Goal: Information Seeking & Learning: Learn about a topic

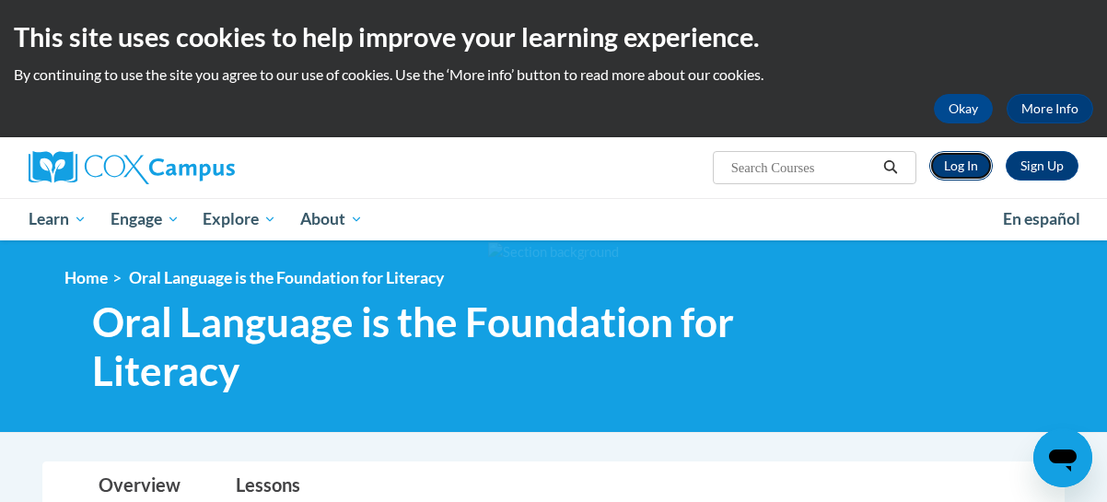
click at [958, 170] on link "Log In" at bounding box center [962, 165] width 64 height 29
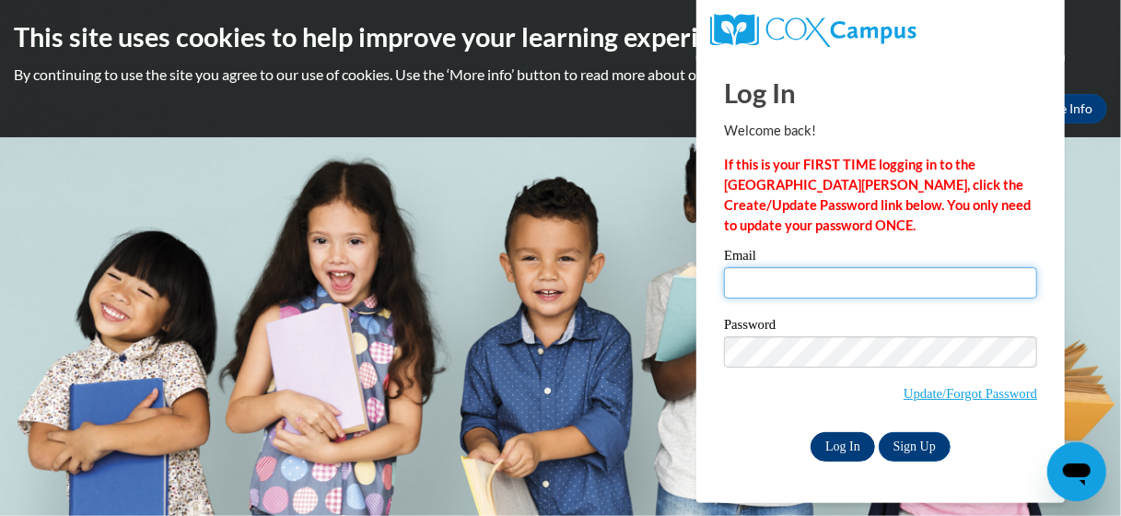
type input "tolbert.anita.e@muscogee.k12.ga.us"
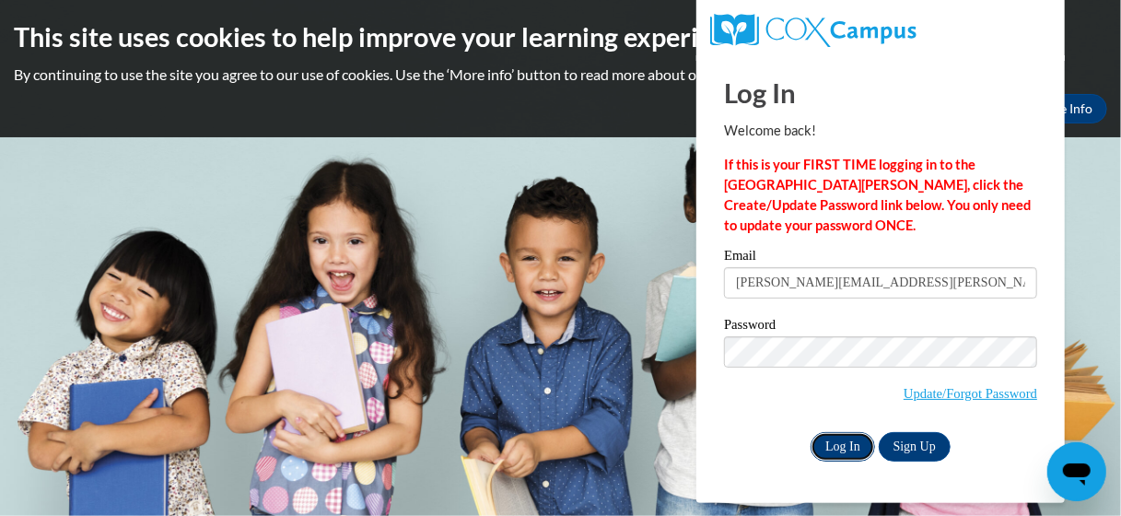
click at [842, 443] on input "Log In" at bounding box center [843, 446] width 64 height 29
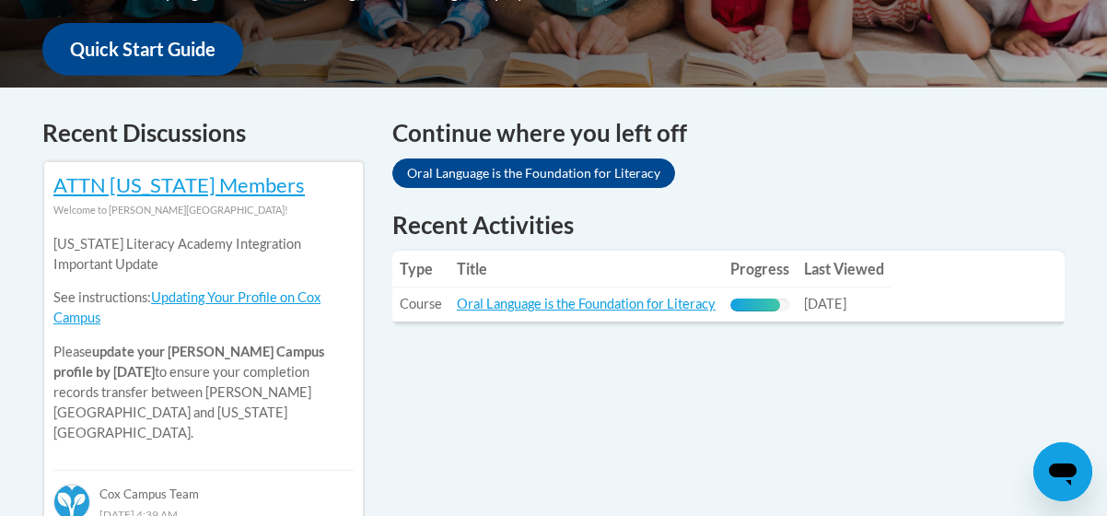
scroll to position [737, 0]
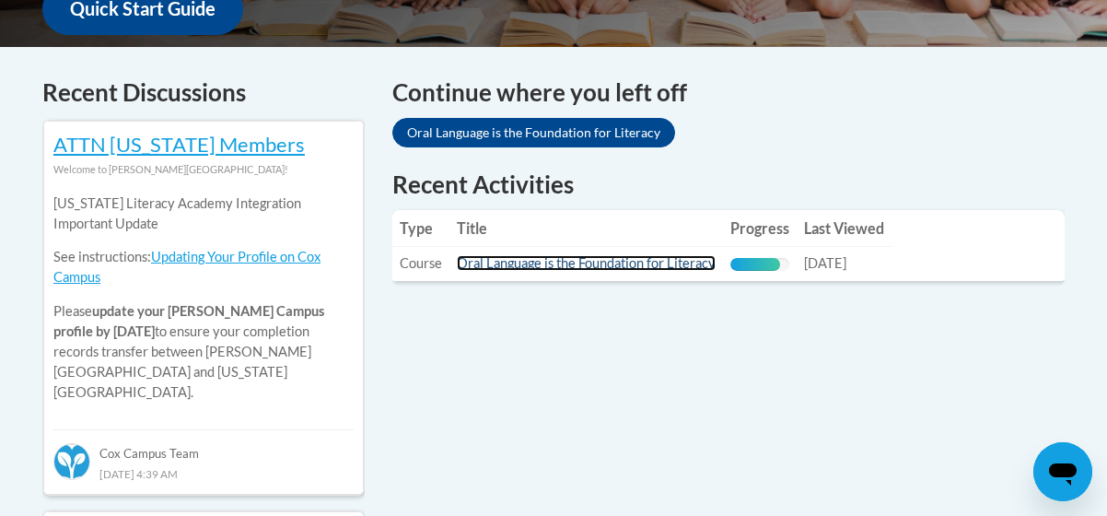
click at [496, 256] on link "Oral Language is the Foundation for Literacy" at bounding box center [586, 263] width 259 height 16
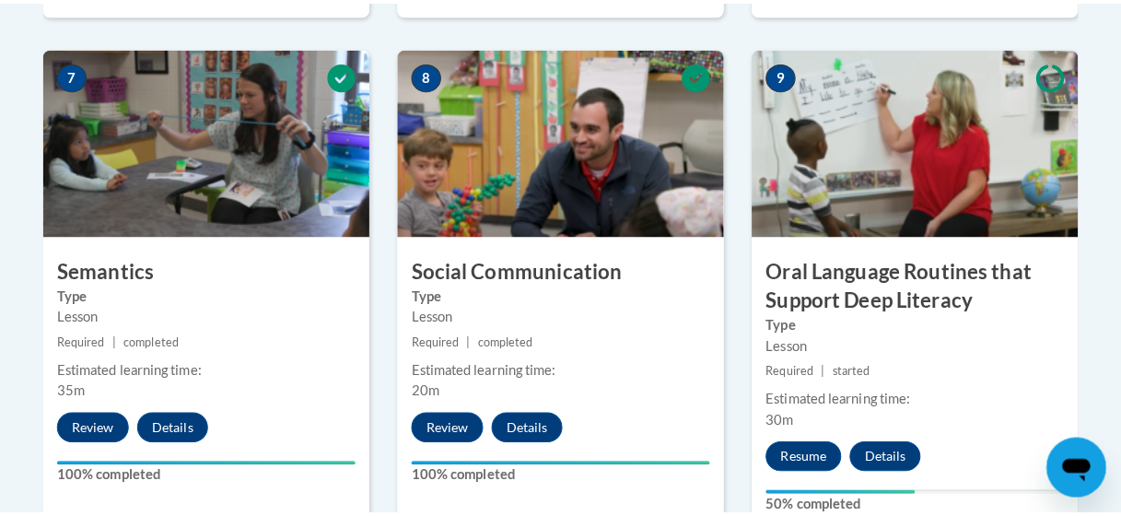
scroll to position [1658, 0]
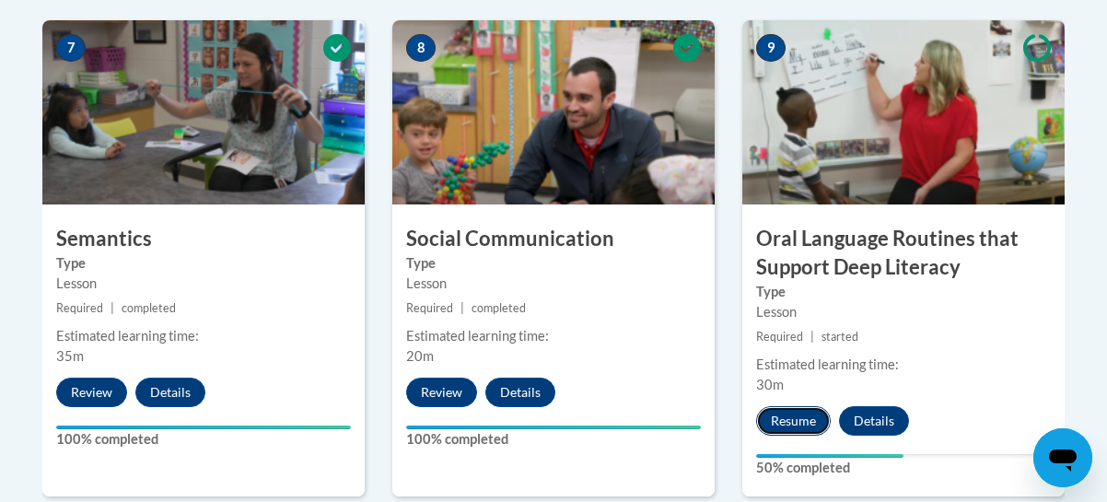
click at [803, 416] on button "Resume" at bounding box center [793, 420] width 75 height 29
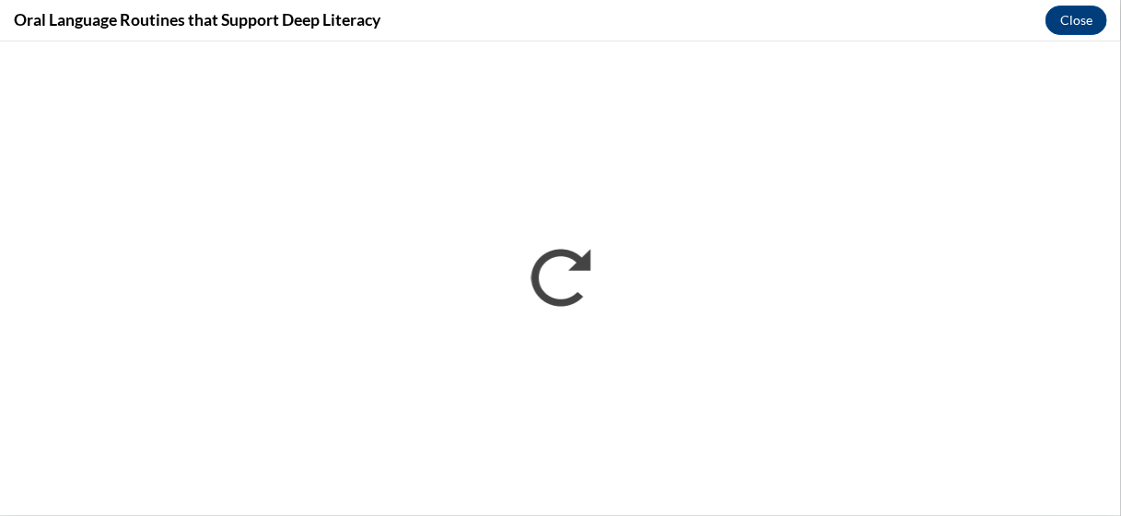
scroll to position [0, 0]
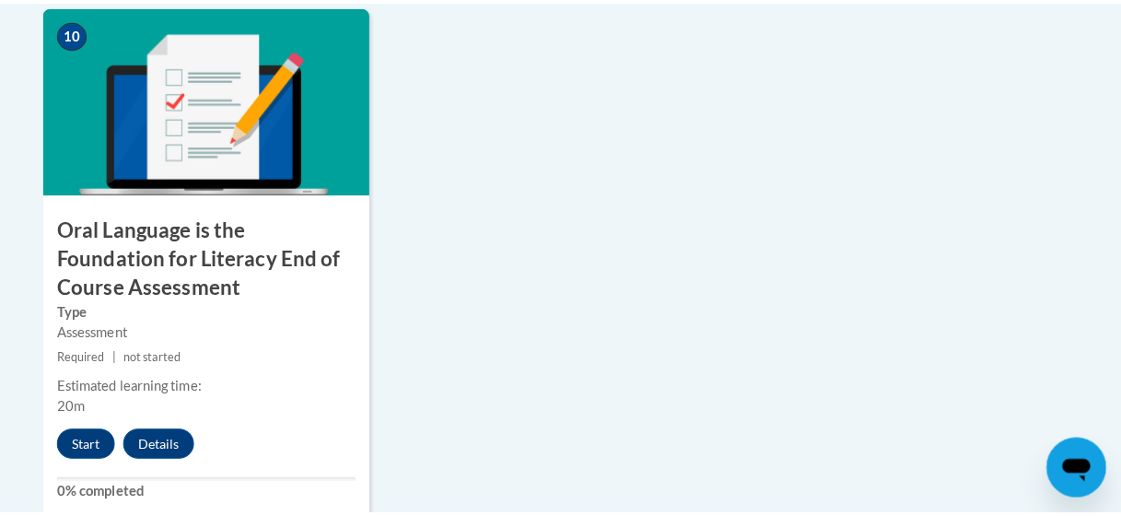
scroll to position [2211, 0]
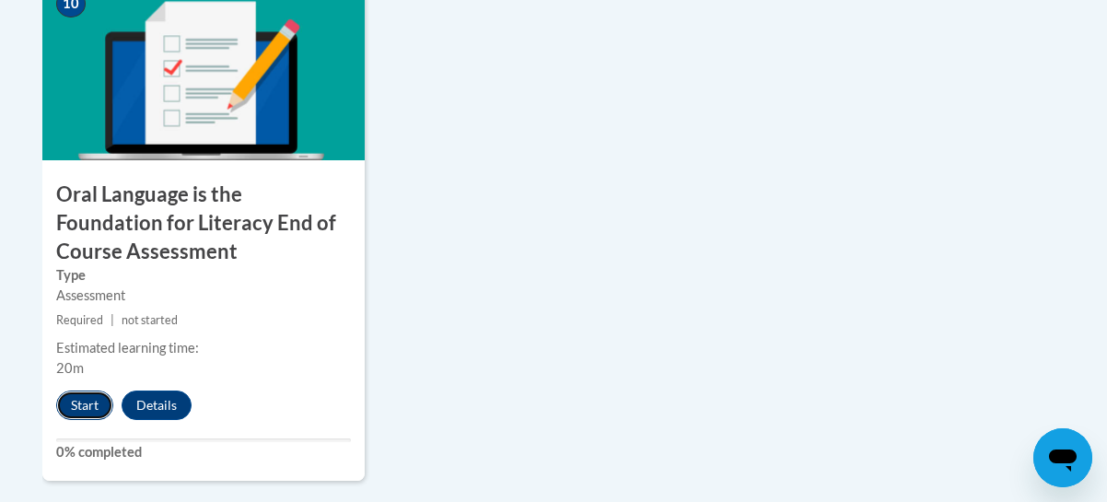
click at [88, 404] on button "Start" at bounding box center [84, 405] width 57 height 29
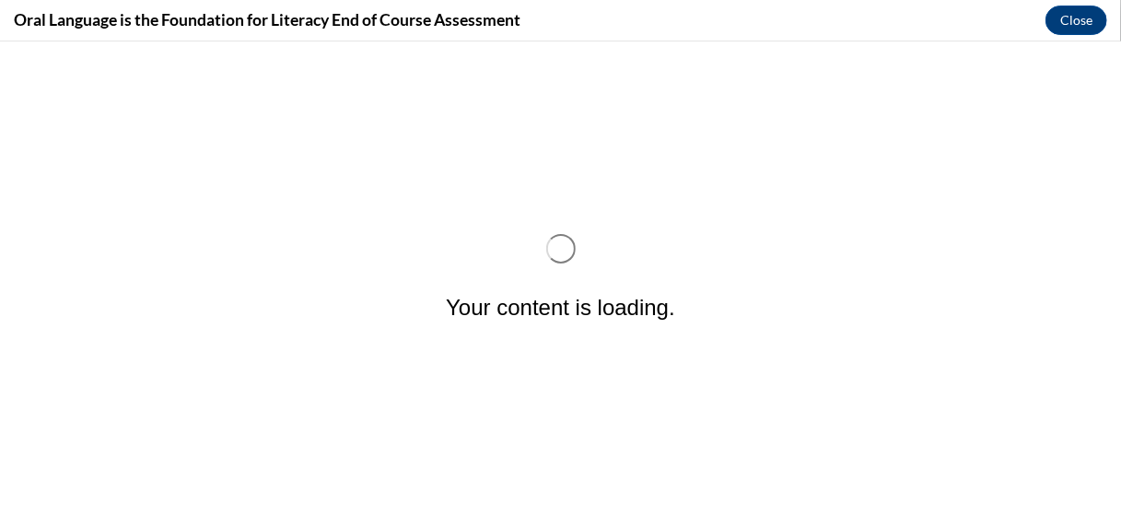
scroll to position [0, 0]
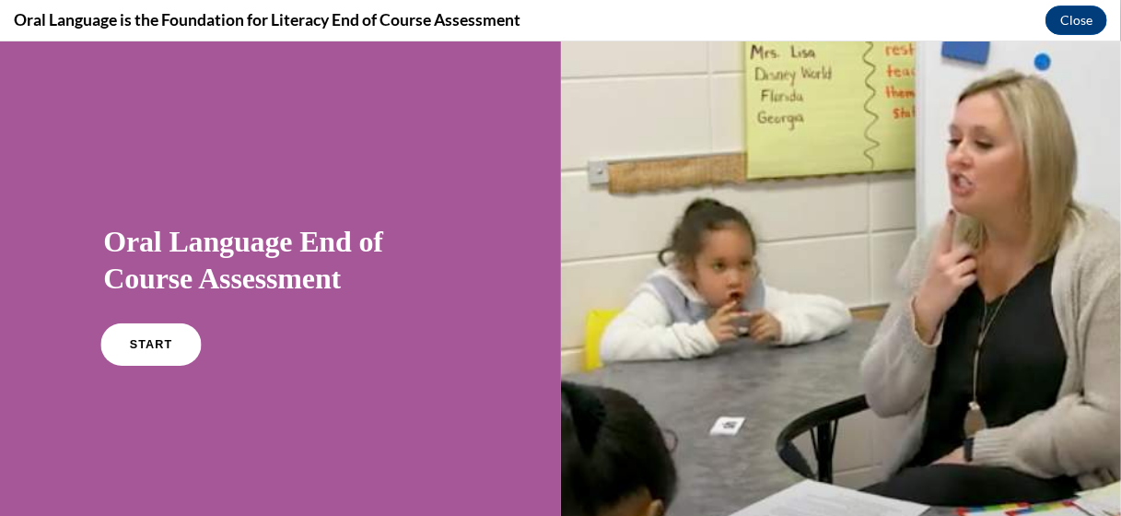
click at [146, 343] on span "START" at bounding box center [151, 344] width 42 height 14
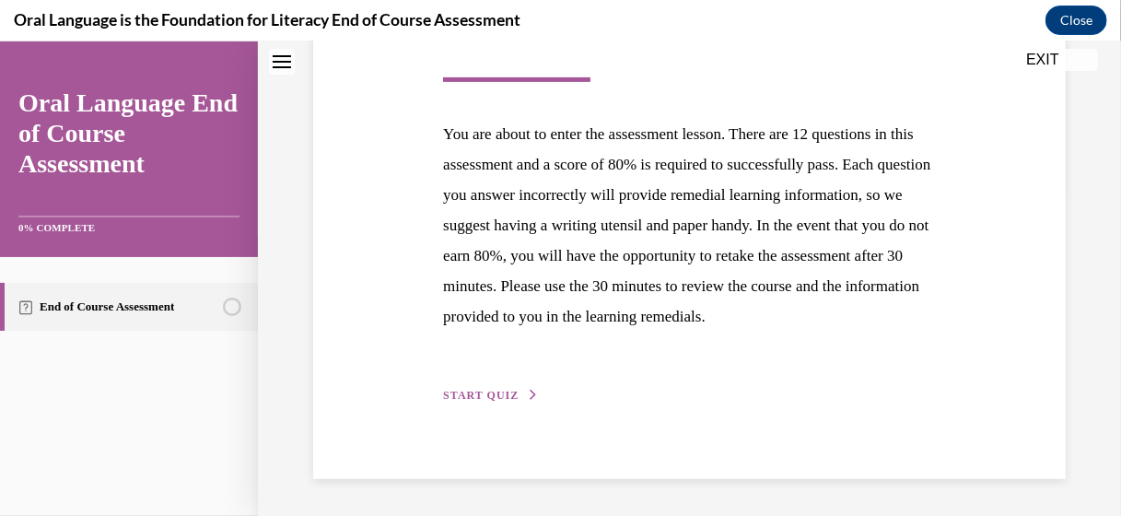
scroll to position [360, 0]
click at [481, 394] on span "START QUIZ" at bounding box center [481, 394] width 76 height 13
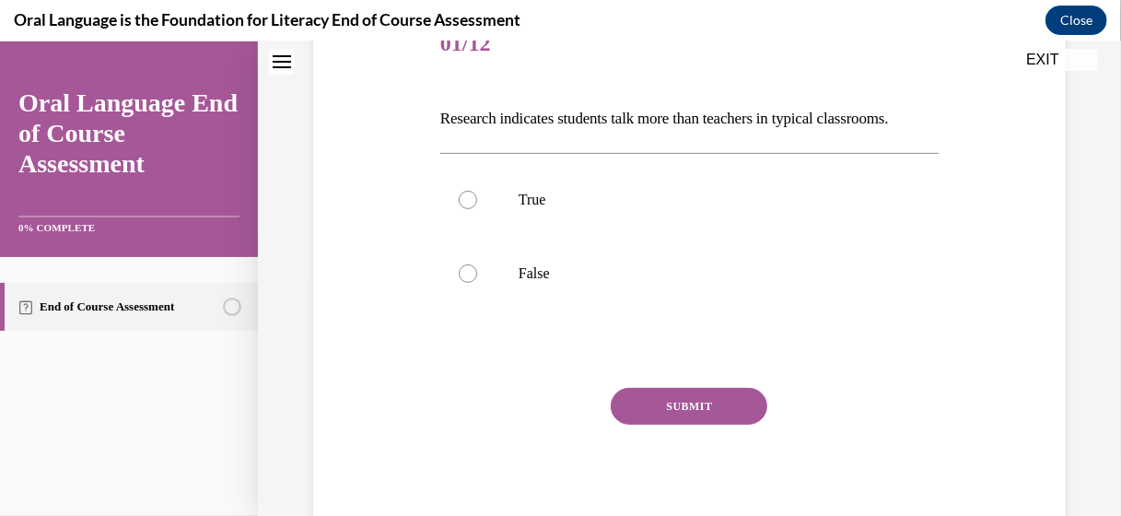
scroll to position [276, 0]
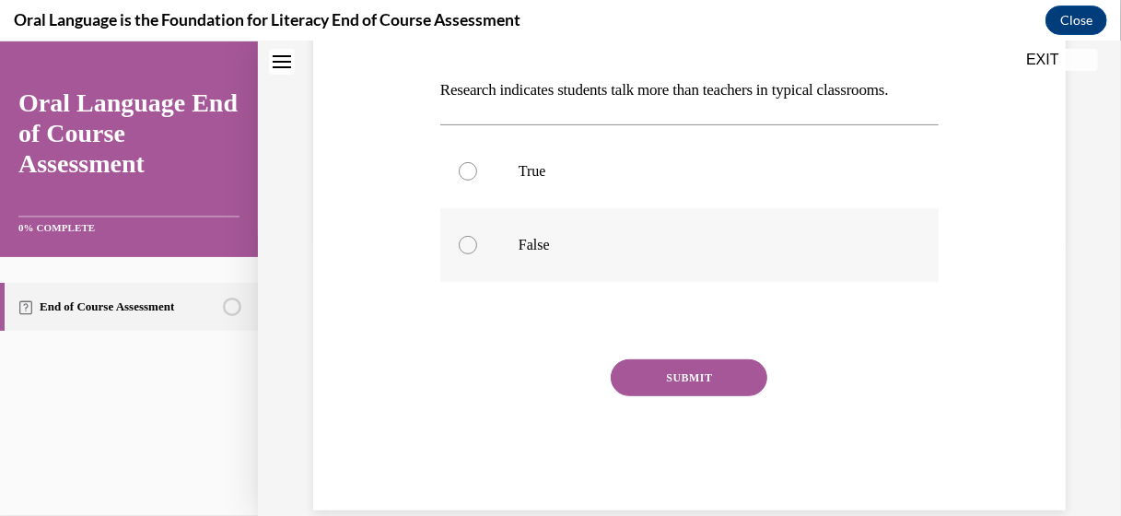
click at [455, 281] on label "False" at bounding box center [689, 244] width 498 height 74
click at [459, 253] on input "False" at bounding box center [468, 244] width 18 height 18
radio input "true"
click at [676, 395] on button "SUBMIT" at bounding box center [689, 376] width 157 height 37
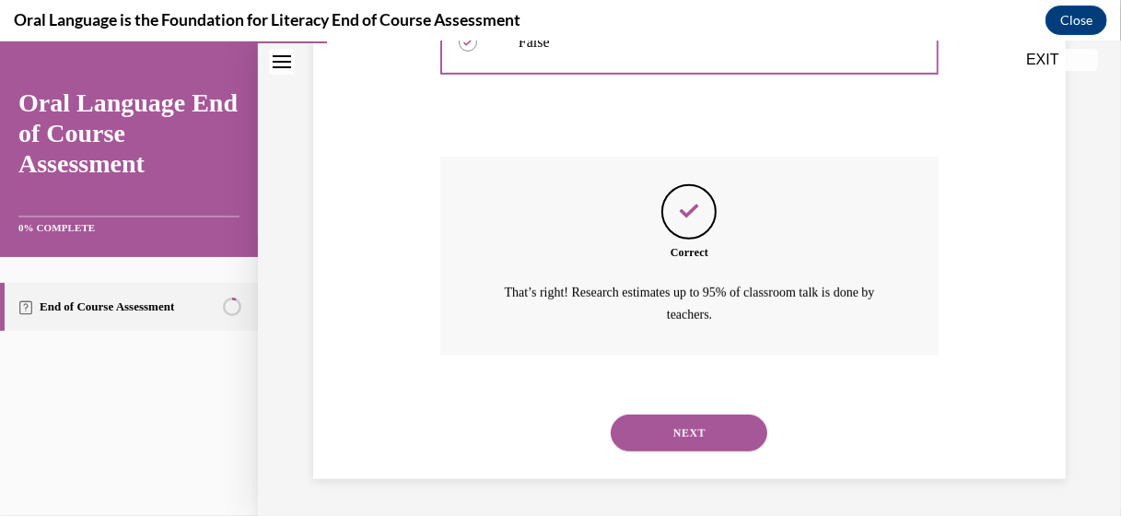
scroll to position [509, 0]
click at [682, 428] on button "NEXT" at bounding box center [689, 432] width 157 height 37
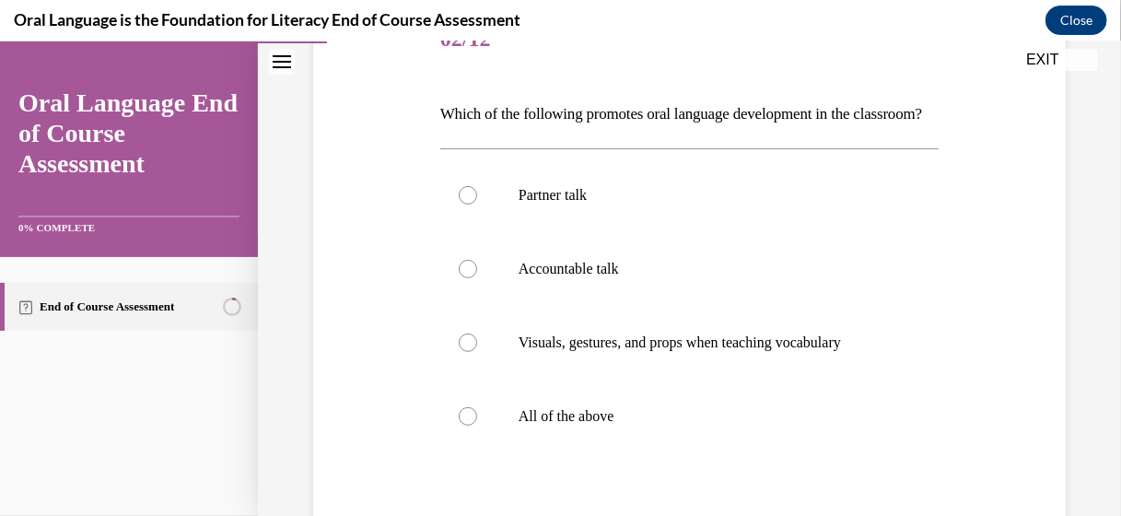
scroll to position [276, 0]
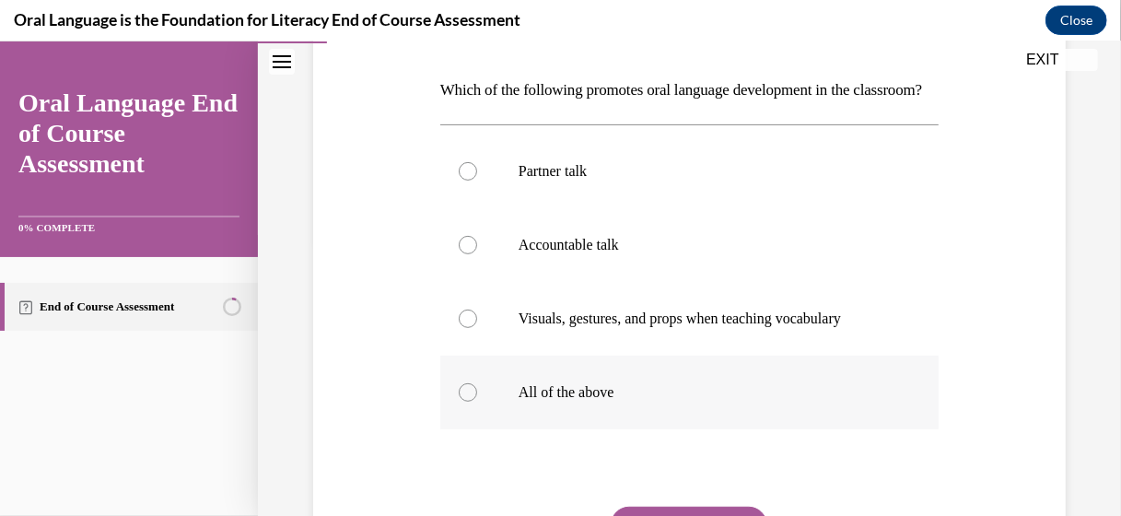
click at [477, 427] on label "All of the above" at bounding box center [689, 392] width 498 height 74
click at [477, 401] on input "All of the above" at bounding box center [468, 391] width 18 height 18
radio input "true"
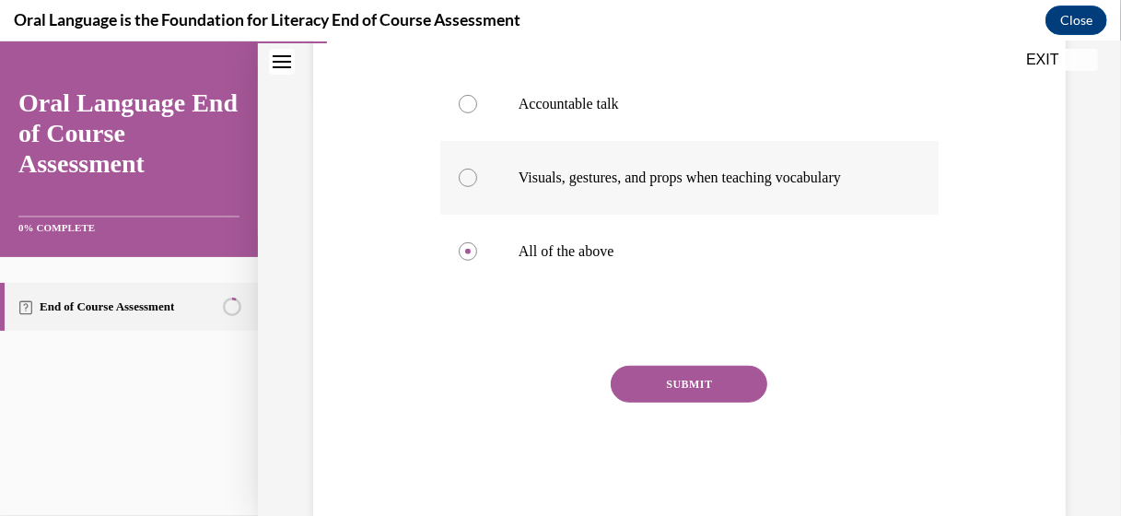
scroll to position [461, 0]
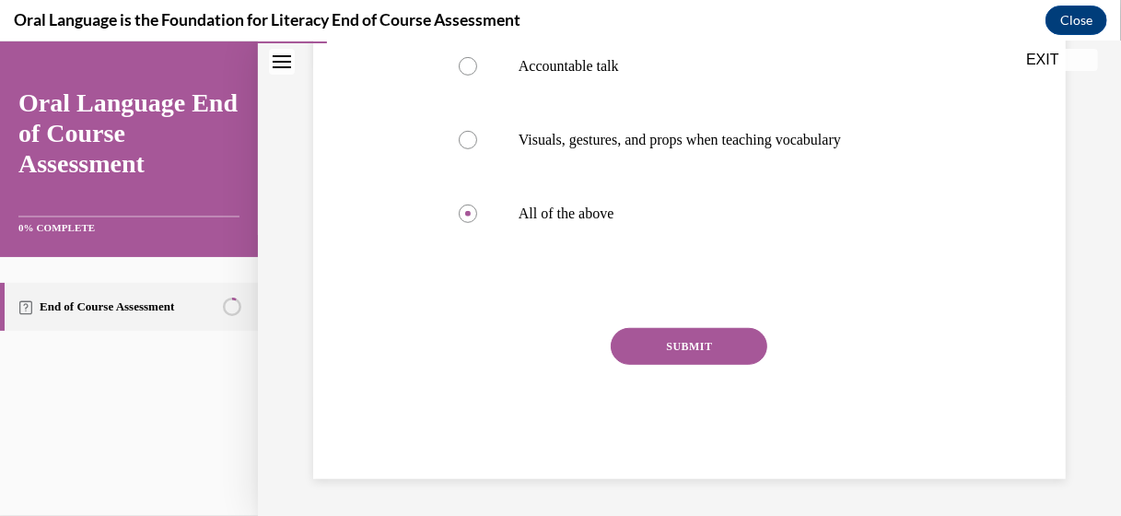
click at [707, 356] on button "SUBMIT" at bounding box center [689, 345] width 157 height 37
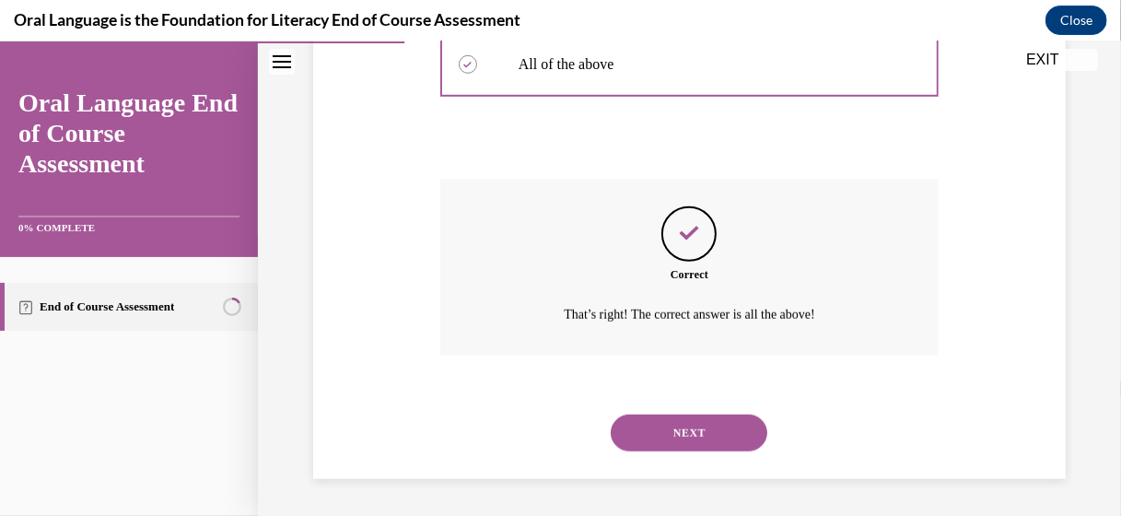
scroll to position [635, 0]
click at [686, 437] on button "NEXT" at bounding box center [689, 432] width 157 height 37
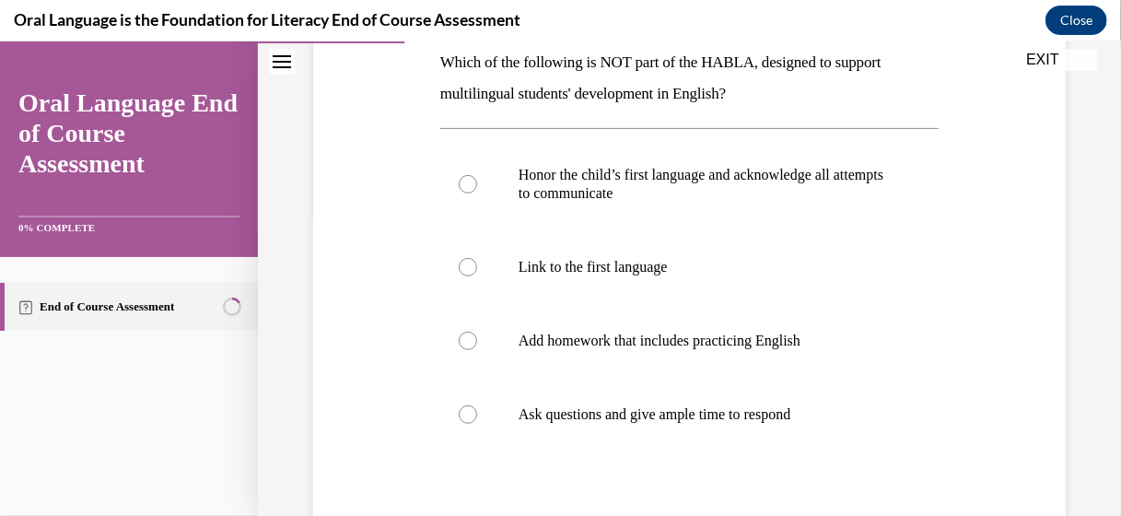
scroll to position [276, 0]
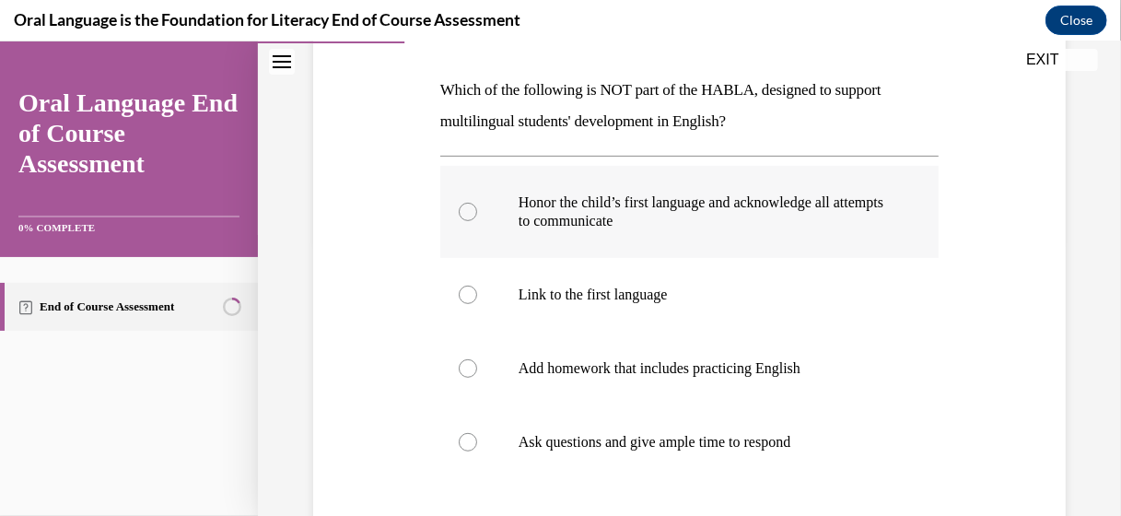
click at [476, 214] on label "Honor the child’s first language and acknowledge all attempts to communicate" at bounding box center [689, 211] width 498 height 92
click at [476, 214] on input "Honor the child’s first language and acknowledge all attempts to communicate" at bounding box center [468, 211] width 18 height 18
radio input "true"
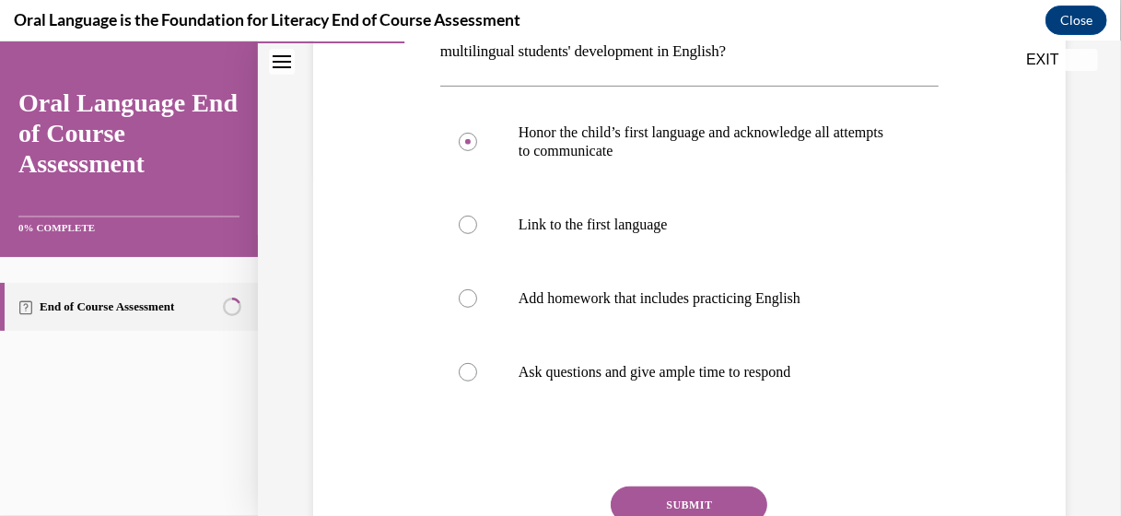
scroll to position [461, 0]
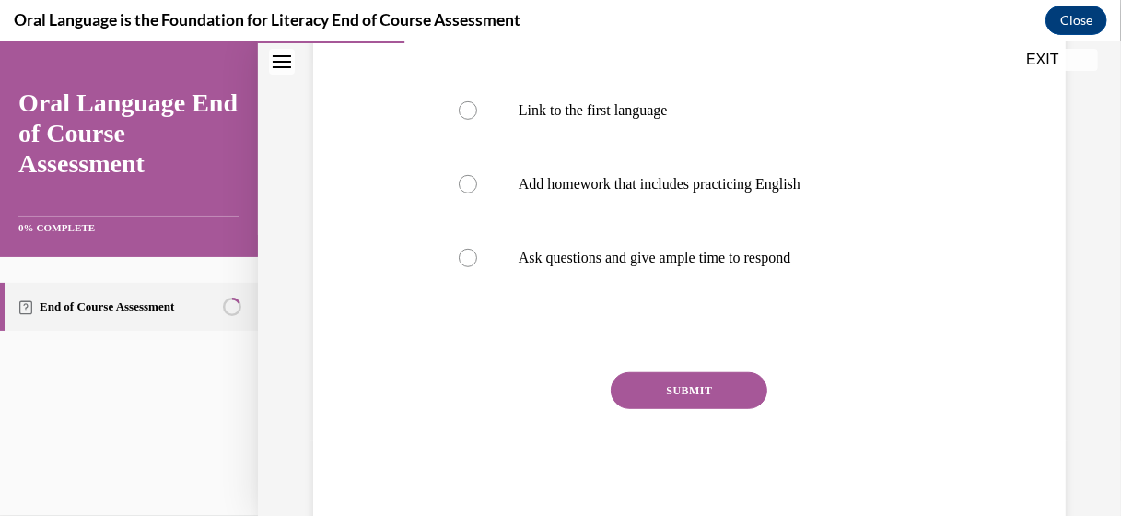
click at [715, 381] on button "SUBMIT" at bounding box center [689, 389] width 157 height 37
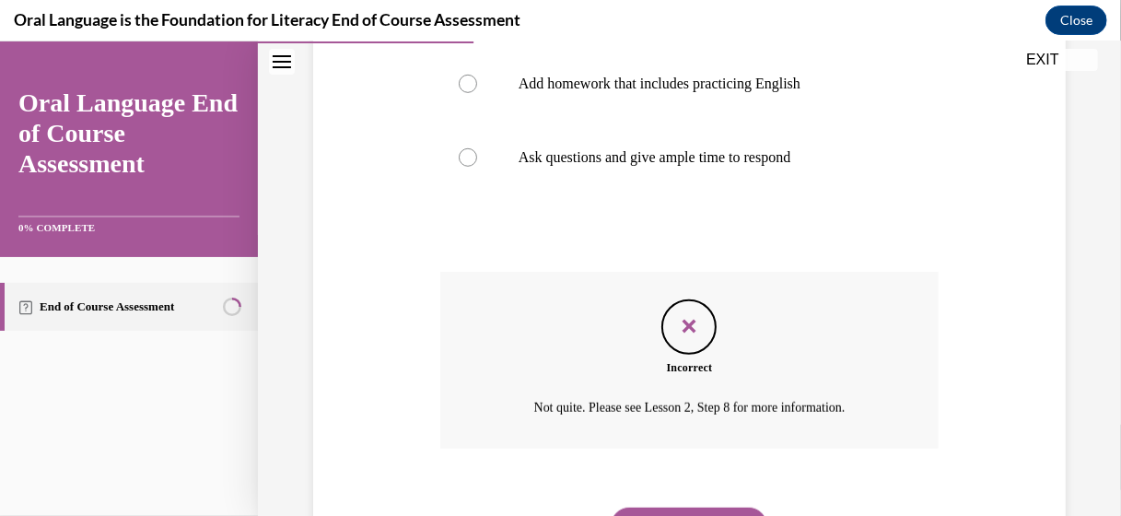
scroll to position [653, 0]
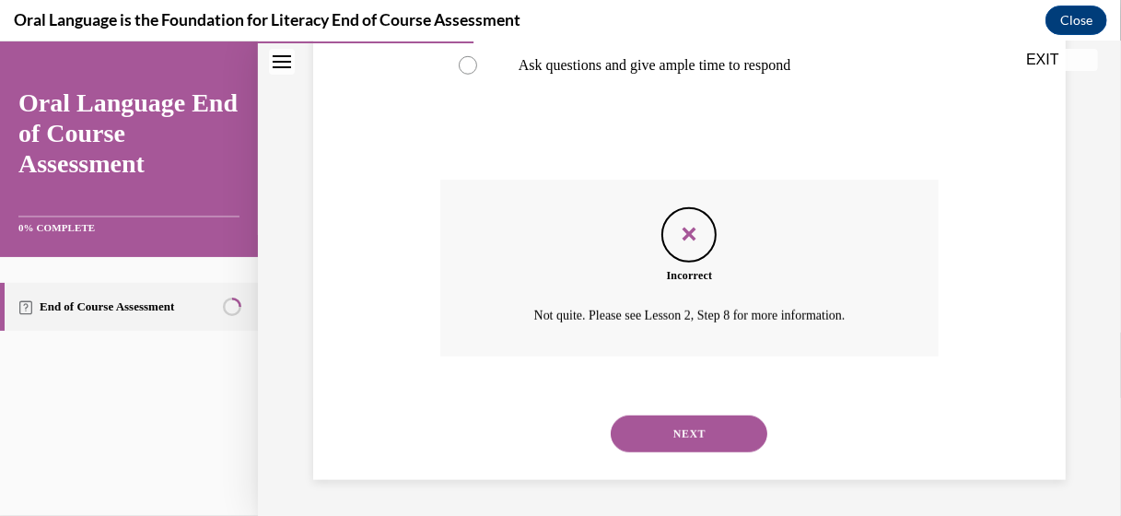
click at [694, 437] on button "NEXT" at bounding box center [689, 433] width 157 height 37
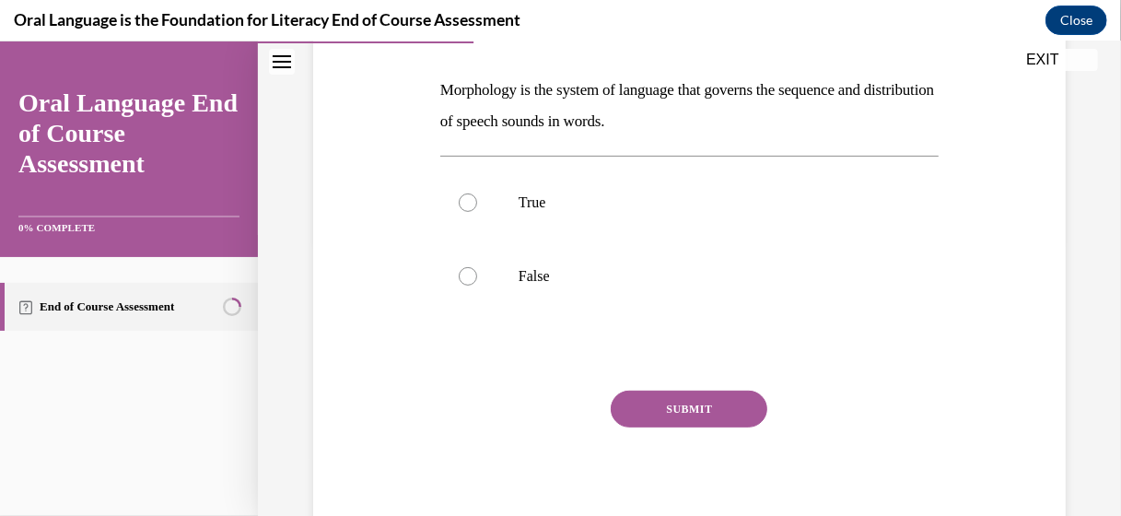
scroll to position [184, 0]
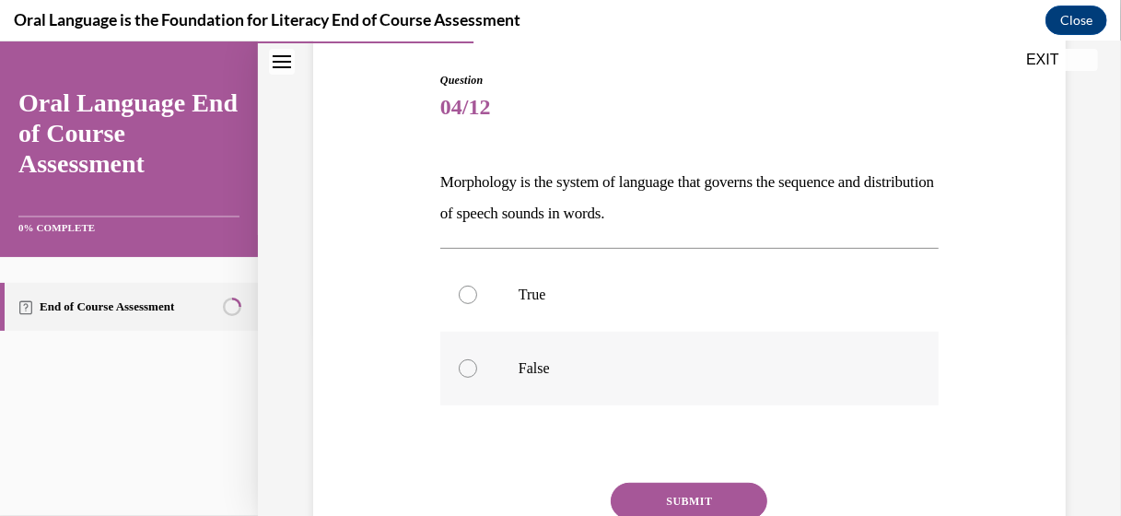
click at [464, 365] on div at bounding box center [468, 367] width 18 height 18
click at [464, 365] on input "False" at bounding box center [468, 367] width 18 height 18
radio input "true"
click at [658, 494] on button "SUBMIT" at bounding box center [689, 500] width 157 height 37
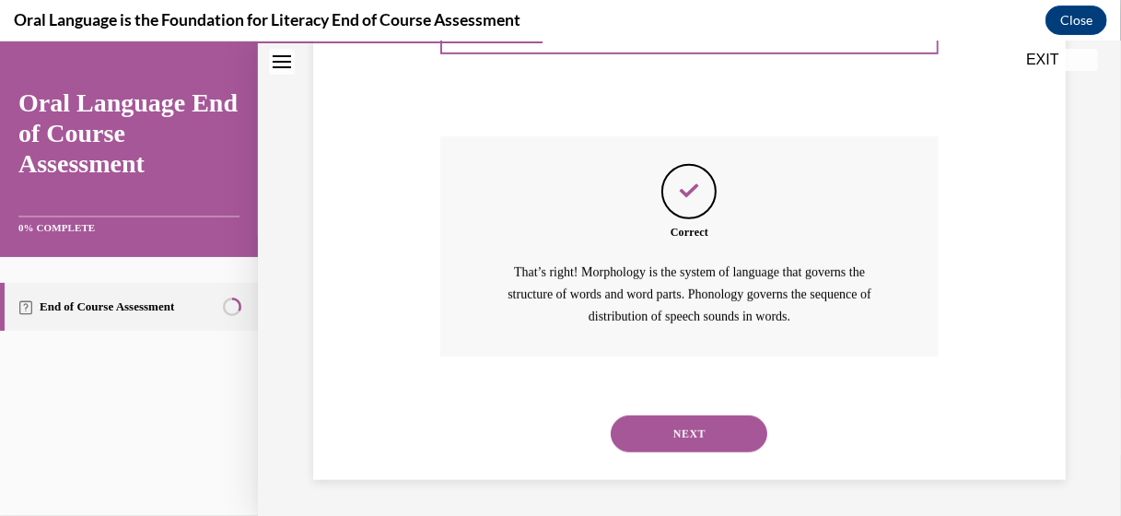
scroll to position [531, 0]
click at [674, 437] on button "NEXT" at bounding box center [689, 433] width 157 height 37
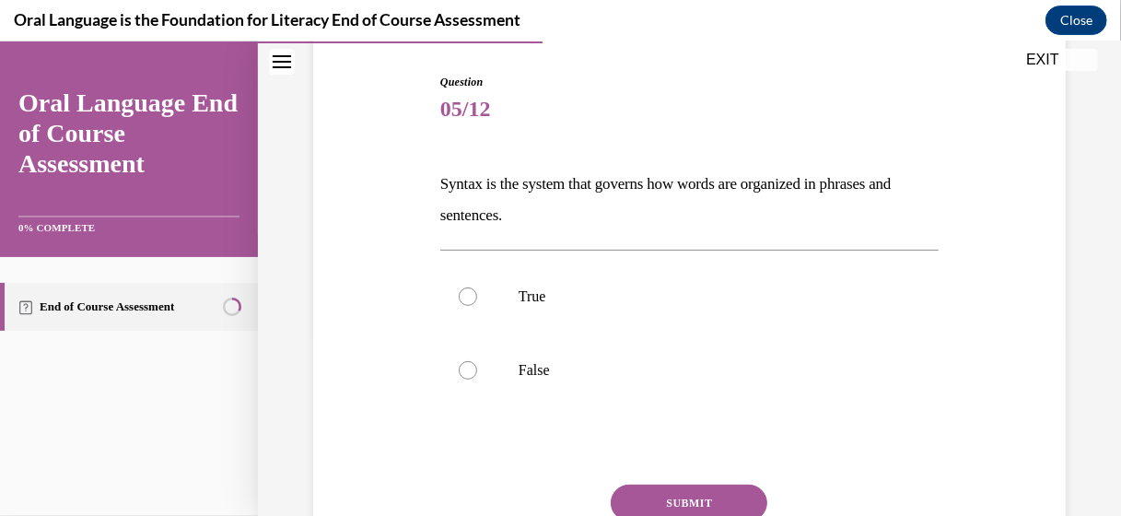
scroll to position [184, 0]
click at [451, 296] on label "True" at bounding box center [689, 294] width 498 height 74
click at [459, 296] on input "True" at bounding box center [468, 294] width 18 height 18
radio input "true"
click at [687, 501] on button "SUBMIT" at bounding box center [689, 500] width 157 height 37
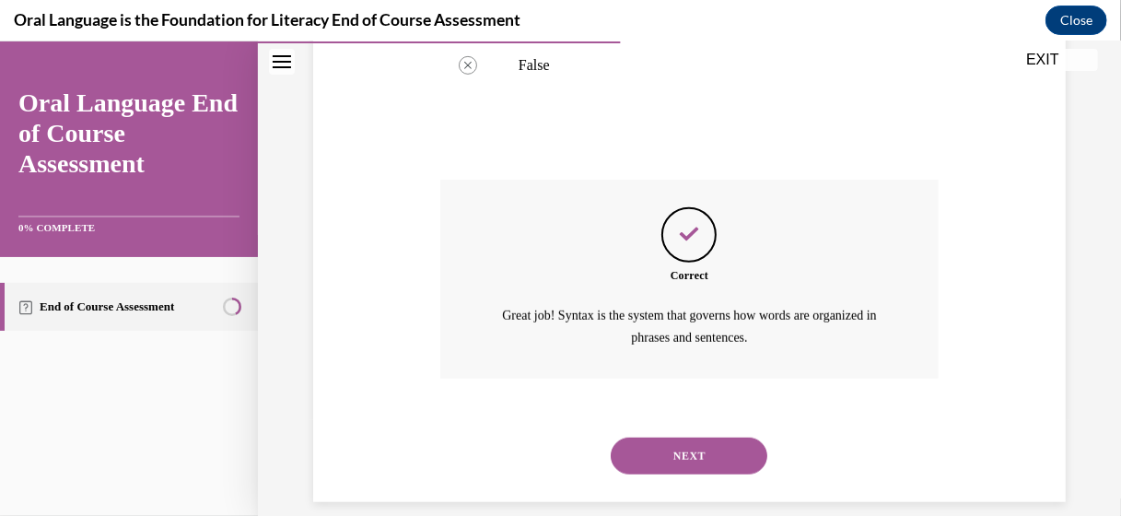
scroll to position [509, 0]
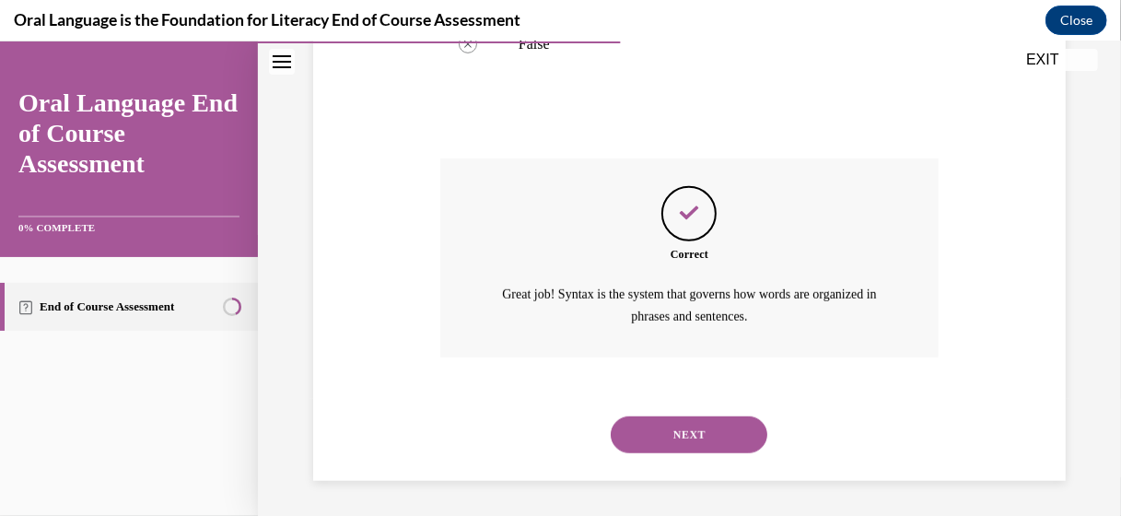
click at [708, 431] on button "NEXT" at bounding box center [689, 434] width 157 height 37
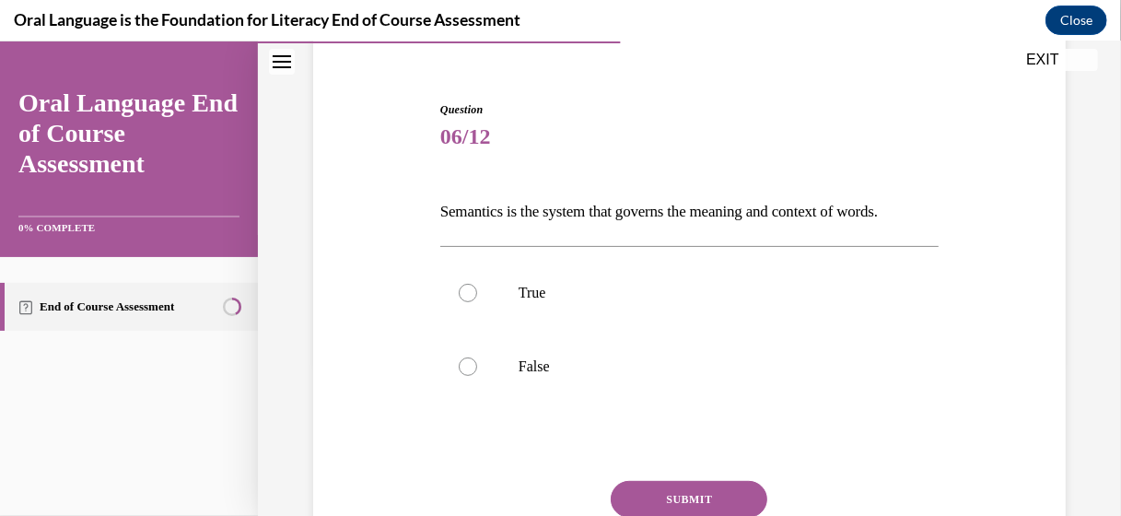
scroll to position [184, 0]
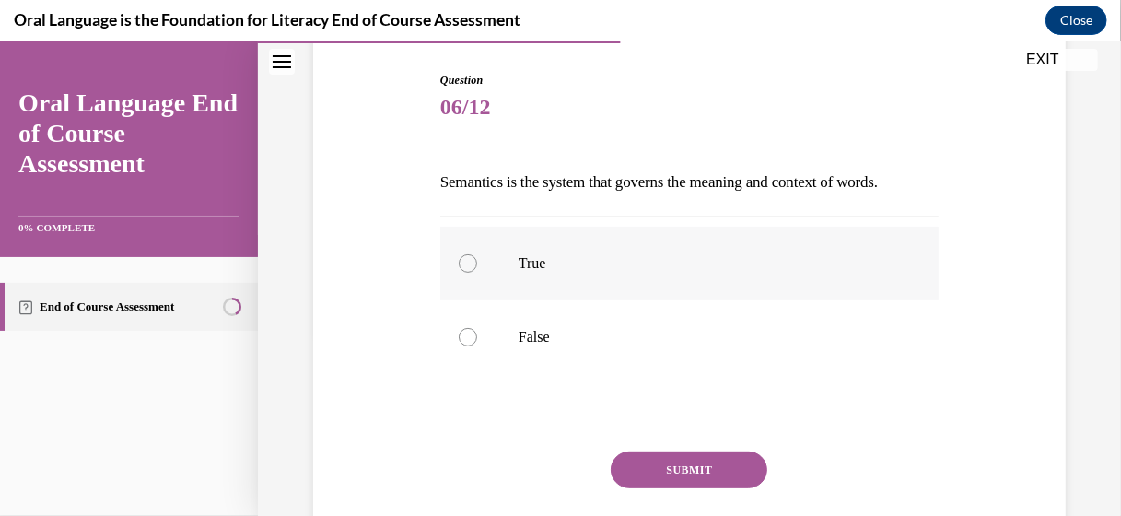
click at [463, 257] on div at bounding box center [468, 262] width 18 height 18
click at [463, 257] on input "True" at bounding box center [468, 262] width 18 height 18
radio input "true"
drag, startPoint x: 684, startPoint y: 473, endPoint x: 684, endPoint y: 483, distance: 10.1
click at [684, 483] on button "SUBMIT" at bounding box center [689, 469] width 157 height 37
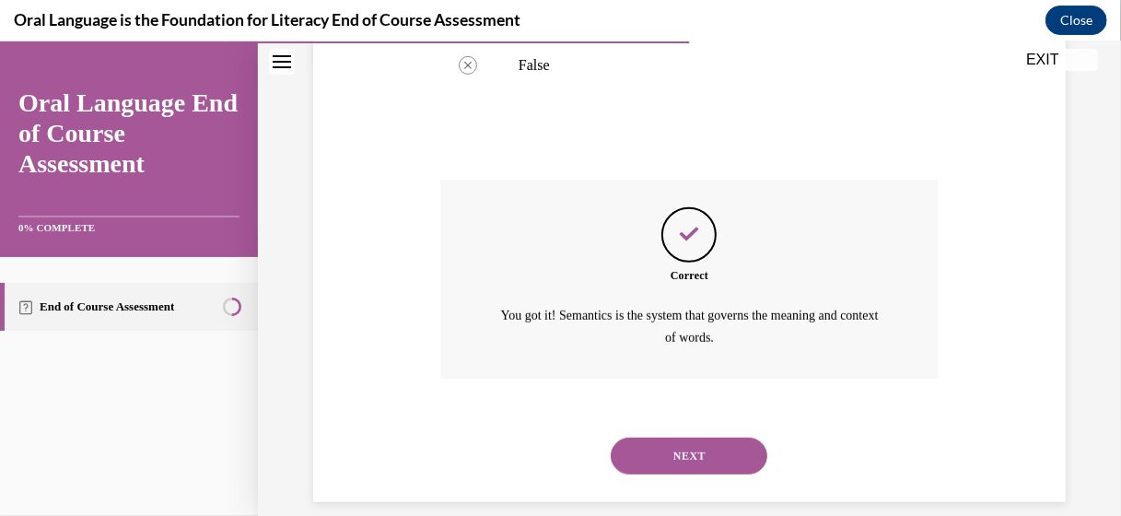
scroll to position [477, 0]
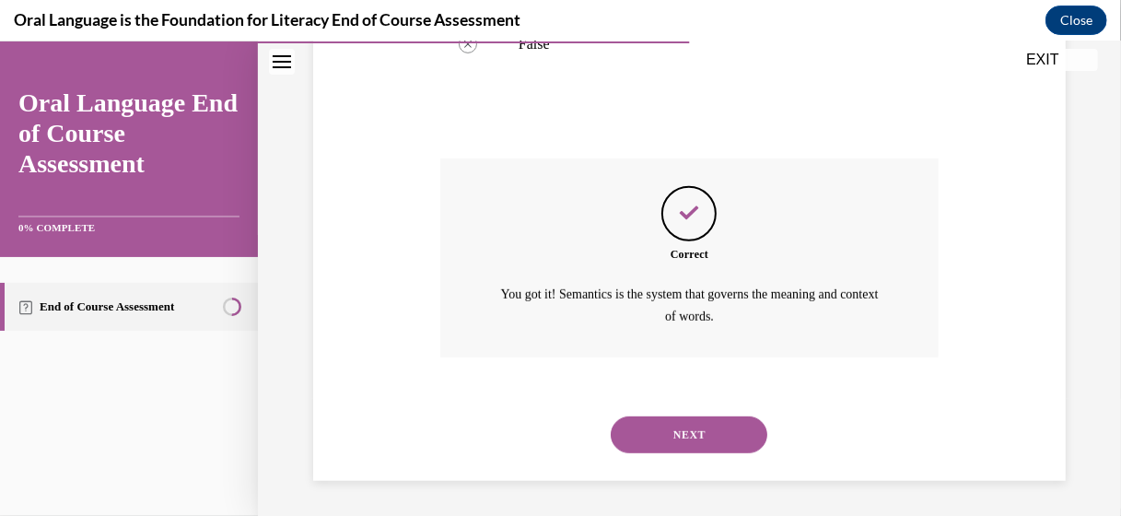
click at [715, 428] on button "NEXT" at bounding box center [689, 434] width 157 height 37
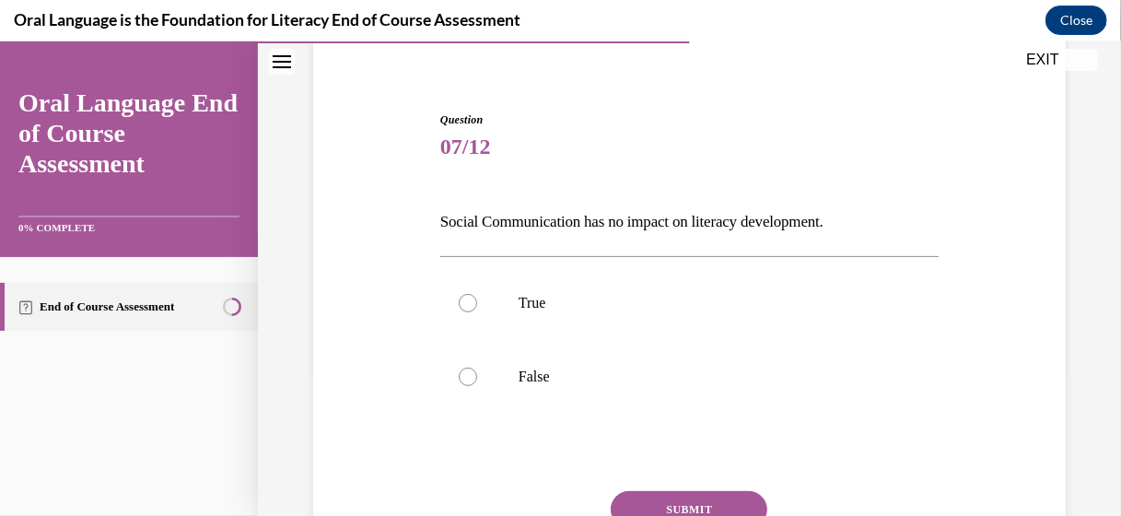
scroll to position [184, 0]
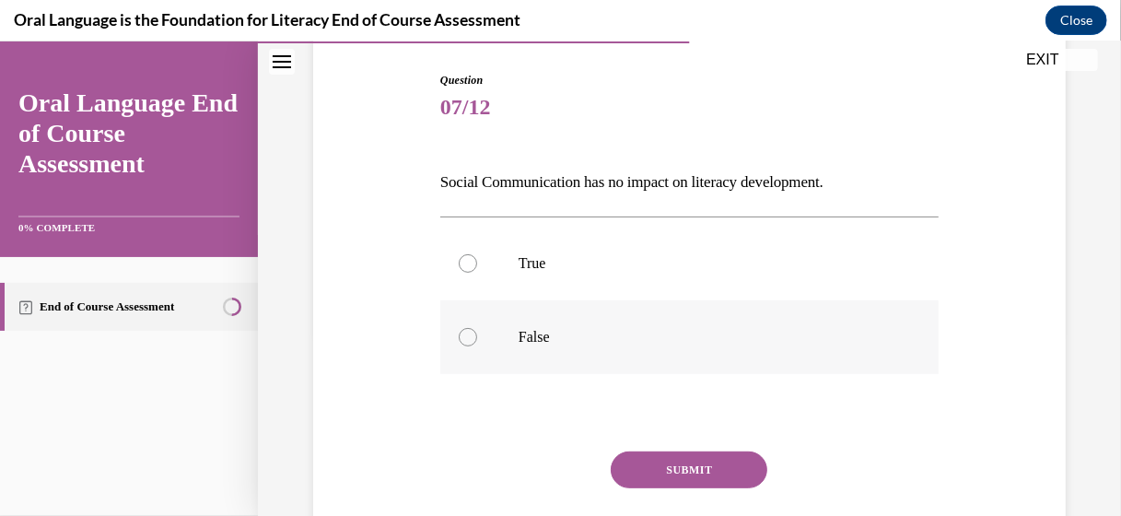
click at [453, 332] on label "False" at bounding box center [689, 336] width 498 height 74
click at [459, 332] on input "False" at bounding box center [468, 336] width 18 height 18
radio input "true"
click at [667, 464] on button "SUBMIT" at bounding box center [689, 469] width 157 height 37
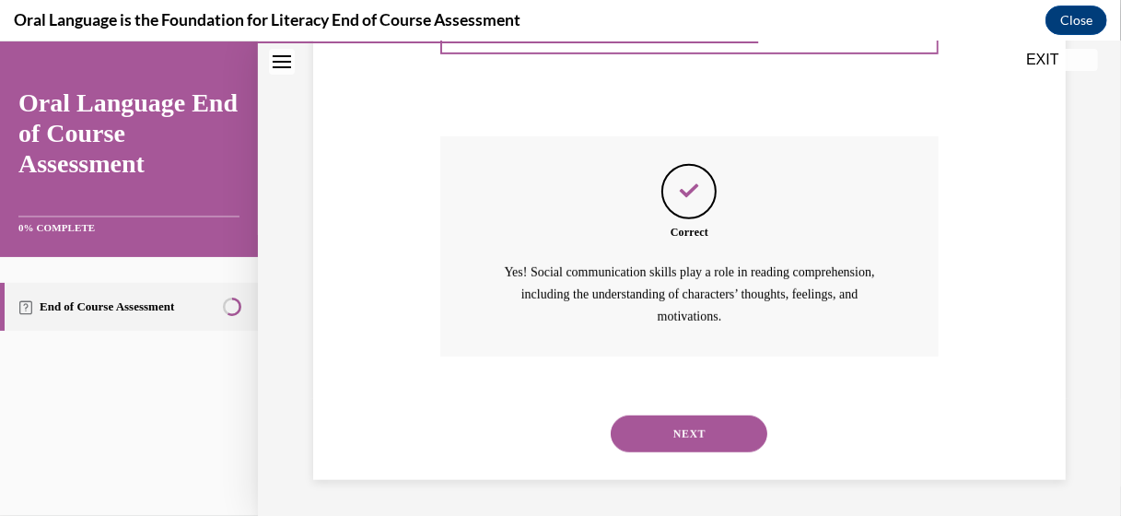
scroll to position [499, 0]
click at [655, 424] on button "NEXT" at bounding box center [689, 433] width 157 height 37
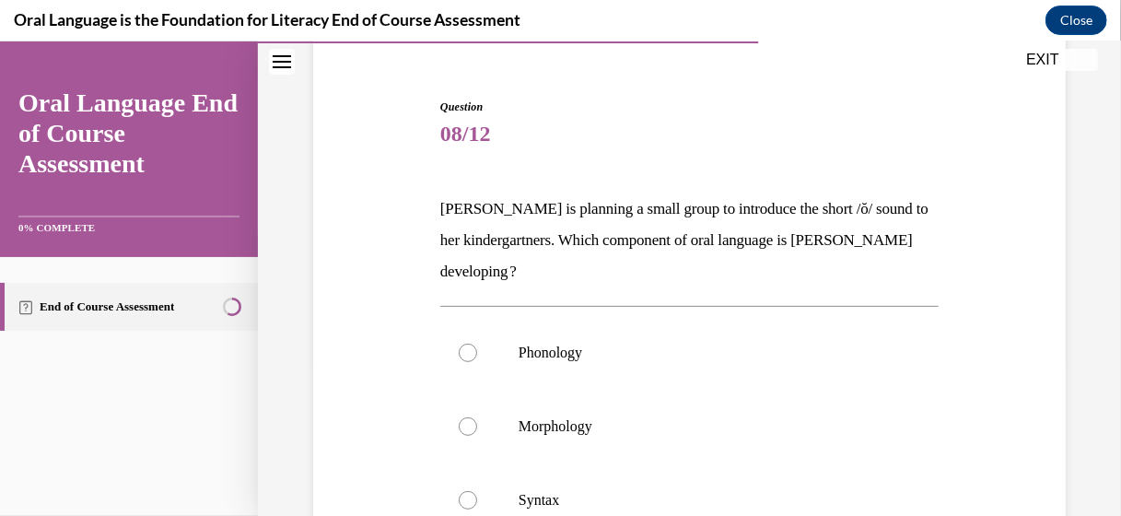
scroll to position [184, 0]
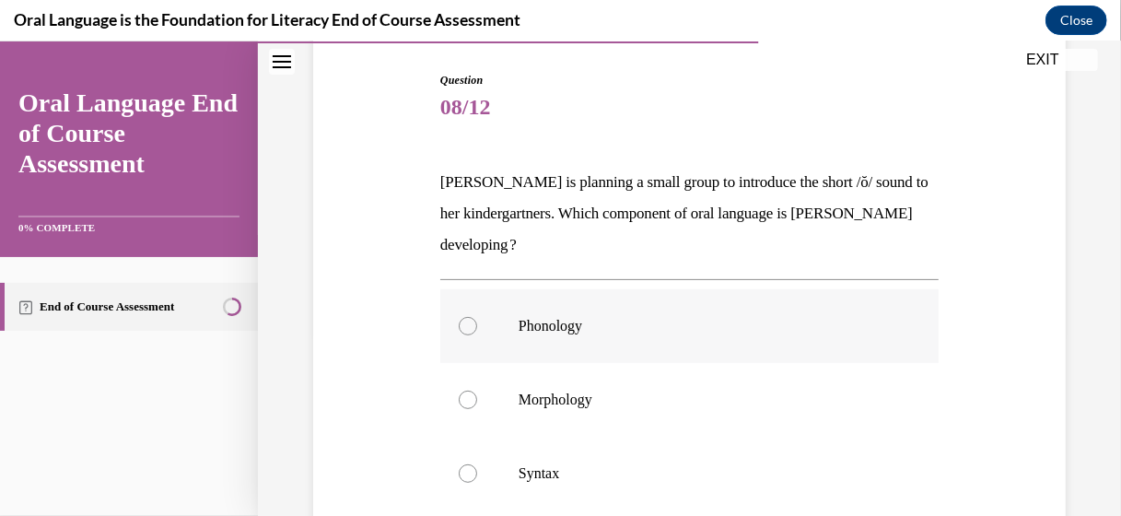
click at [468, 326] on div at bounding box center [468, 325] width 18 height 18
click at [468, 326] on input "Phonology" at bounding box center [468, 325] width 18 height 18
radio input "true"
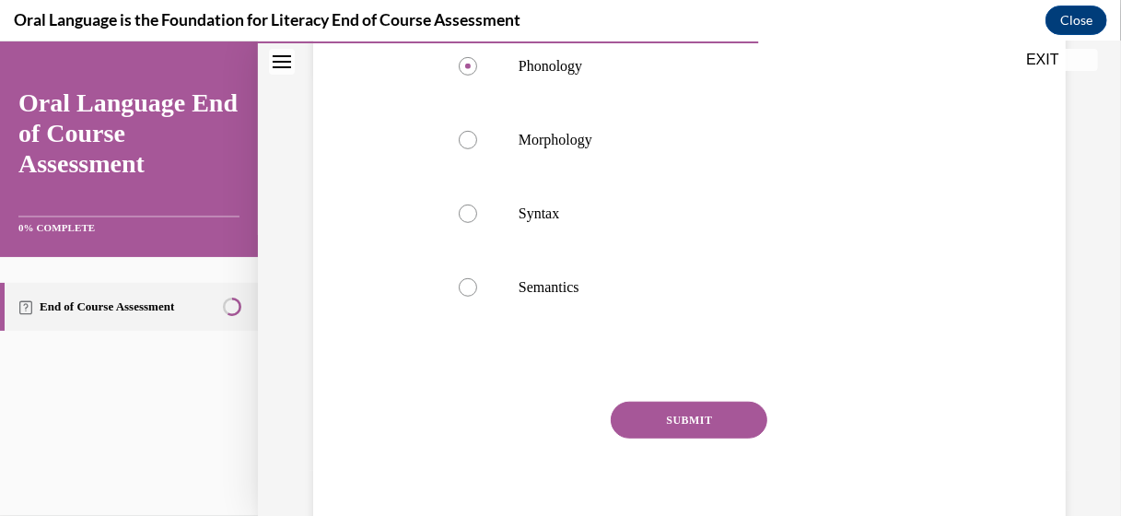
scroll to position [461, 0]
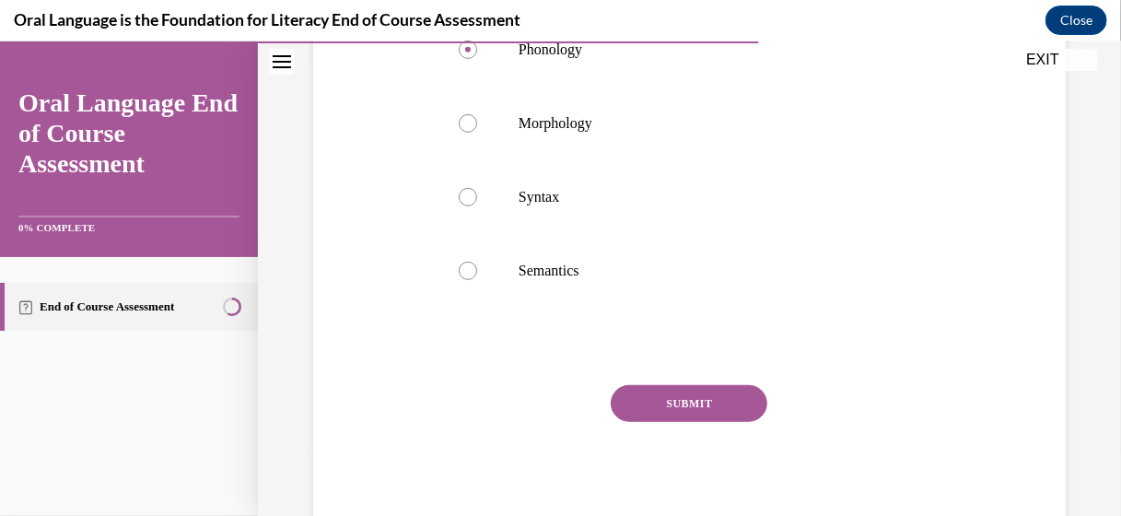
click at [667, 401] on button "SUBMIT" at bounding box center [689, 402] width 157 height 37
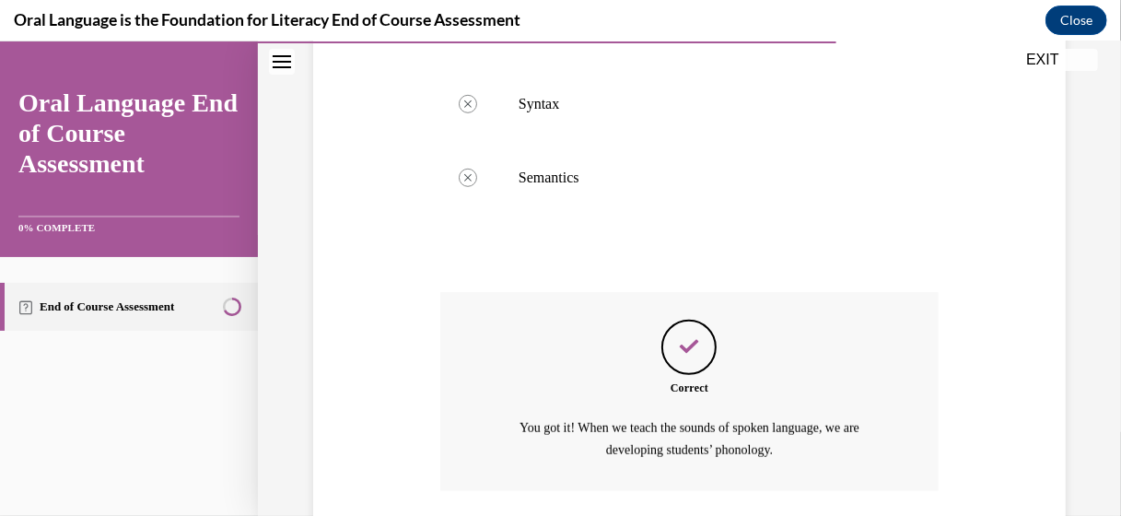
scroll to position [687, 0]
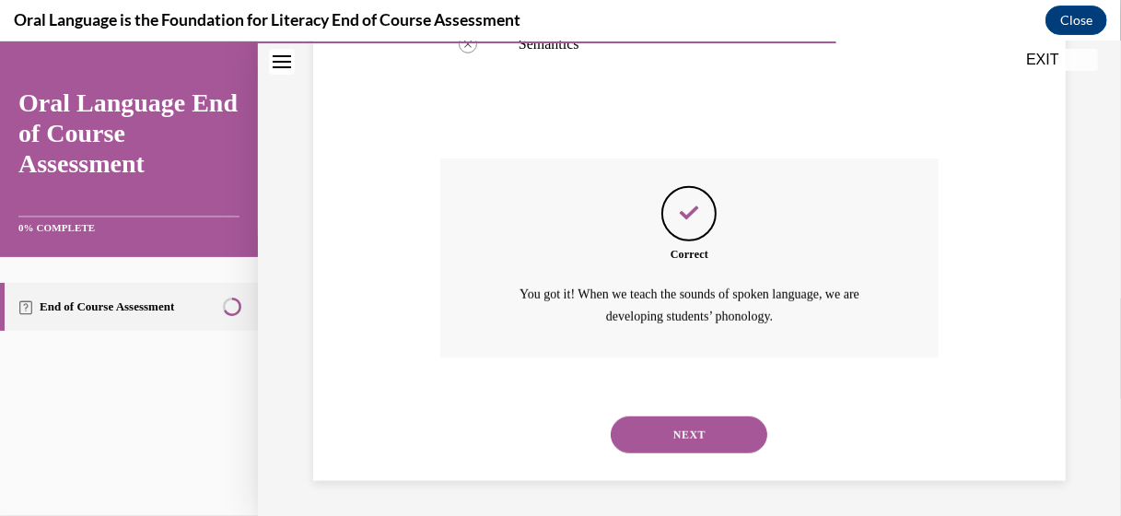
click at [689, 440] on button "NEXT" at bounding box center [689, 434] width 157 height 37
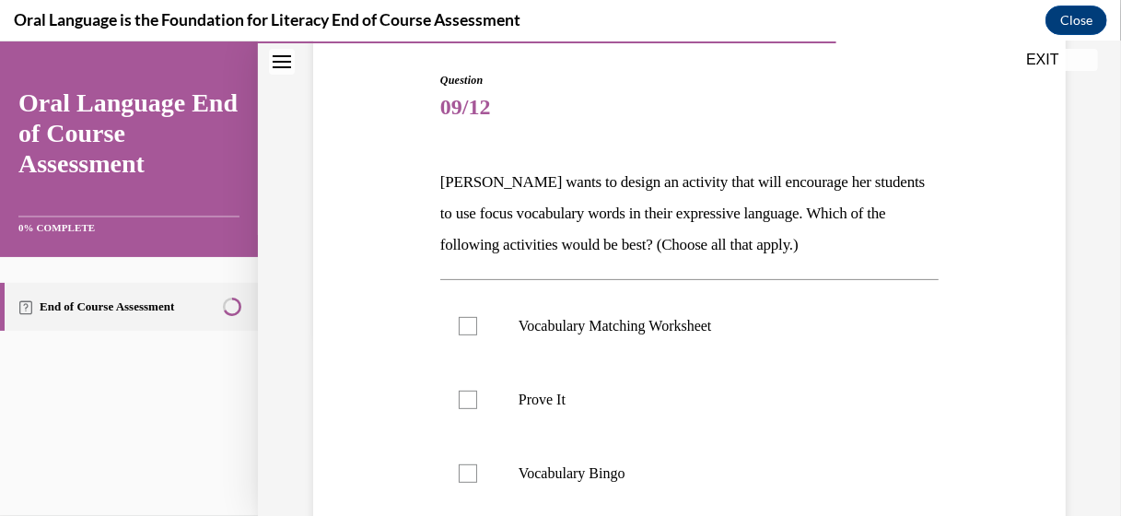
scroll to position [276, 0]
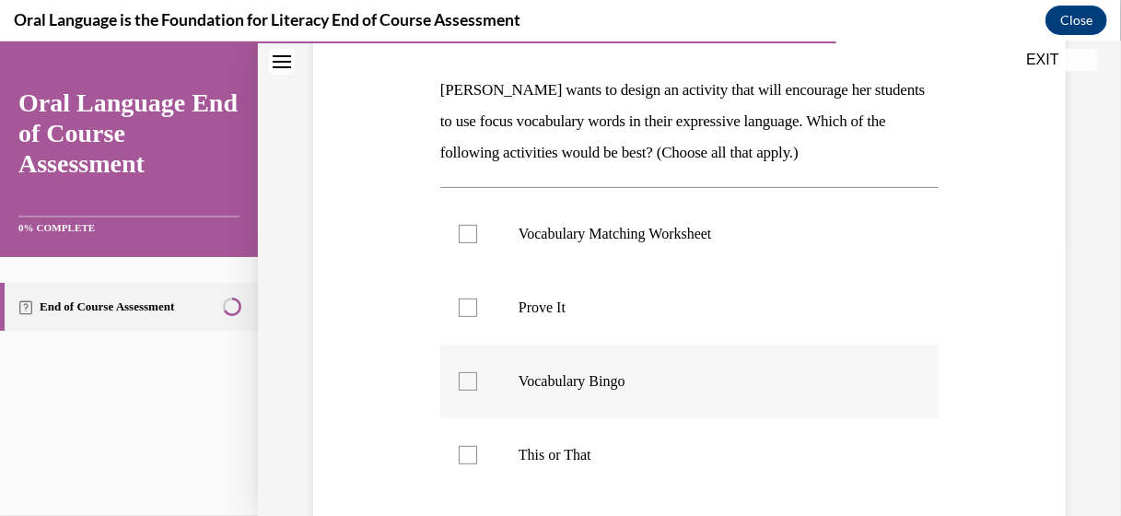
click at [460, 381] on div at bounding box center [468, 380] width 18 height 18
click at [460, 381] on input "Vocabulary Bingo" at bounding box center [468, 380] width 18 height 18
checkbox input "true"
click at [461, 313] on div at bounding box center [468, 307] width 18 height 18
click at [461, 313] on input "Prove It" at bounding box center [468, 307] width 18 height 18
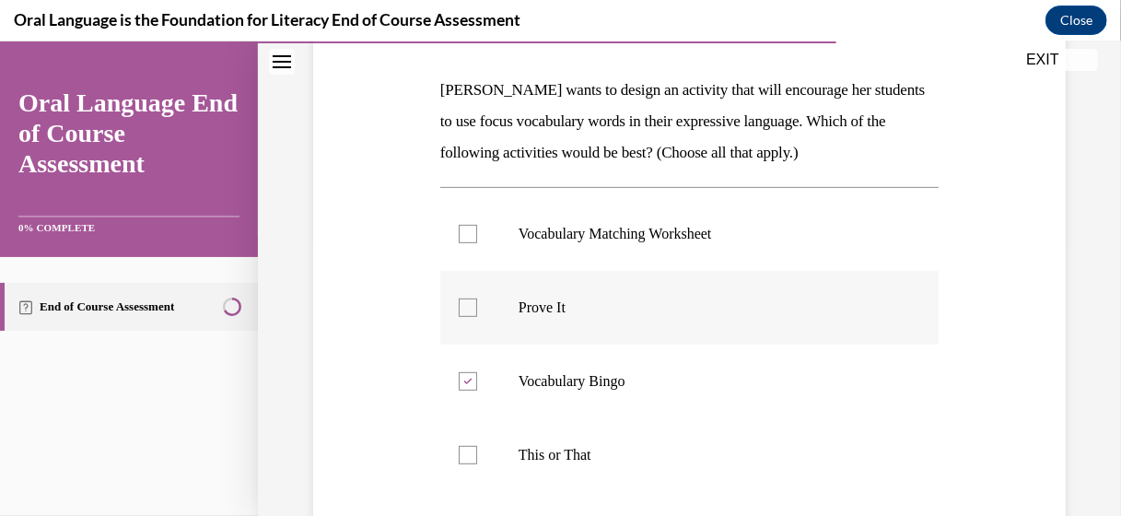
checkbox input "true"
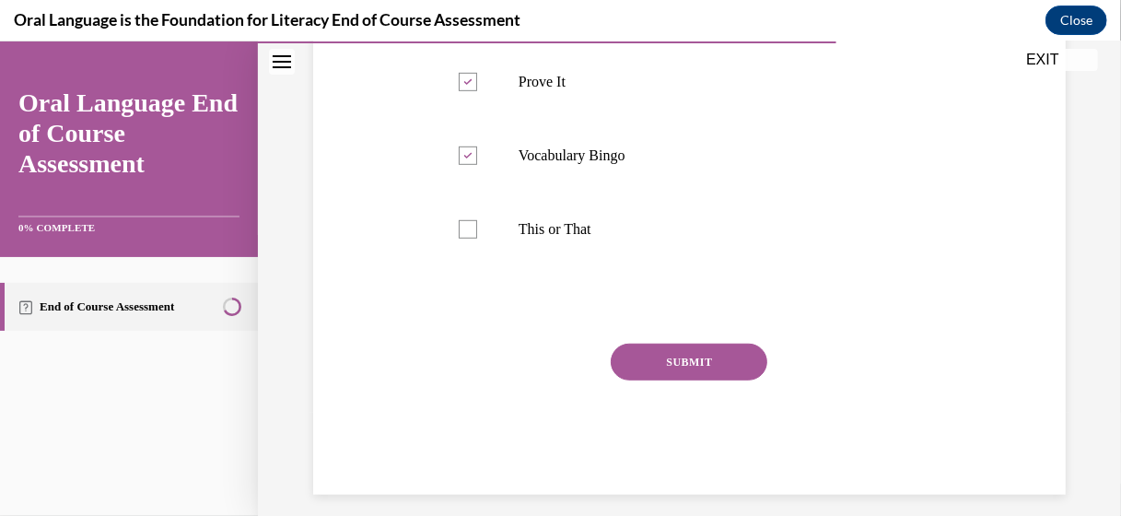
scroll to position [517, 0]
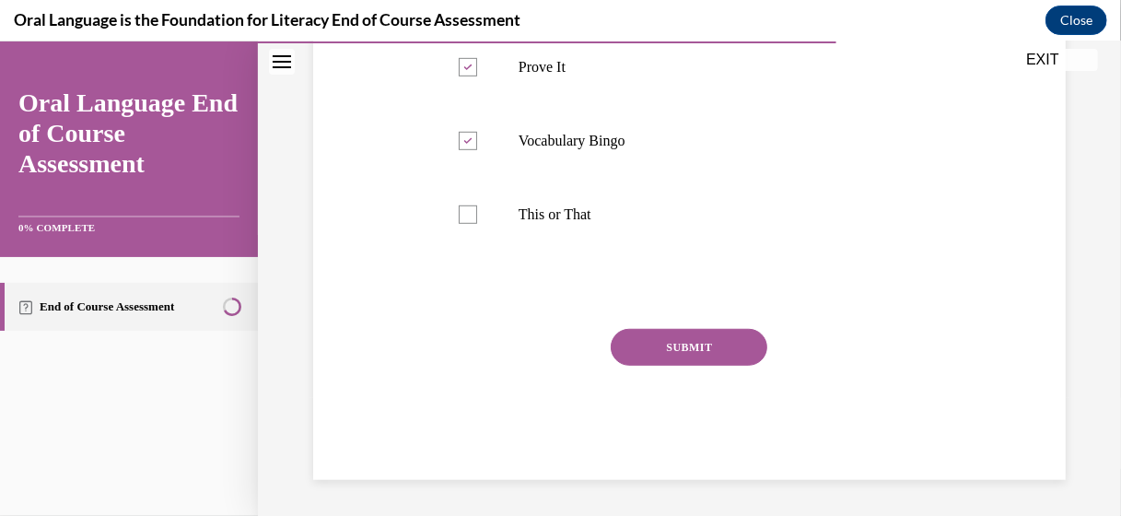
click at [732, 356] on button "SUBMIT" at bounding box center [689, 346] width 157 height 37
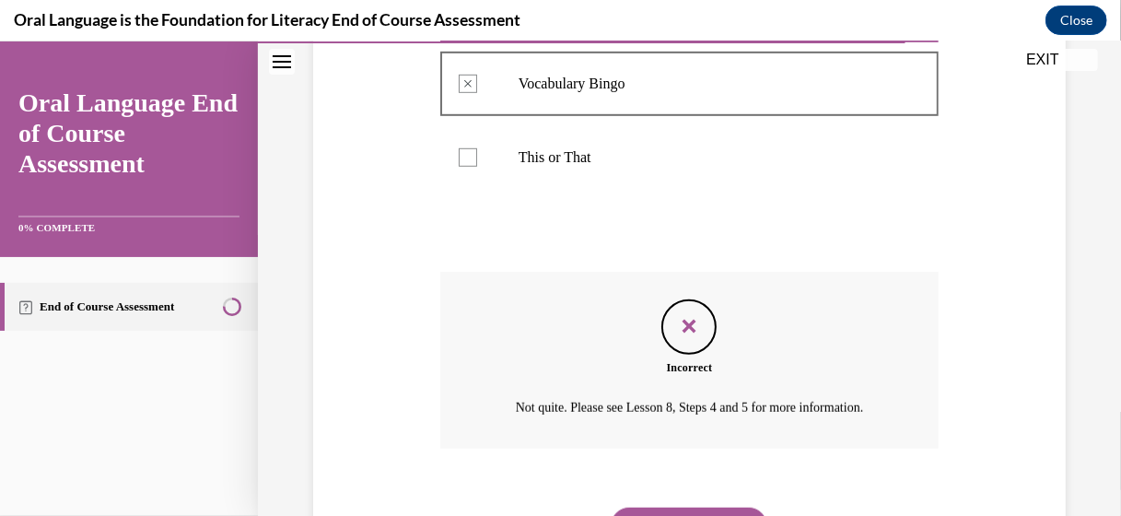
scroll to position [666, 0]
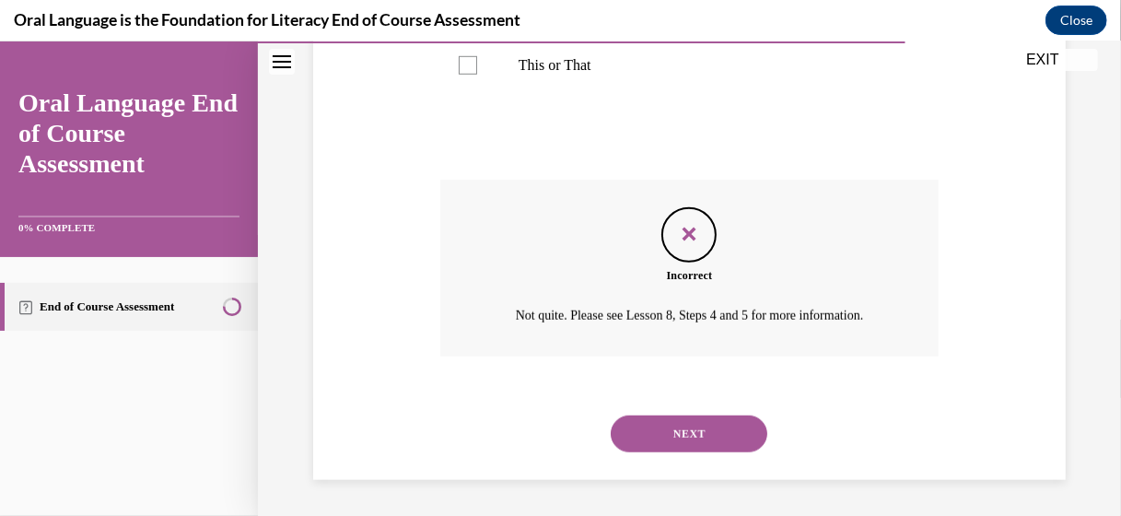
click at [667, 424] on button "NEXT" at bounding box center [689, 433] width 157 height 37
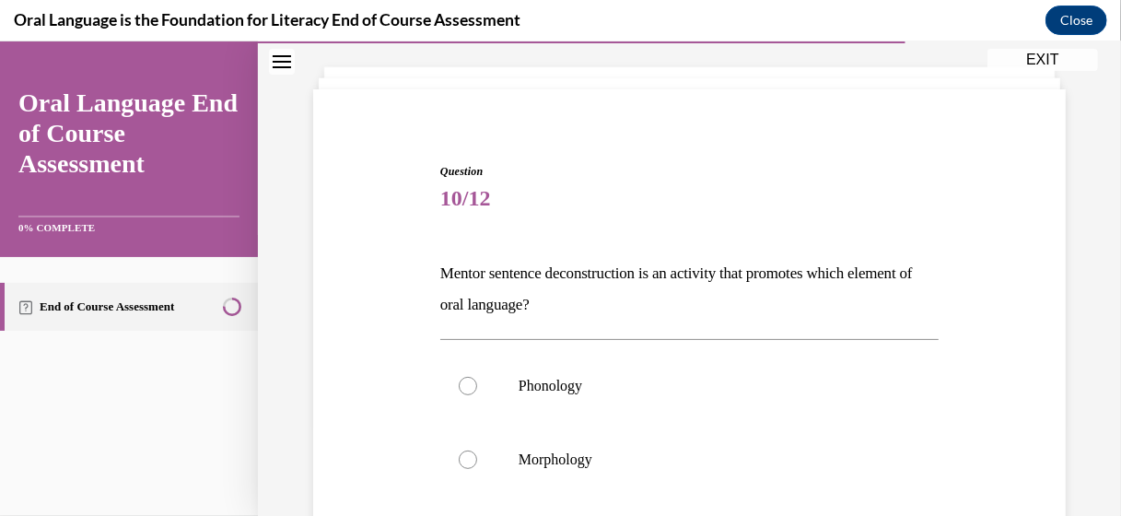
scroll to position [184, 0]
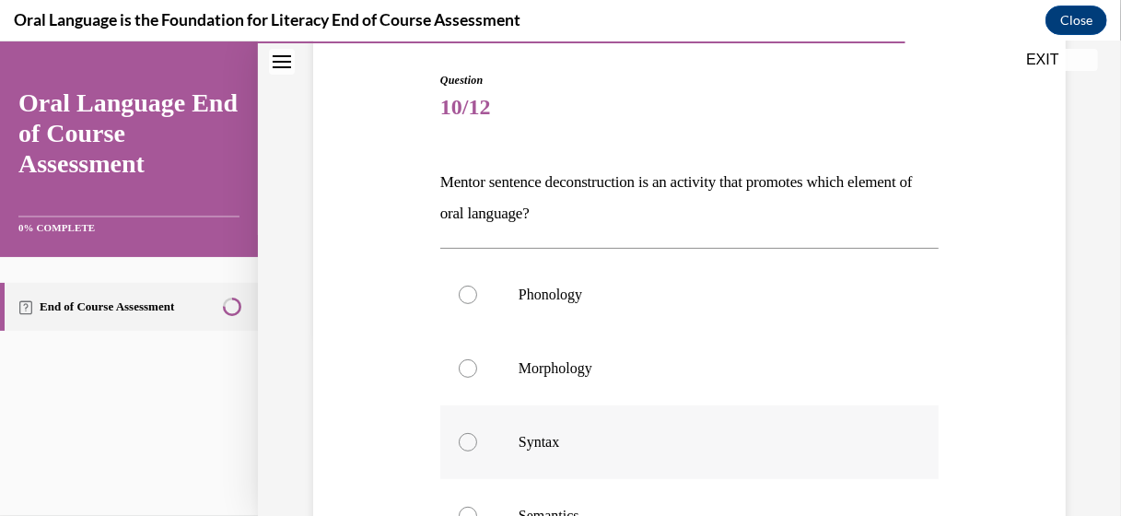
click at [461, 437] on div at bounding box center [468, 441] width 18 height 18
click at [461, 437] on input "Syntax" at bounding box center [468, 441] width 18 height 18
radio input "true"
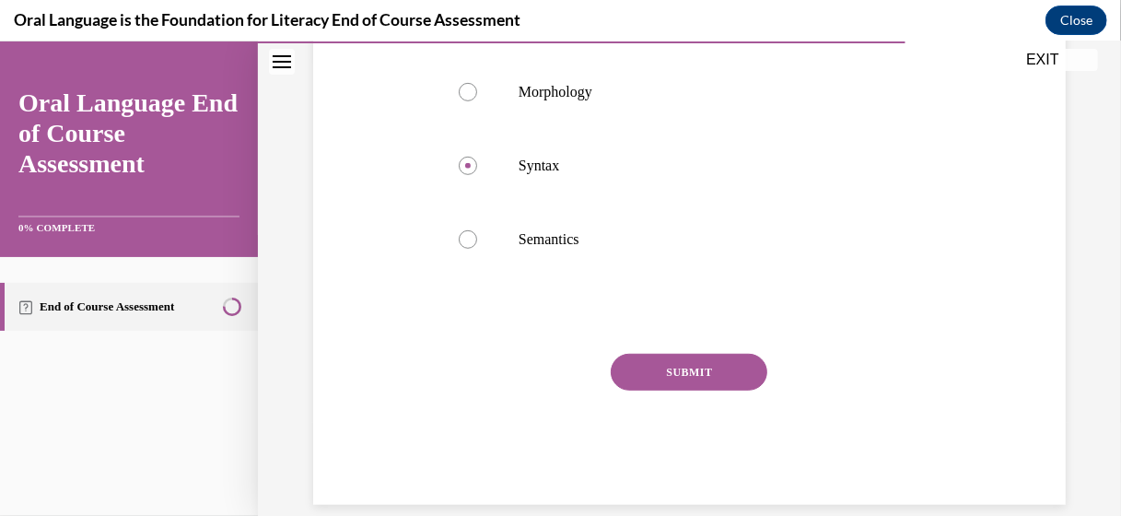
click at [710, 383] on button "SUBMIT" at bounding box center [689, 371] width 157 height 37
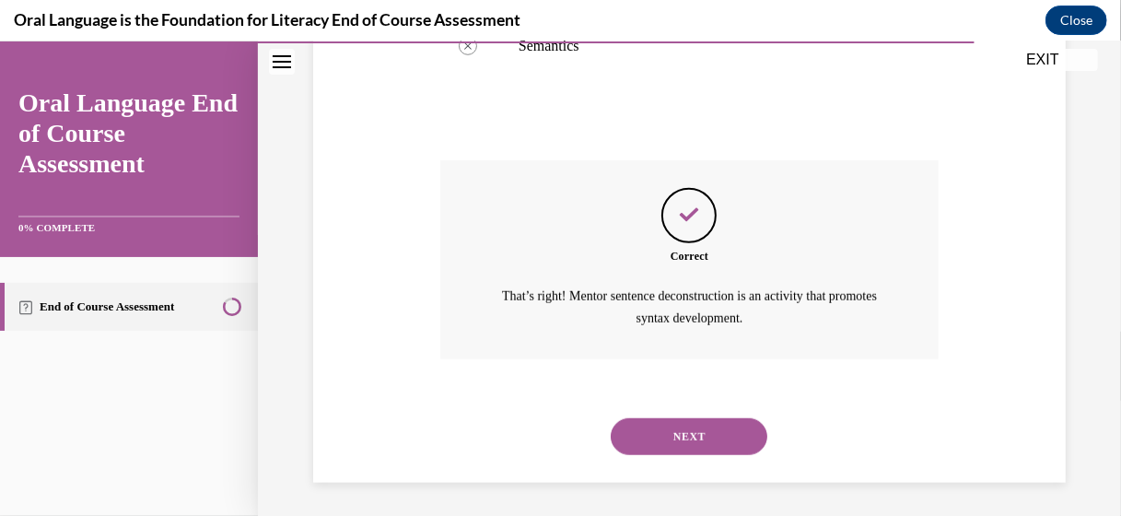
scroll to position [656, 0]
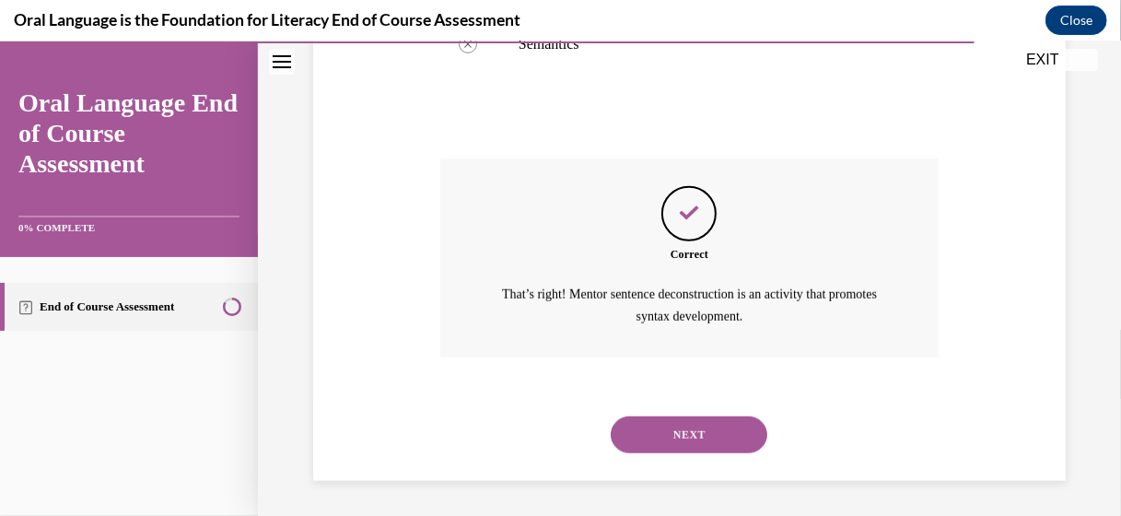
click at [687, 429] on button "NEXT" at bounding box center [689, 434] width 157 height 37
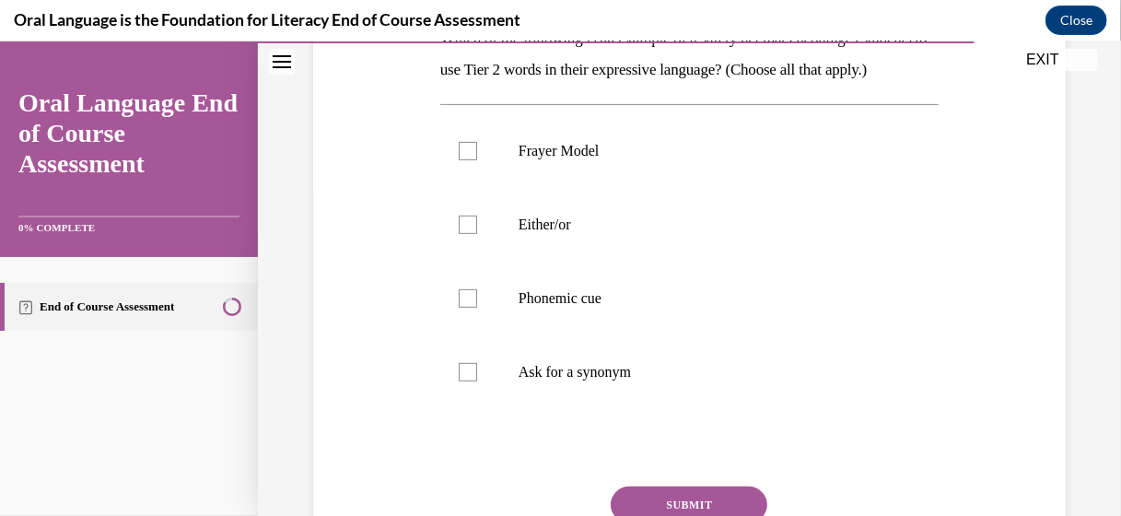
scroll to position [369, 0]
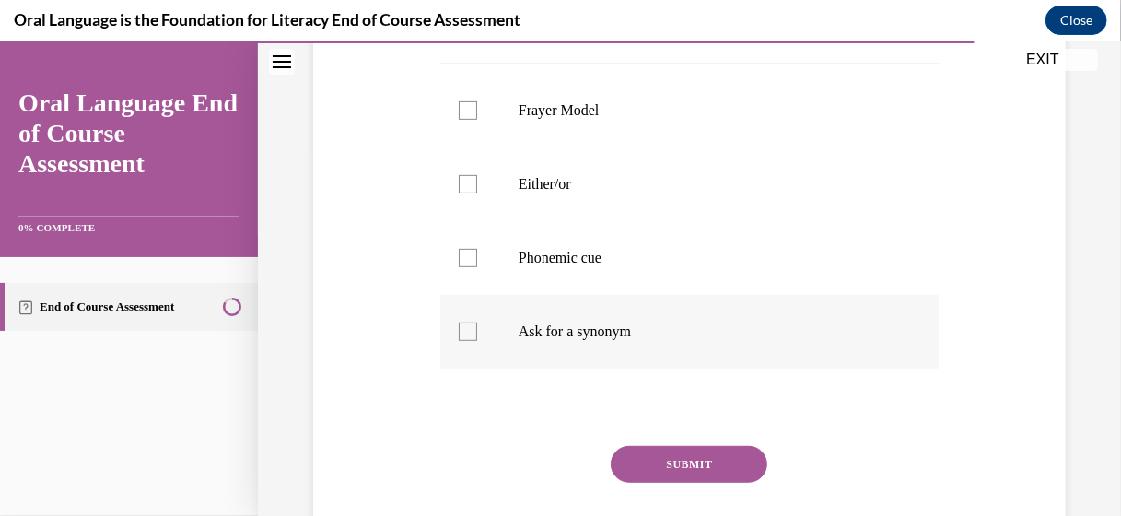
click at [472, 340] on div at bounding box center [468, 331] width 18 height 18
click at [472, 340] on input "Ask for a synonym" at bounding box center [468, 331] width 18 height 18
checkbox input "true"
click at [466, 119] on div at bounding box center [468, 109] width 18 height 18
click at [466, 119] on input "Frayer Model" at bounding box center [468, 109] width 18 height 18
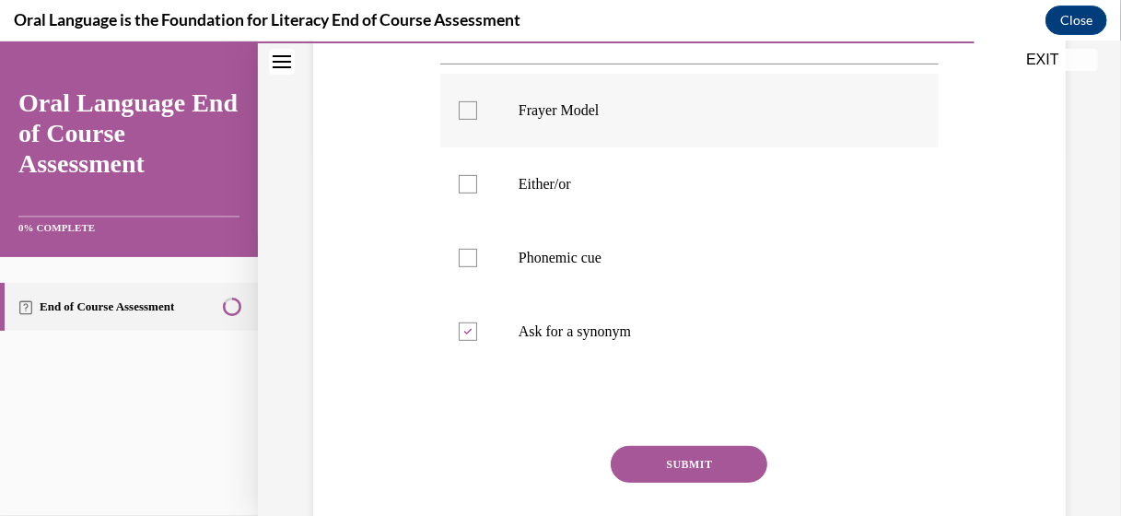
checkbox input "true"
click at [724, 482] on button "SUBMIT" at bounding box center [689, 463] width 157 height 37
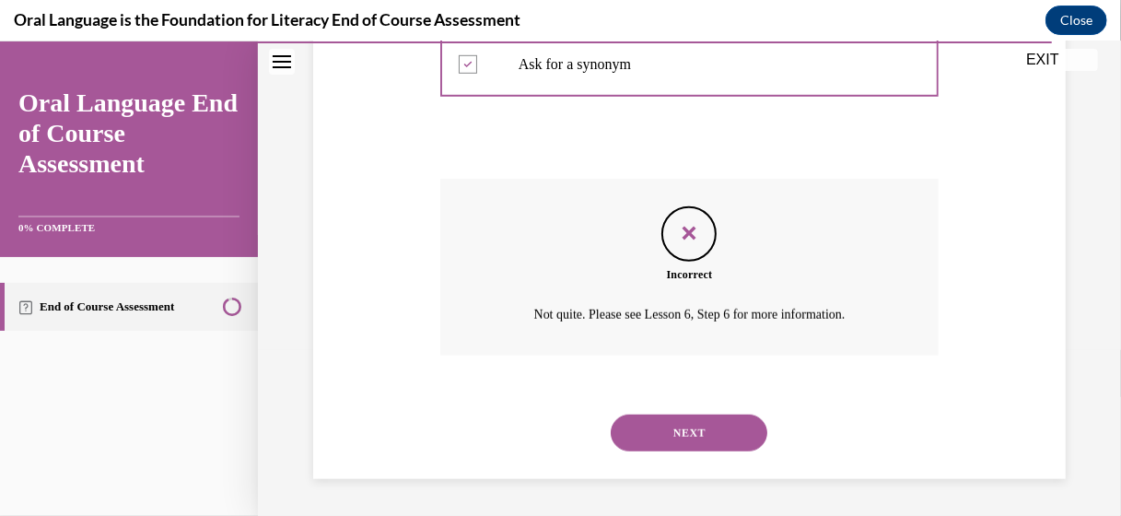
scroll to position [666, 0]
click at [671, 431] on button "NEXT" at bounding box center [689, 432] width 157 height 37
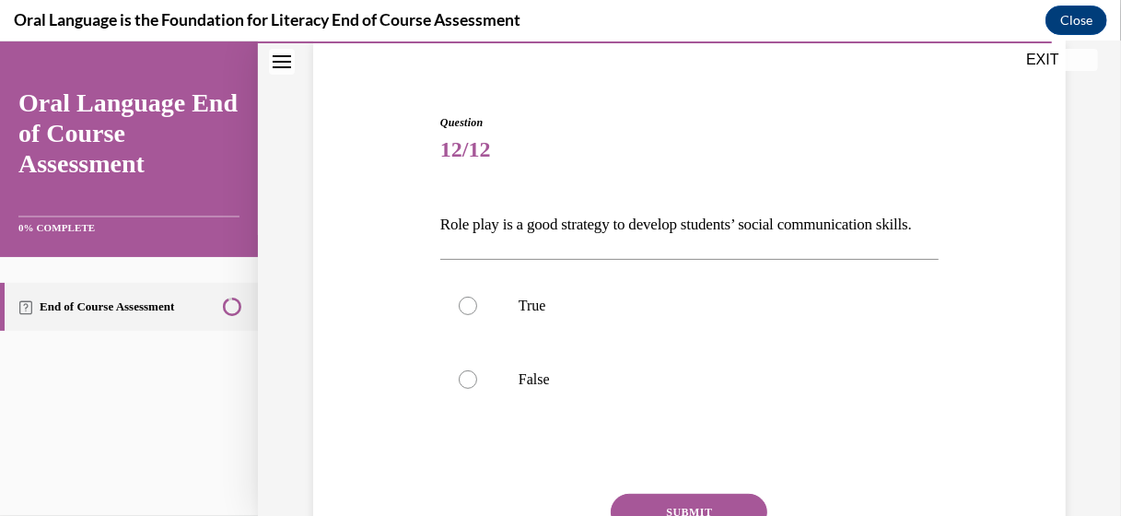
scroll to position [184, 0]
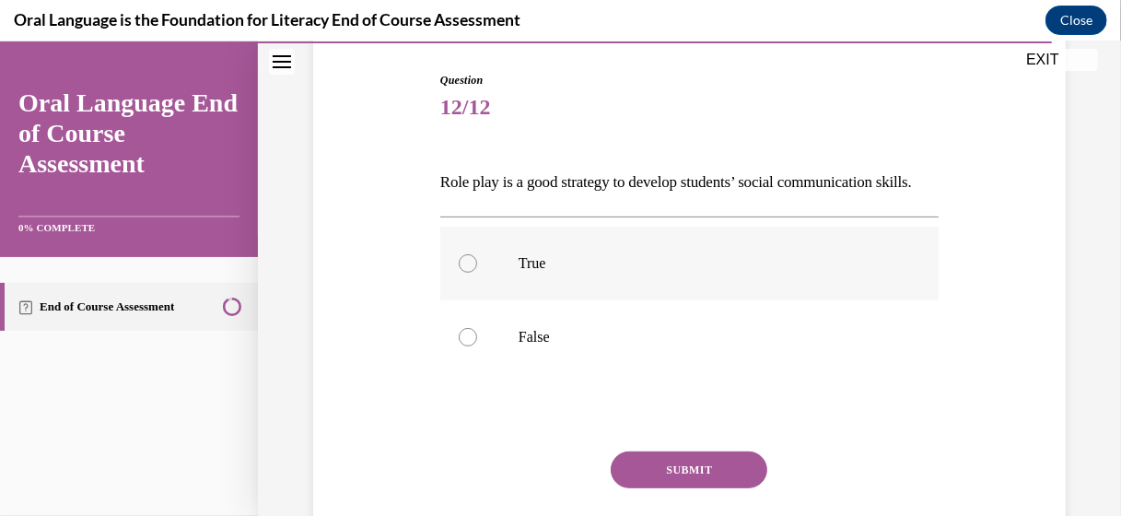
click at [452, 293] on label "True" at bounding box center [689, 263] width 498 height 74
click at [459, 272] on input "True" at bounding box center [468, 262] width 18 height 18
radio input "true"
click at [658, 487] on button "SUBMIT" at bounding box center [689, 469] width 157 height 37
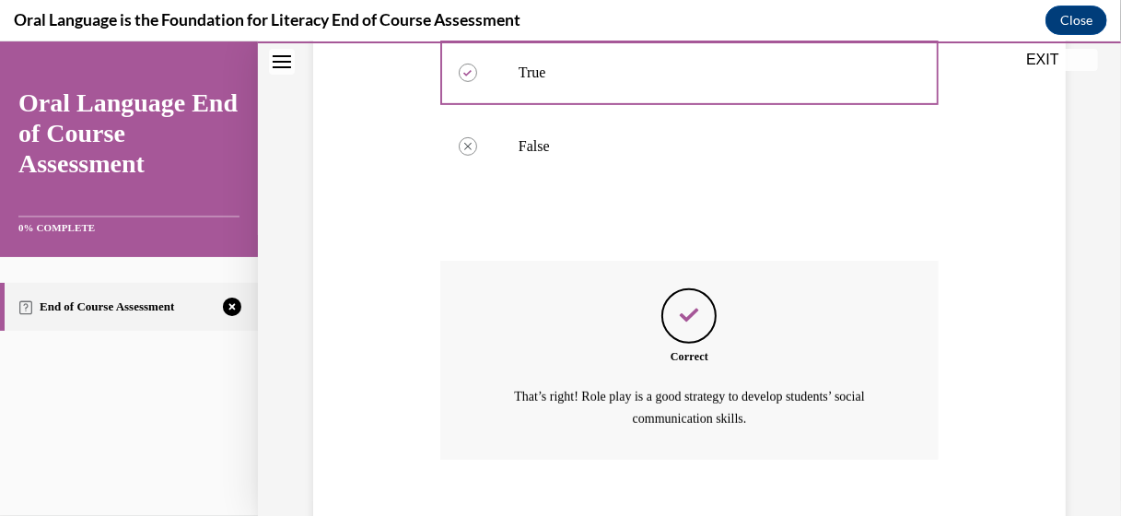
scroll to position [509, 0]
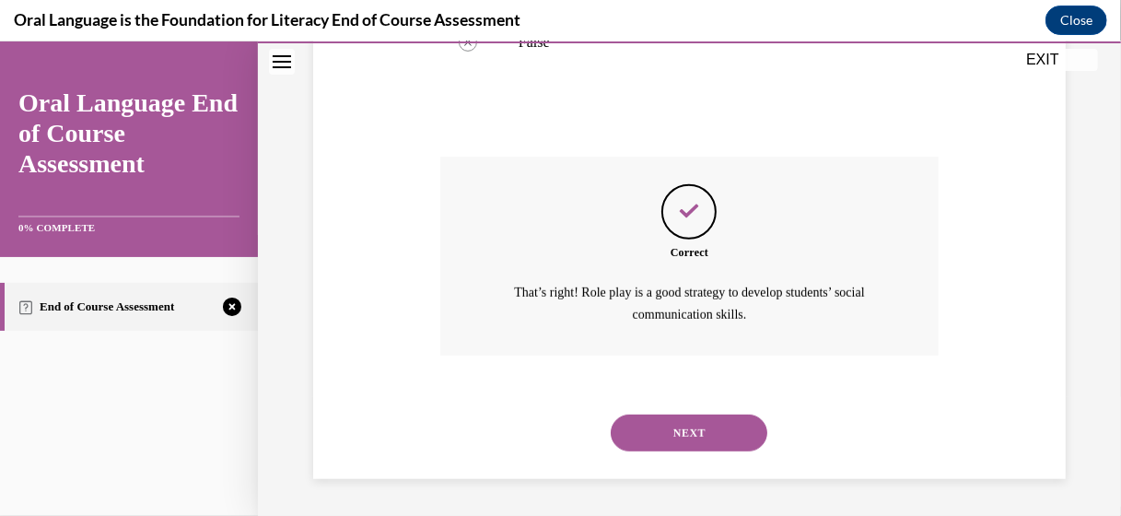
click at [671, 439] on button "NEXT" at bounding box center [689, 432] width 157 height 37
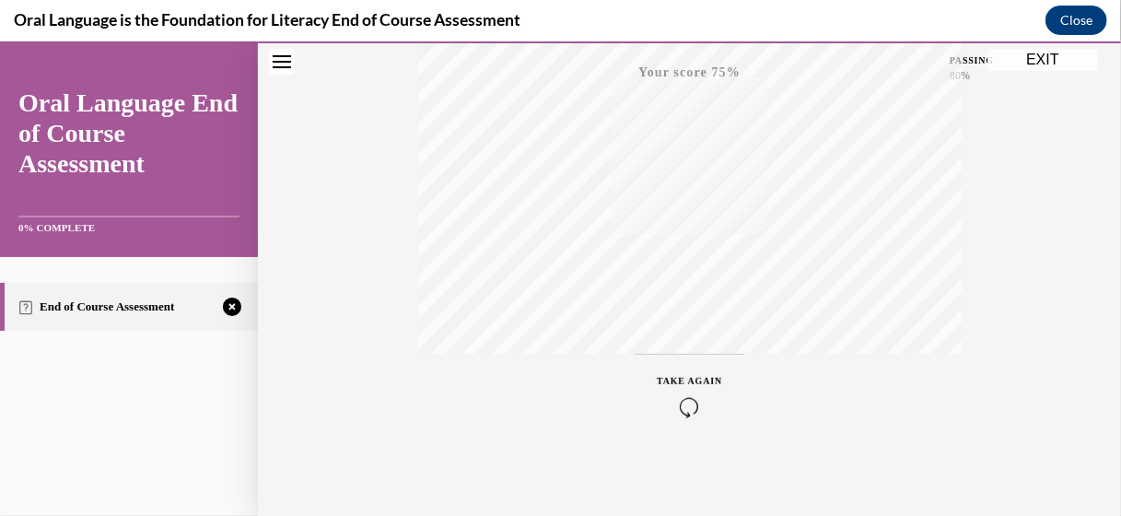
scroll to position [469, 0]
click at [676, 397] on icon "button" at bounding box center [689, 403] width 65 height 20
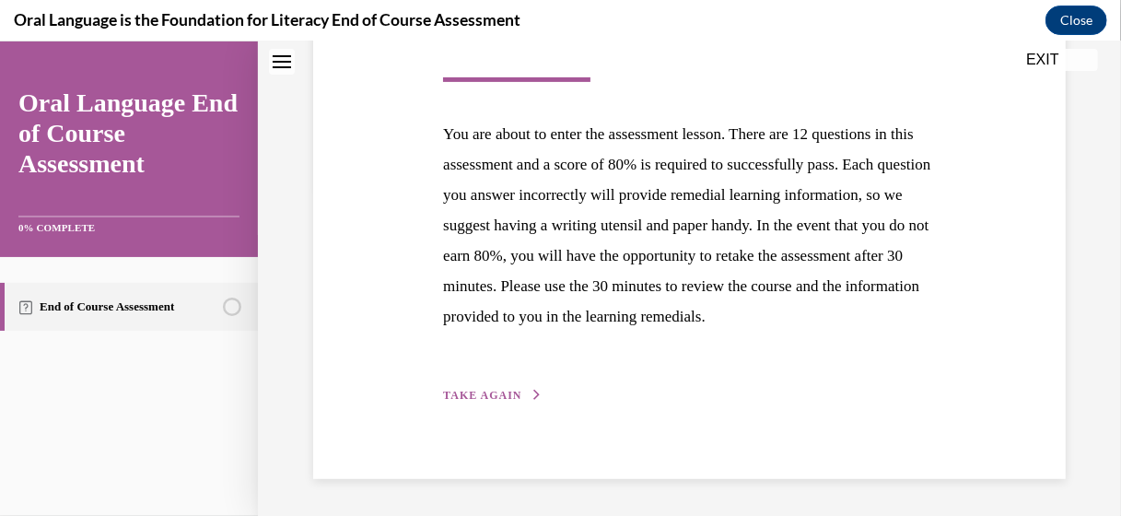
scroll to position [360, 0]
click at [487, 389] on span "TAKE AGAIN" at bounding box center [482, 394] width 78 height 13
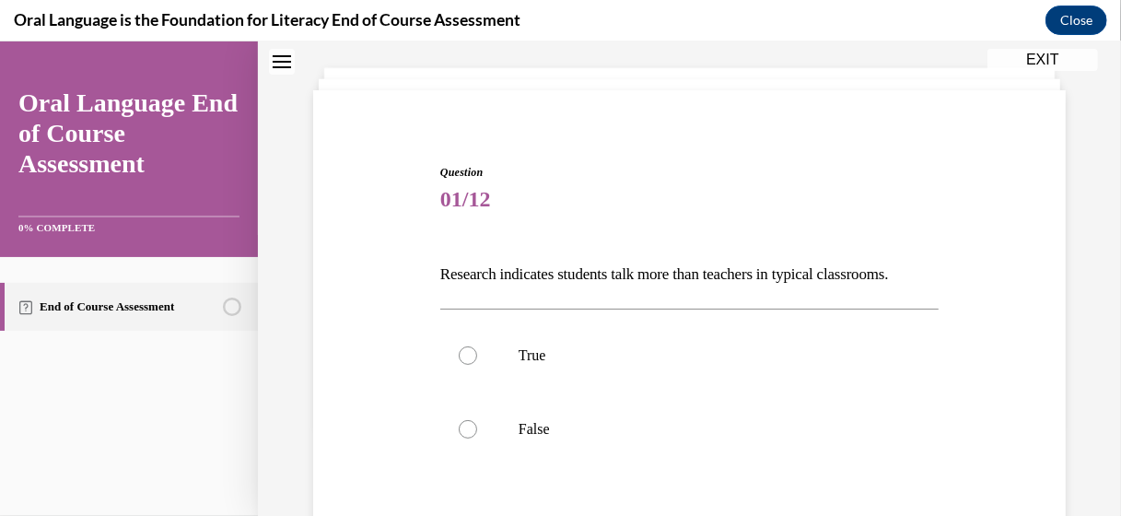
scroll to position [184, 0]
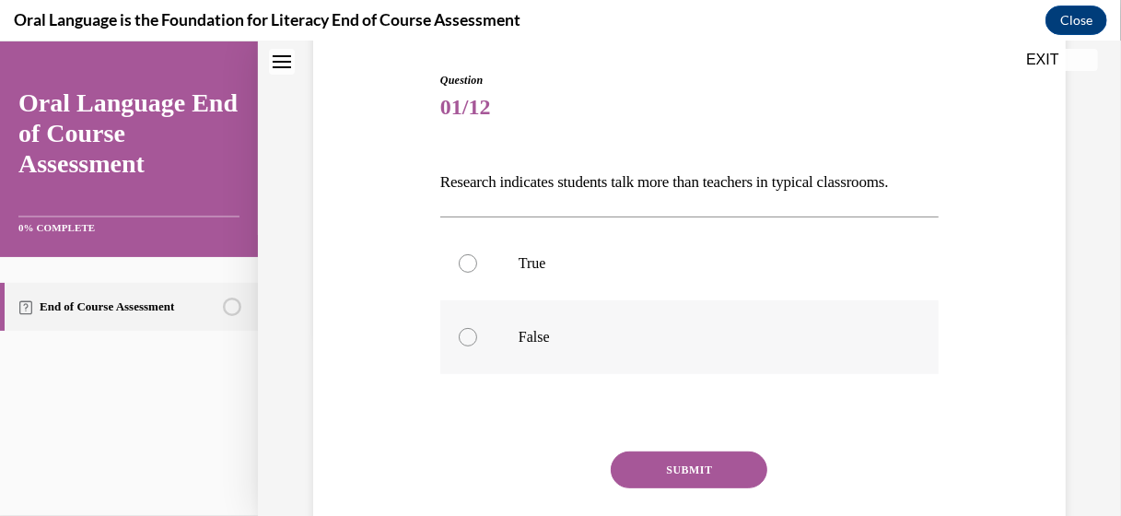
click at [472, 346] on div at bounding box center [468, 336] width 18 height 18
click at [472, 346] on input "False" at bounding box center [468, 336] width 18 height 18
radio input "true"
click at [685, 487] on button "SUBMIT" at bounding box center [689, 469] width 157 height 37
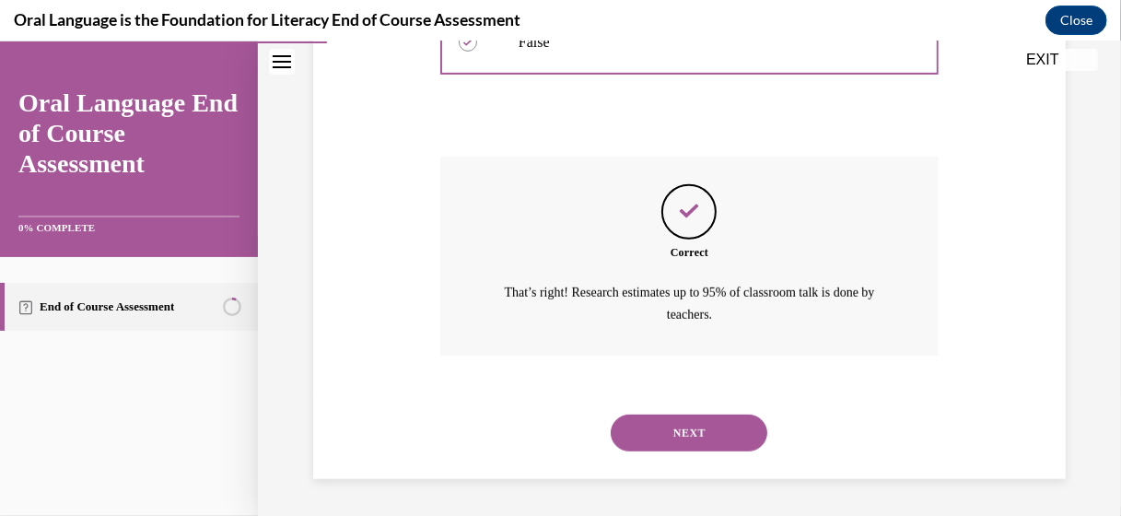
scroll to position [509, 0]
click at [702, 429] on button "NEXT" at bounding box center [689, 432] width 157 height 37
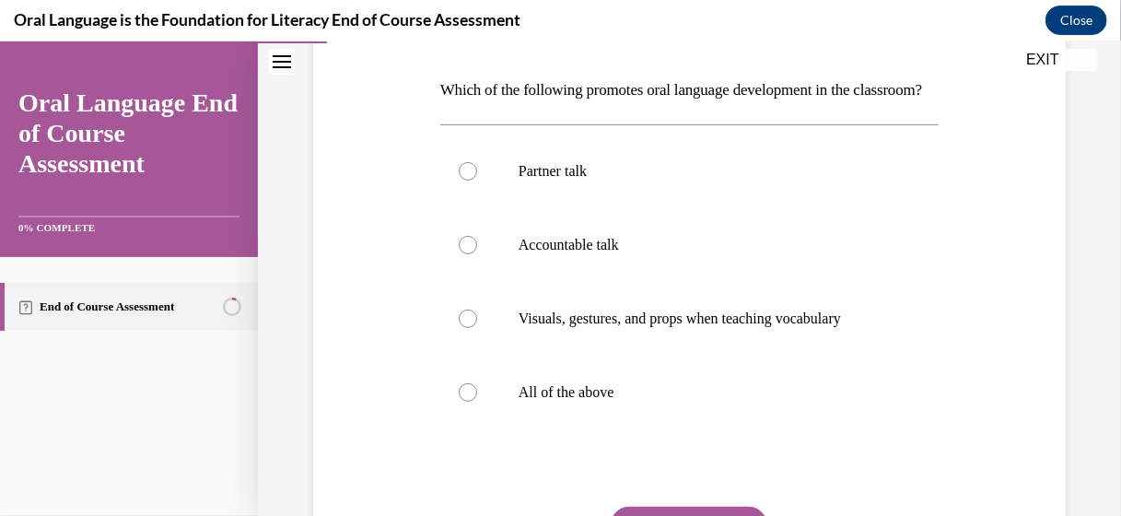
scroll to position [369, 0]
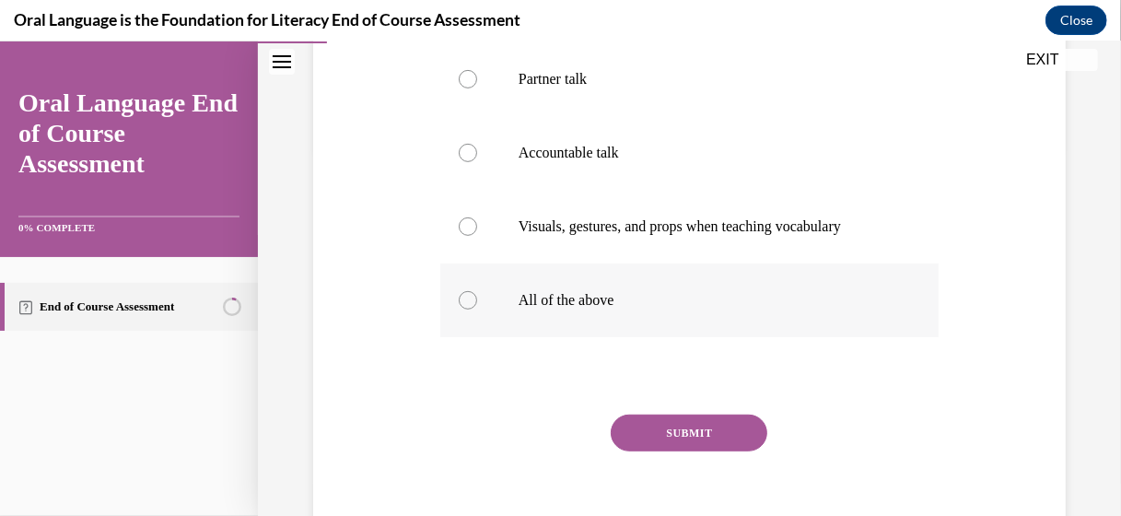
click at [461, 309] on div at bounding box center [468, 299] width 18 height 18
click at [461, 309] on input "All of the above" at bounding box center [468, 299] width 18 height 18
radio input "true"
click at [649, 449] on button "SUBMIT" at bounding box center [689, 432] width 157 height 37
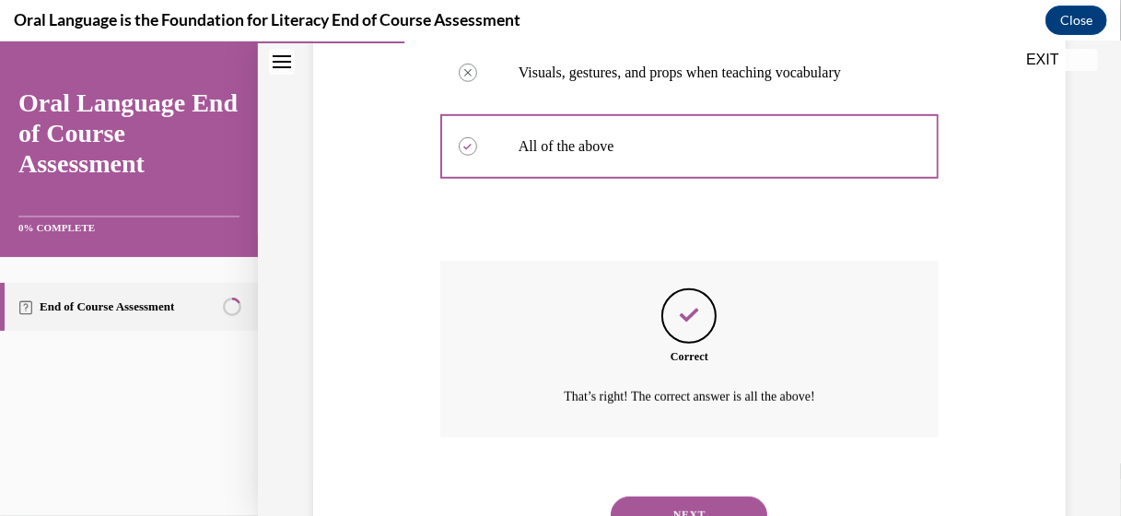
scroll to position [635, 0]
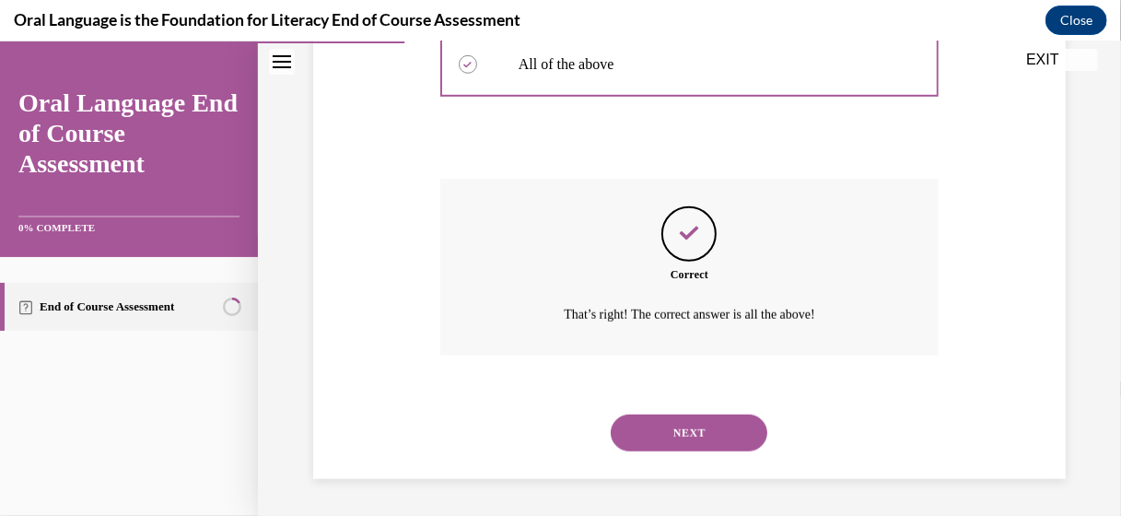
click at [657, 439] on button "NEXT" at bounding box center [689, 432] width 157 height 37
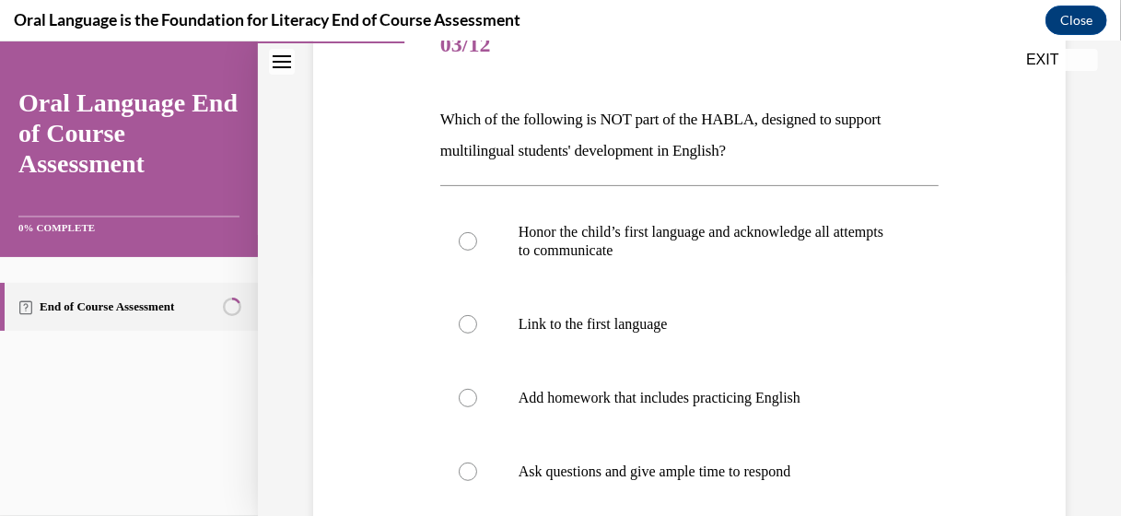
scroll to position [276, 0]
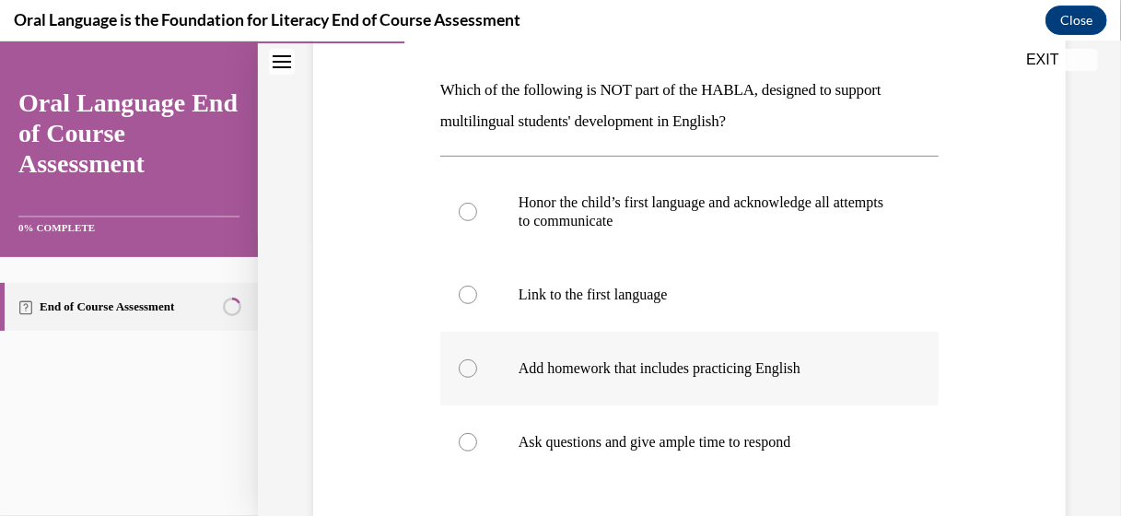
click at [469, 372] on div at bounding box center [468, 367] width 18 height 18
click at [469, 372] on input "Add homework that includes practicing English" at bounding box center [468, 367] width 18 height 18
radio input "true"
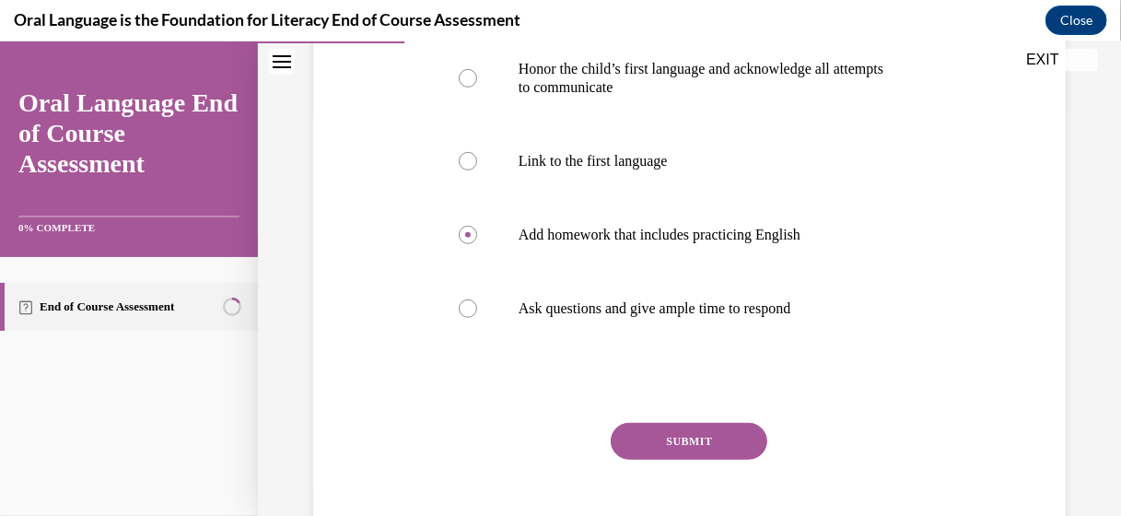
scroll to position [461, 0]
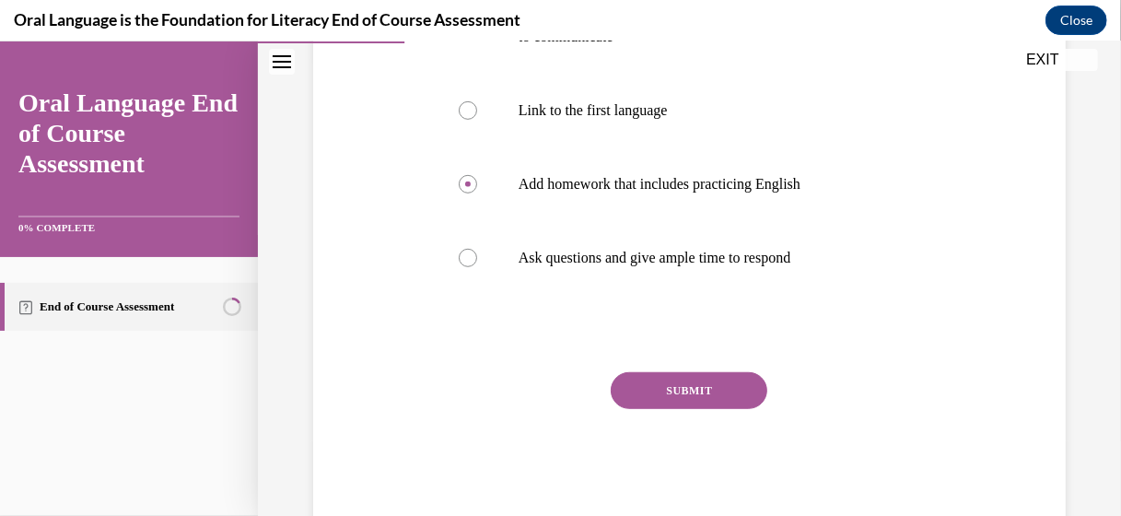
click at [670, 387] on button "SUBMIT" at bounding box center [689, 389] width 157 height 37
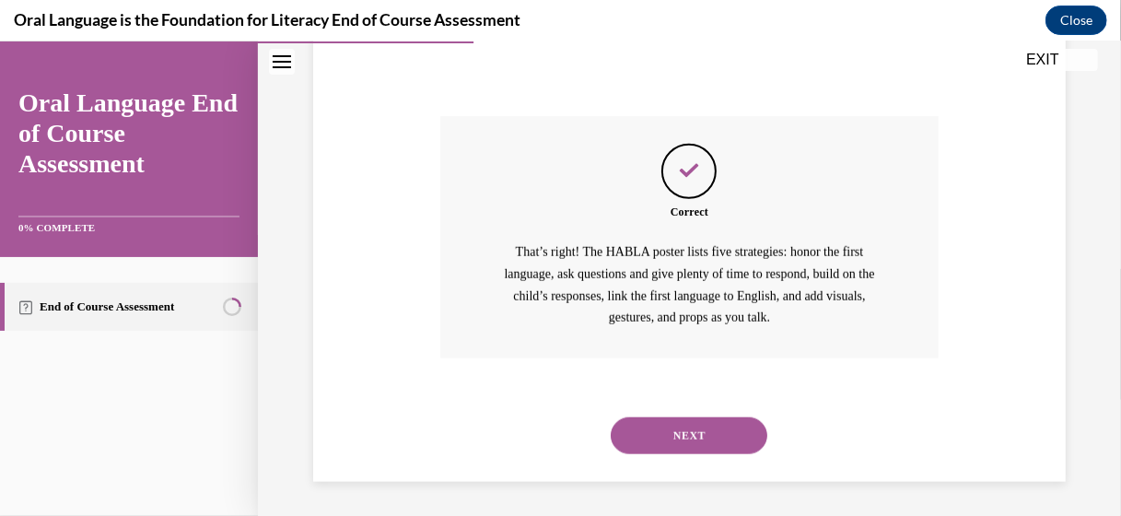
scroll to position [719, 0]
click at [676, 426] on button "NEXT" at bounding box center [689, 433] width 157 height 37
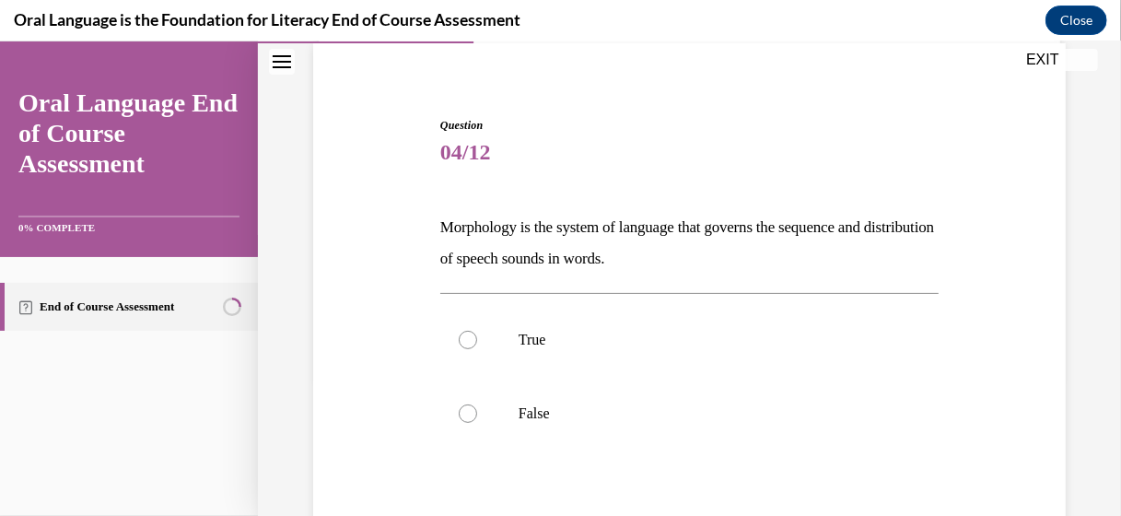
scroll to position [184, 0]
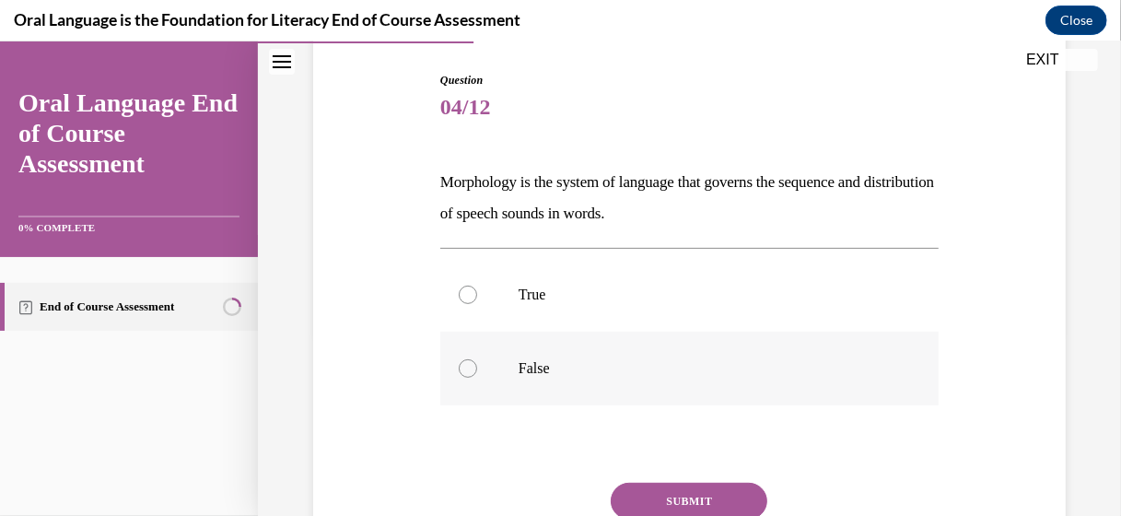
click at [460, 369] on div at bounding box center [468, 367] width 18 height 18
click at [460, 369] on input "False" at bounding box center [468, 367] width 18 height 18
radio input "true"
click at [700, 493] on button "SUBMIT" at bounding box center [689, 500] width 157 height 37
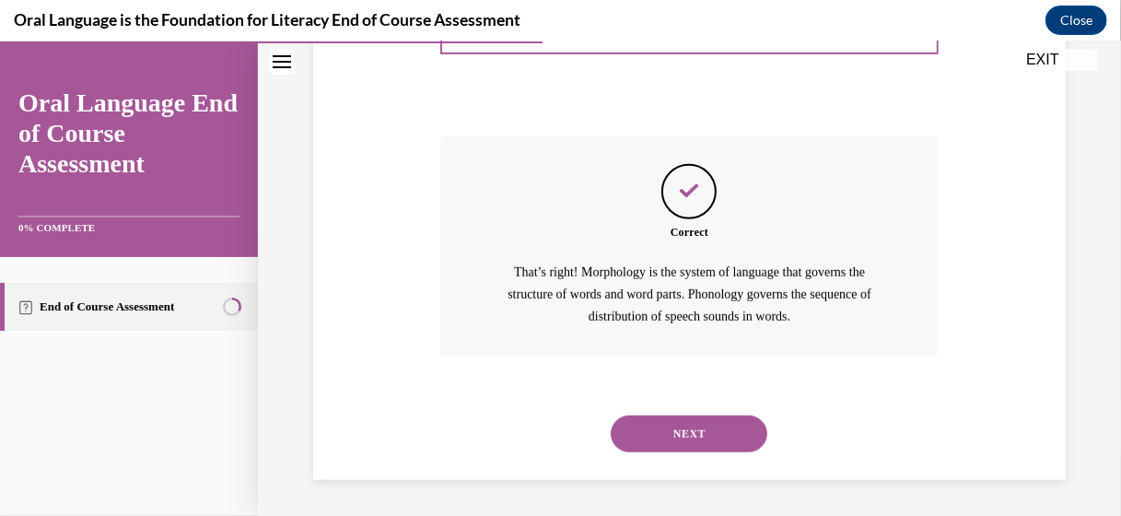
scroll to position [531, 0]
click at [691, 429] on button "NEXT" at bounding box center [689, 433] width 157 height 37
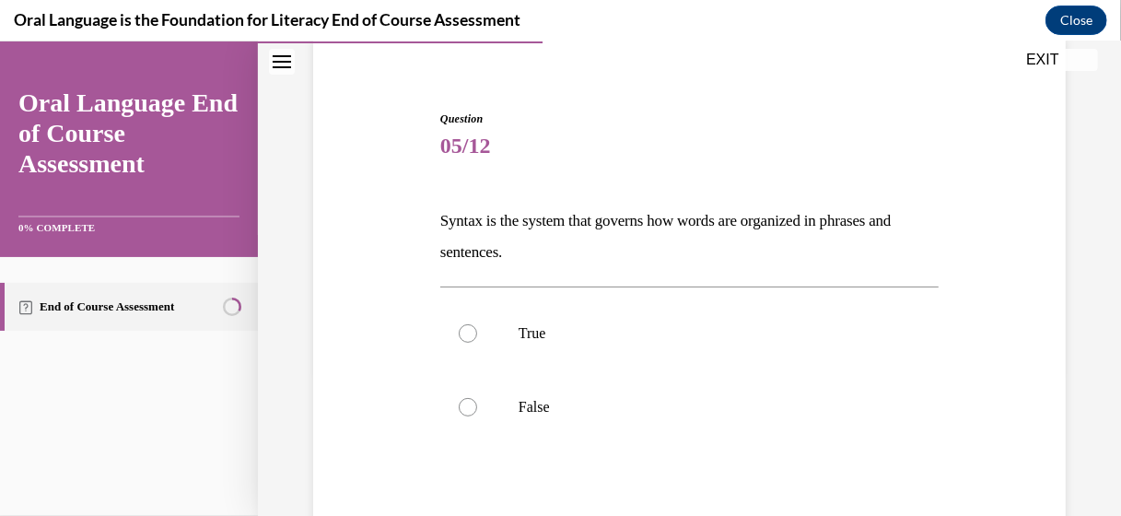
scroll to position [184, 0]
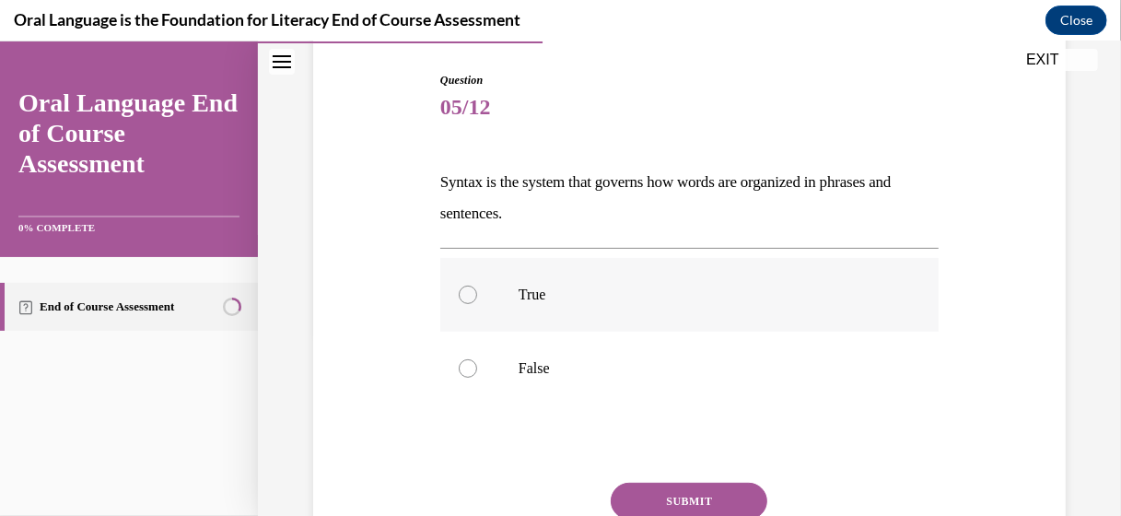
click at [464, 295] on div at bounding box center [468, 294] width 18 height 18
click at [464, 295] on input "True" at bounding box center [468, 294] width 18 height 18
radio input "true"
click at [663, 500] on button "SUBMIT" at bounding box center [689, 500] width 157 height 37
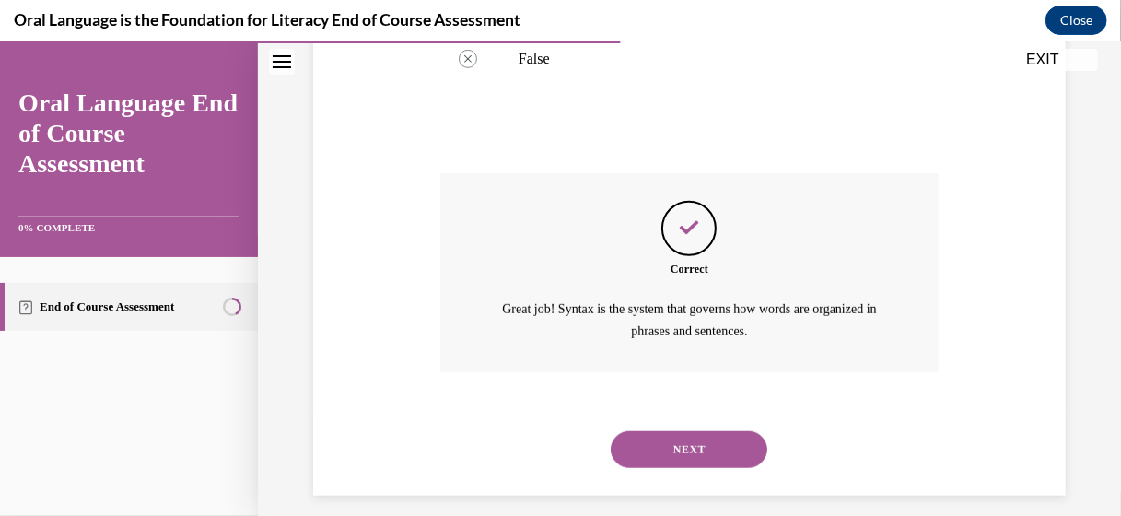
scroll to position [509, 0]
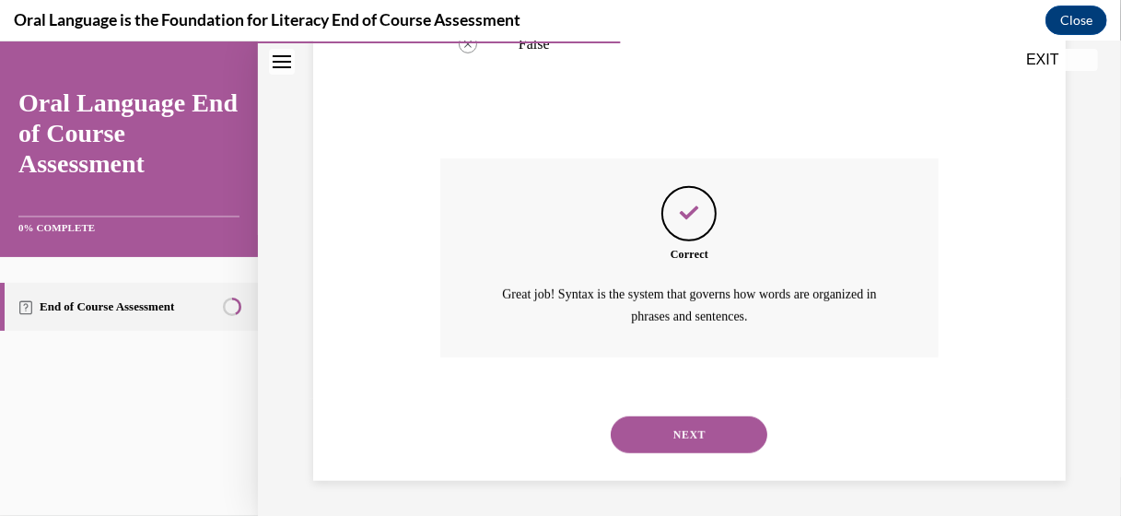
click at [680, 437] on button "NEXT" at bounding box center [689, 434] width 157 height 37
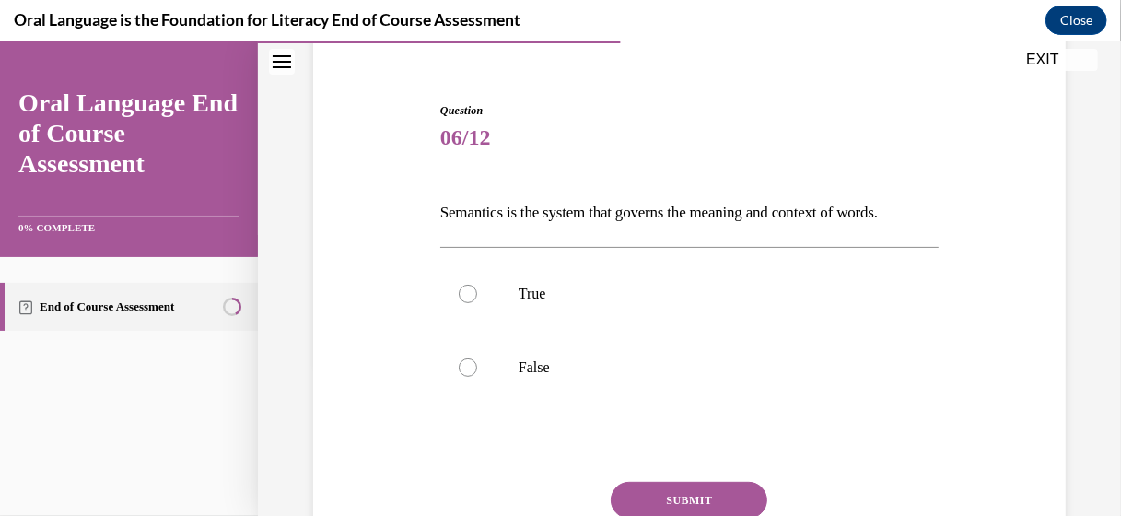
scroll to position [184, 0]
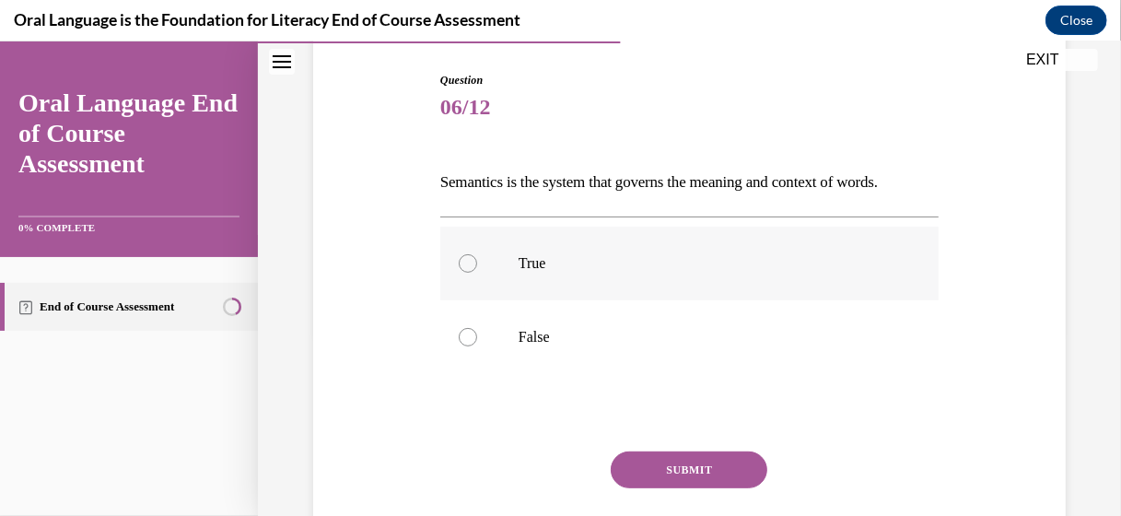
click at [460, 261] on div at bounding box center [468, 262] width 18 height 18
click at [460, 261] on input "True" at bounding box center [468, 262] width 18 height 18
radio input "true"
click at [710, 473] on button "SUBMIT" at bounding box center [689, 469] width 157 height 37
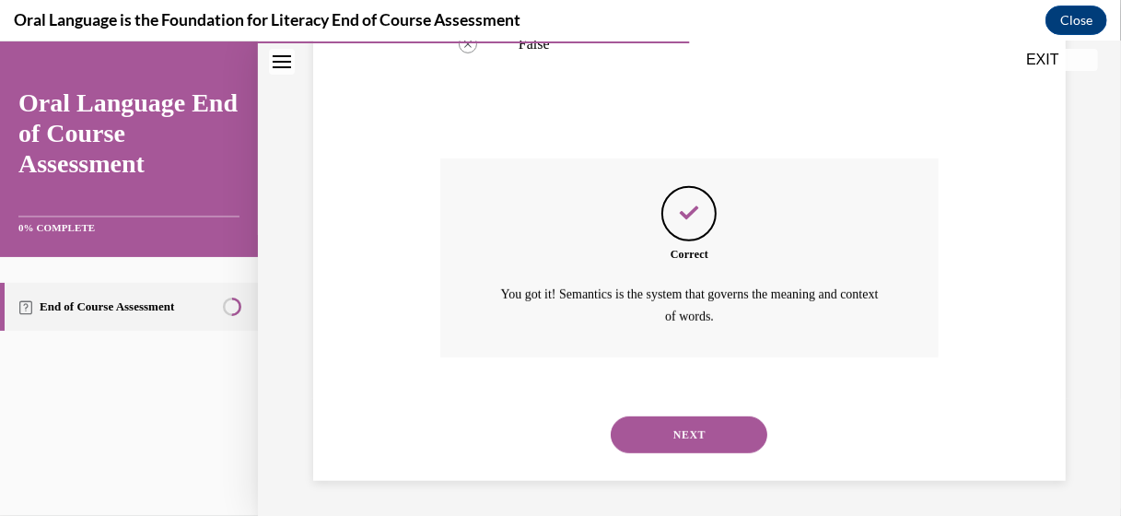
scroll to position [477, 0]
click at [702, 426] on button "NEXT" at bounding box center [689, 434] width 157 height 37
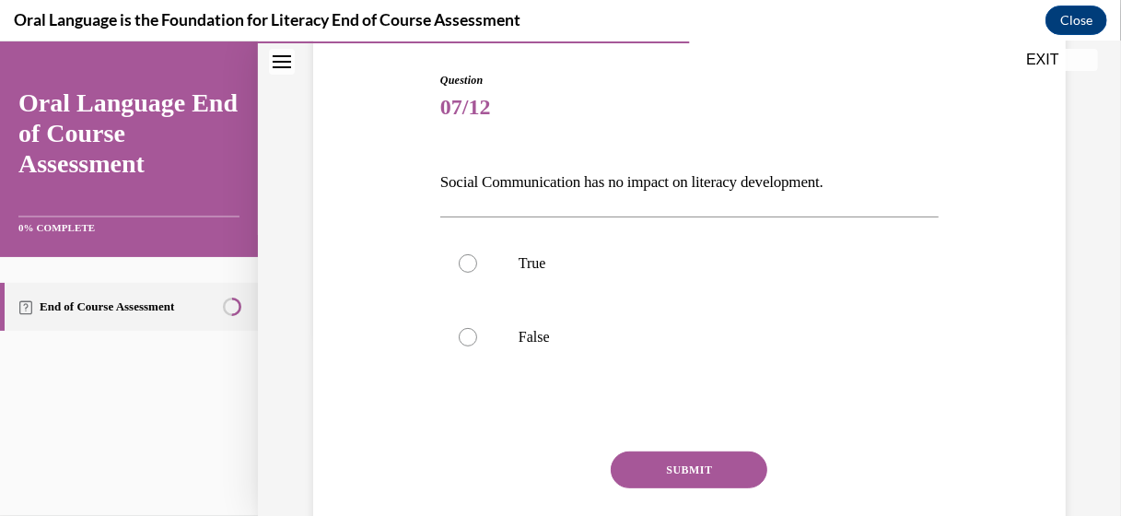
scroll to position [276, 0]
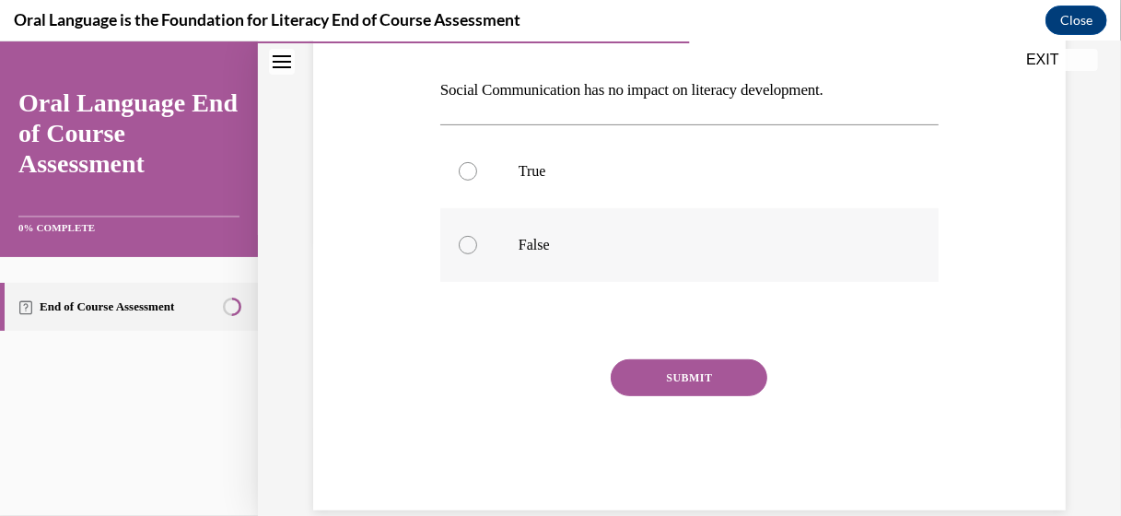
click at [463, 247] on div at bounding box center [468, 244] width 18 height 18
click at [463, 247] on input "False" at bounding box center [468, 244] width 18 height 18
radio input "true"
click at [693, 381] on button "SUBMIT" at bounding box center [689, 376] width 157 height 37
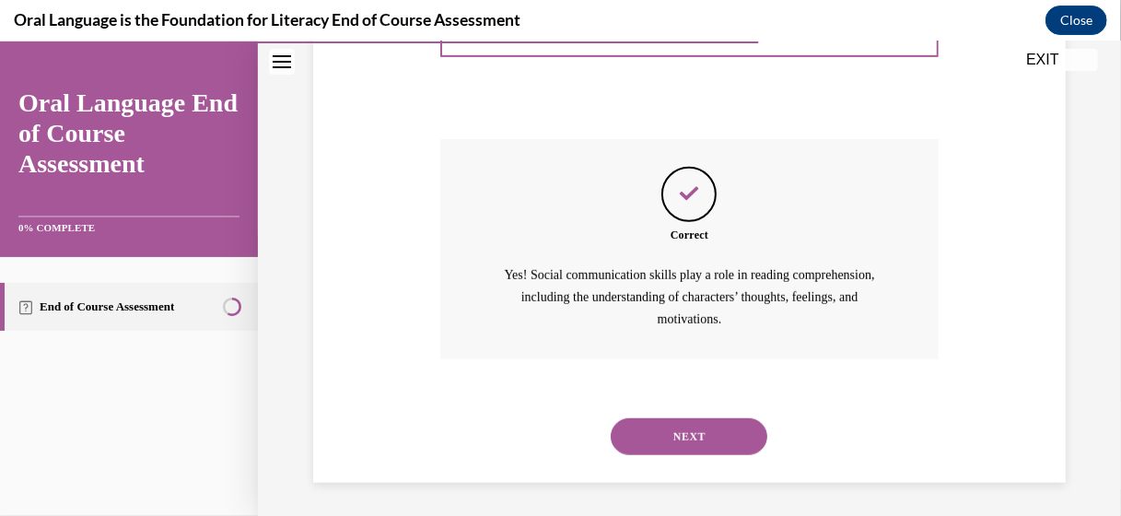
scroll to position [499, 0]
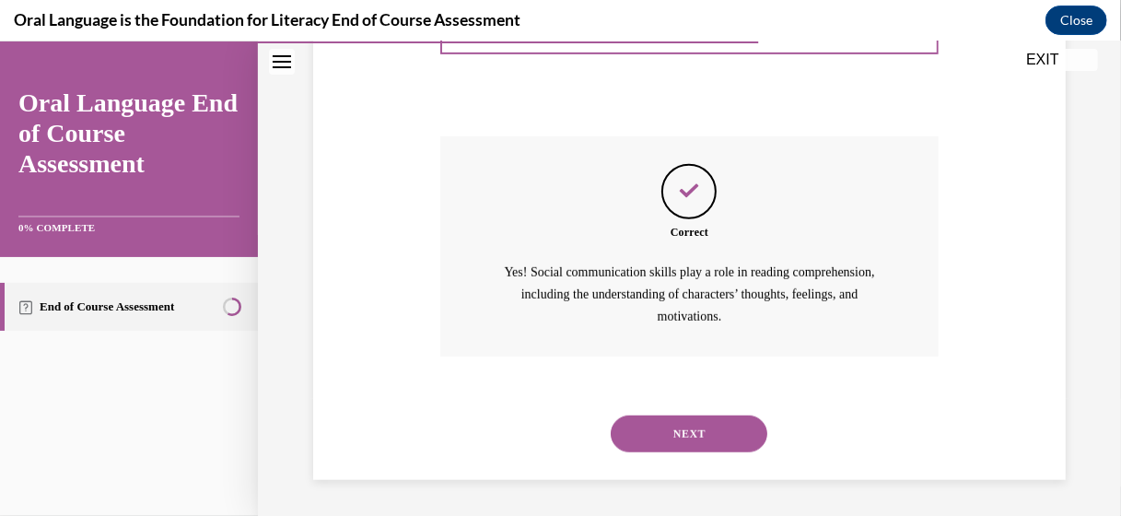
click at [698, 431] on button "NEXT" at bounding box center [689, 433] width 157 height 37
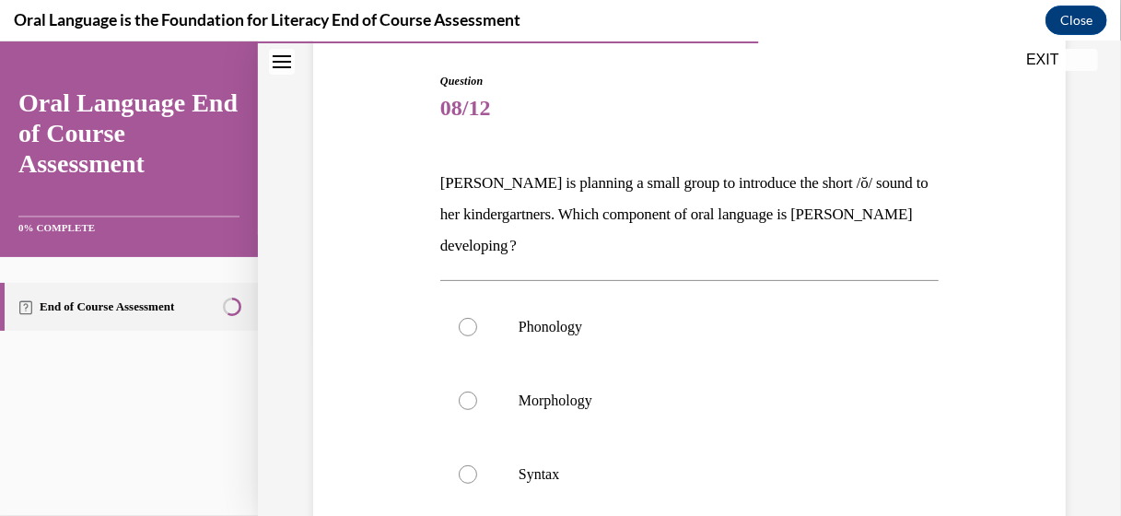
scroll to position [184, 0]
click at [463, 328] on div at bounding box center [468, 325] width 18 height 18
click at [463, 328] on input "Phonology" at bounding box center [468, 325] width 18 height 18
radio input "true"
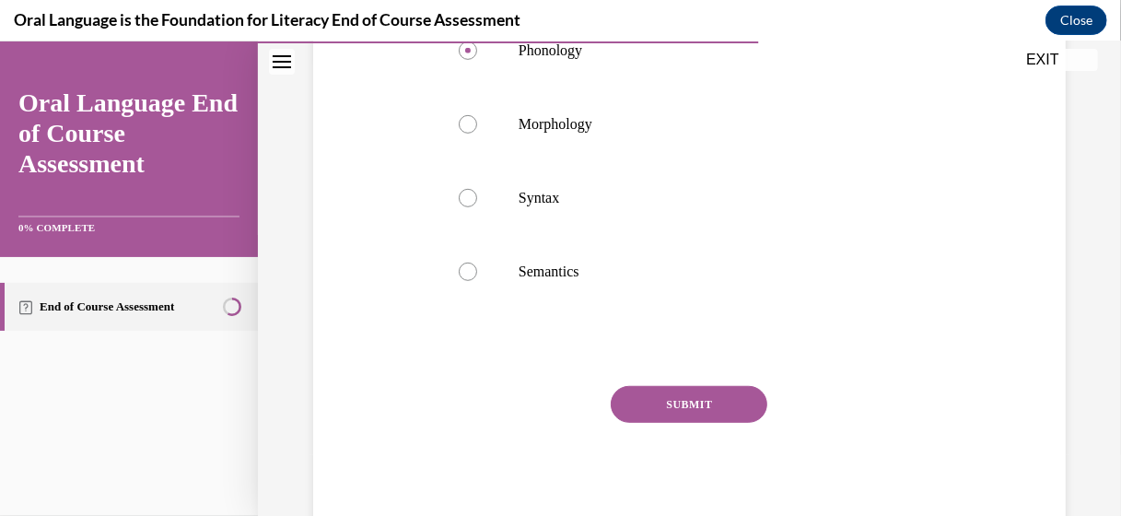
scroll to position [461, 0]
click at [689, 398] on button "SUBMIT" at bounding box center [689, 402] width 157 height 37
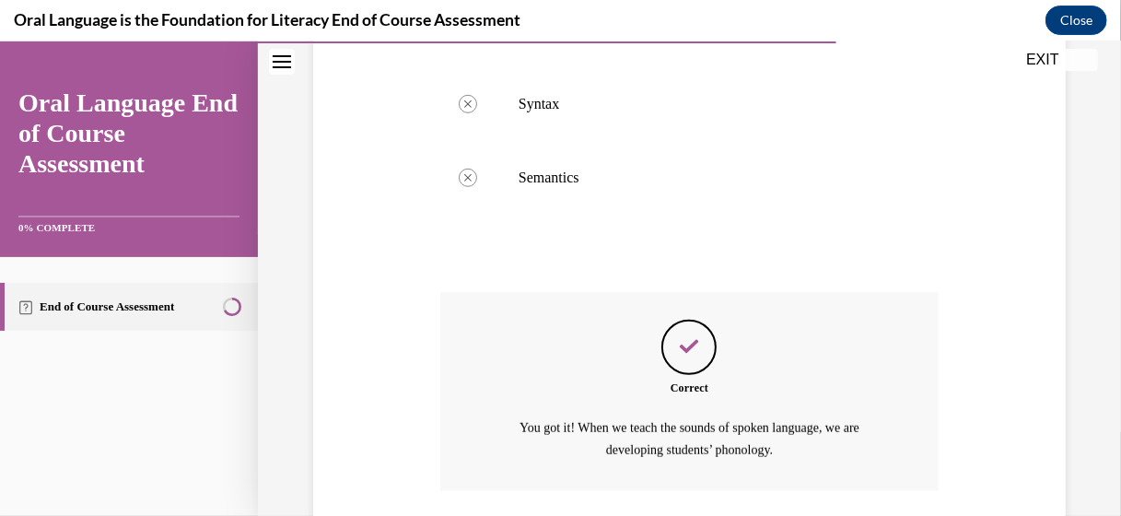
scroll to position [687, 0]
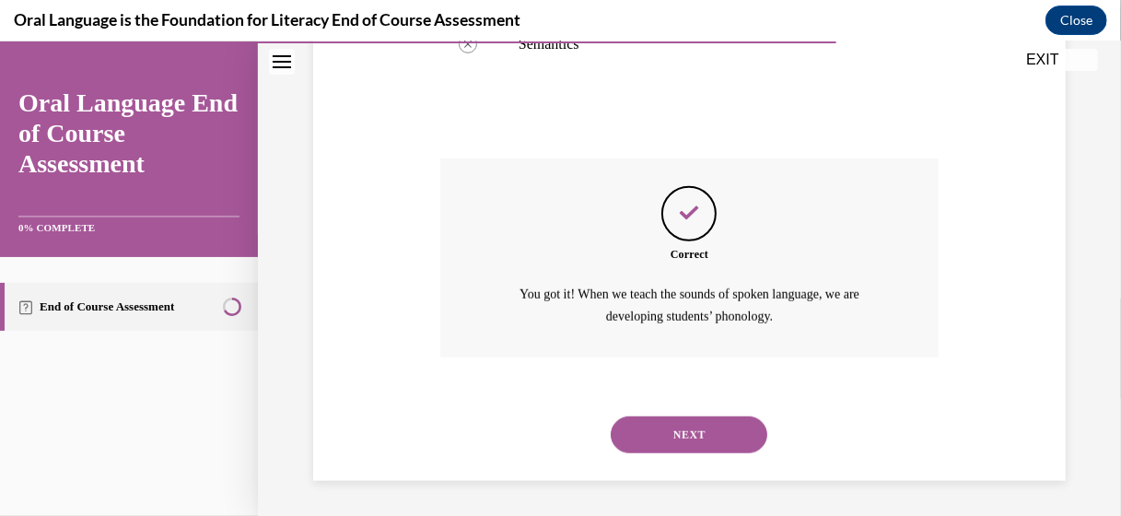
click at [686, 427] on button "NEXT" at bounding box center [689, 434] width 157 height 37
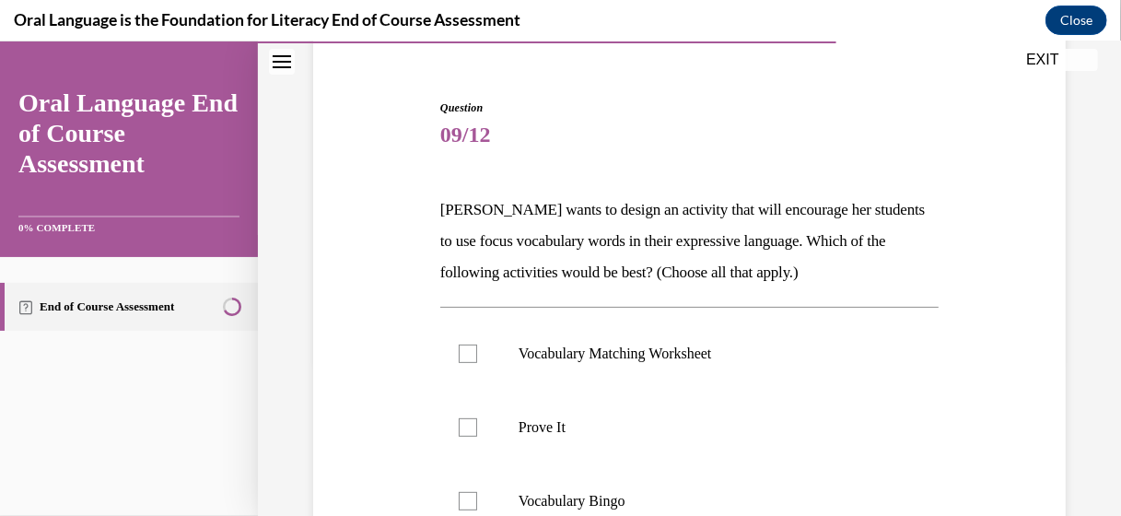
scroll to position [184, 0]
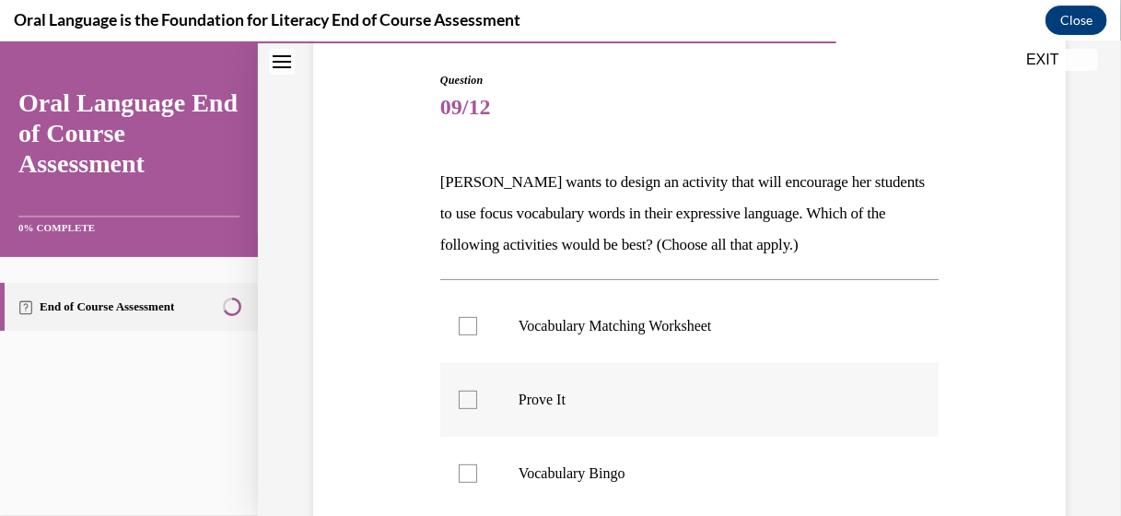
click at [472, 395] on div at bounding box center [468, 399] width 18 height 18
click at [472, 395] on input "Prove It" at bounding box center [468, 399] width 18 height 18
checkbox input "true"
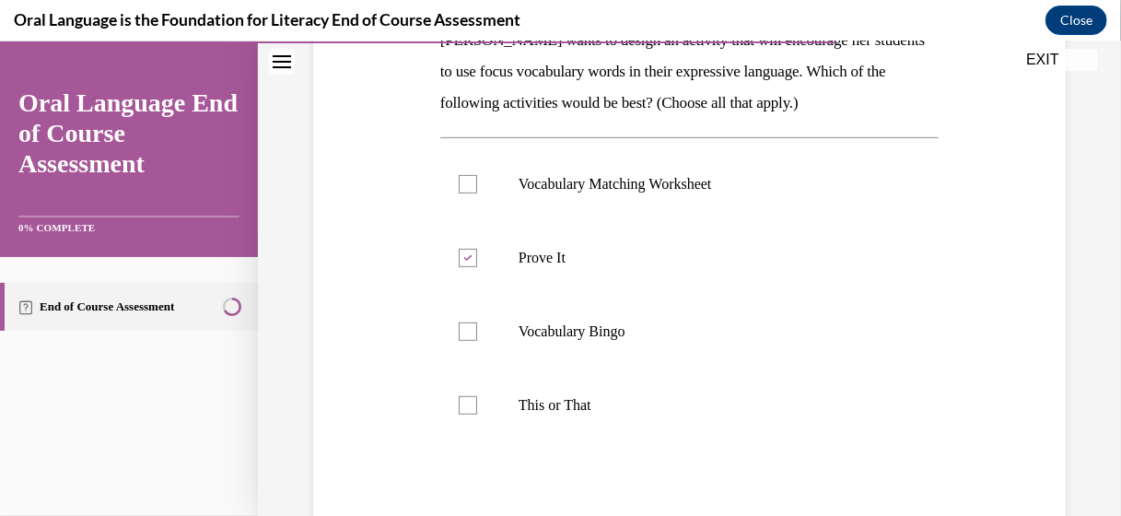
scroll to position [369, 0]
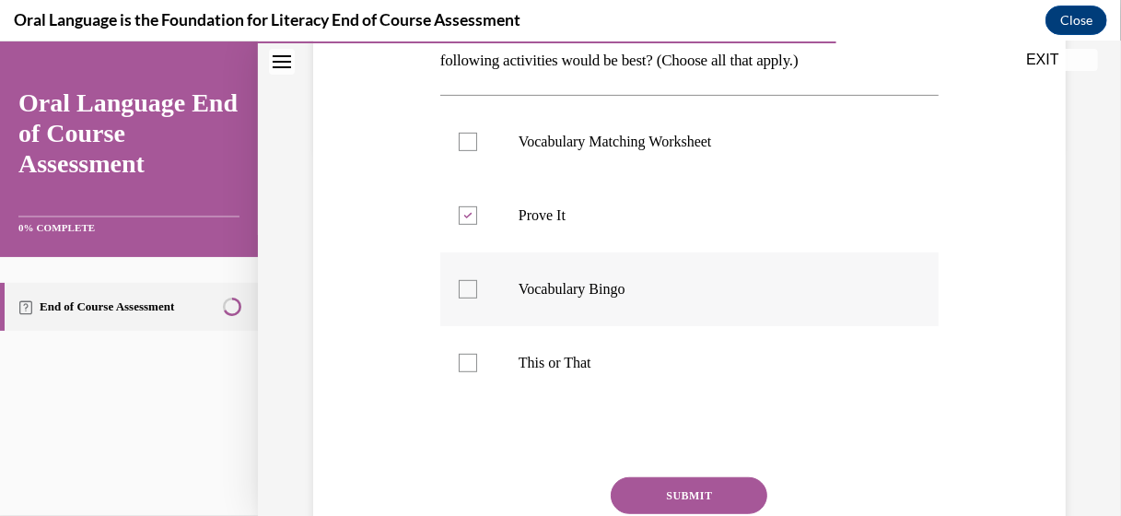
click at [459, 286] on div at bounding box center [468, 288] width 18 height 18
click at [459, 286] on input "Vocabulary Bingo" at bounding box center [468, 288] width 18 height 18
checkbox input "true"
click at [459, 366] on div at bounding box center [468, 362] width 18 height 18
click at [459, 366] on input "This or That" at bounding box center [468, 362] width 18 height 18
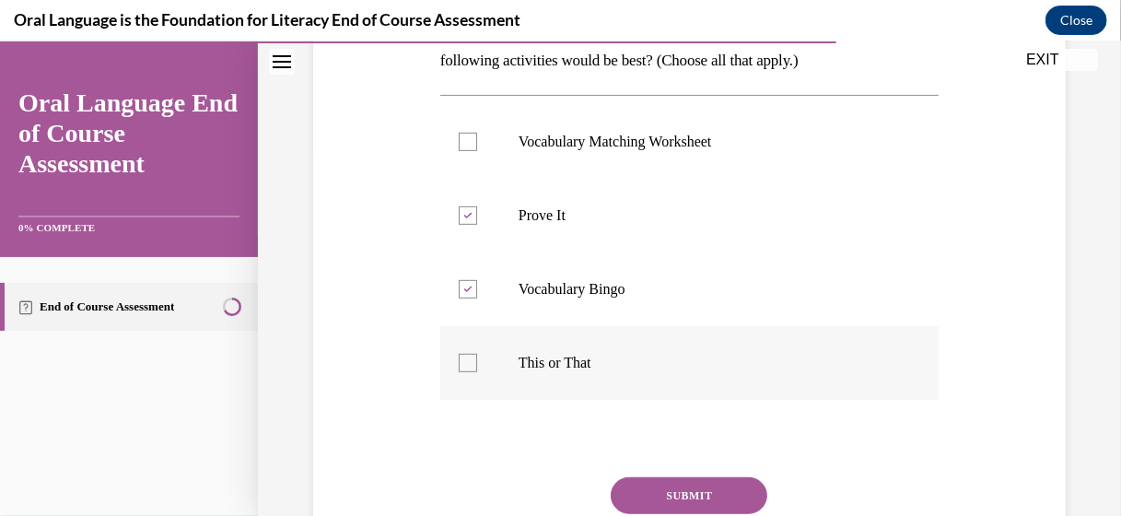
checkbox input "true"
click at [472, 144] on div at bounding box center [468, 141] width 18 height 18
click at [472, 144] on input "Vocabulary Matching Worksheet" at bounding box center [468, 141] width 18 height 18
checkbox input "true"
click at [692, 486] on button "SUBMIT" at bounding box center [689, 494] width 157 height 37
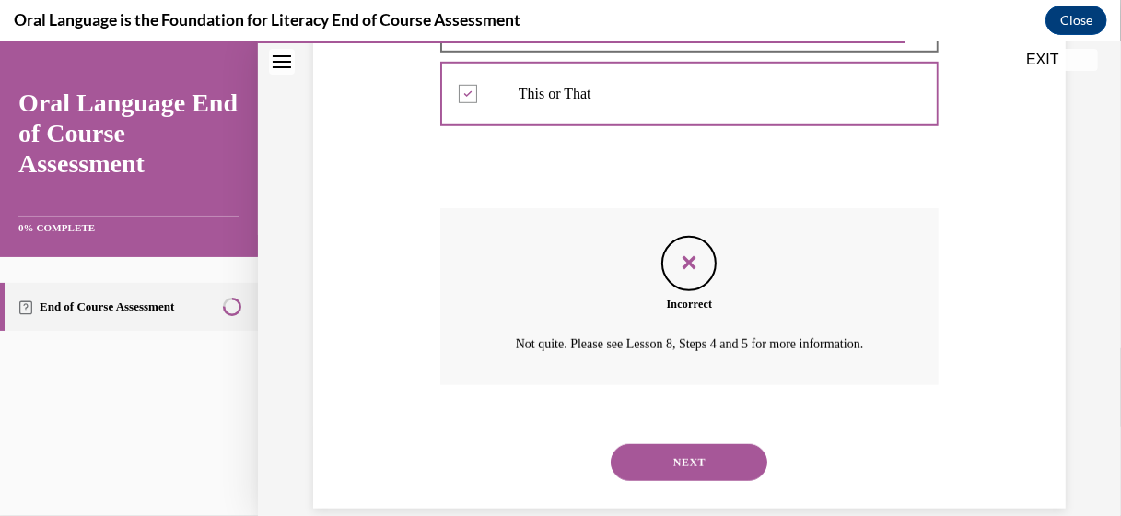
scroll to position [666, 0]
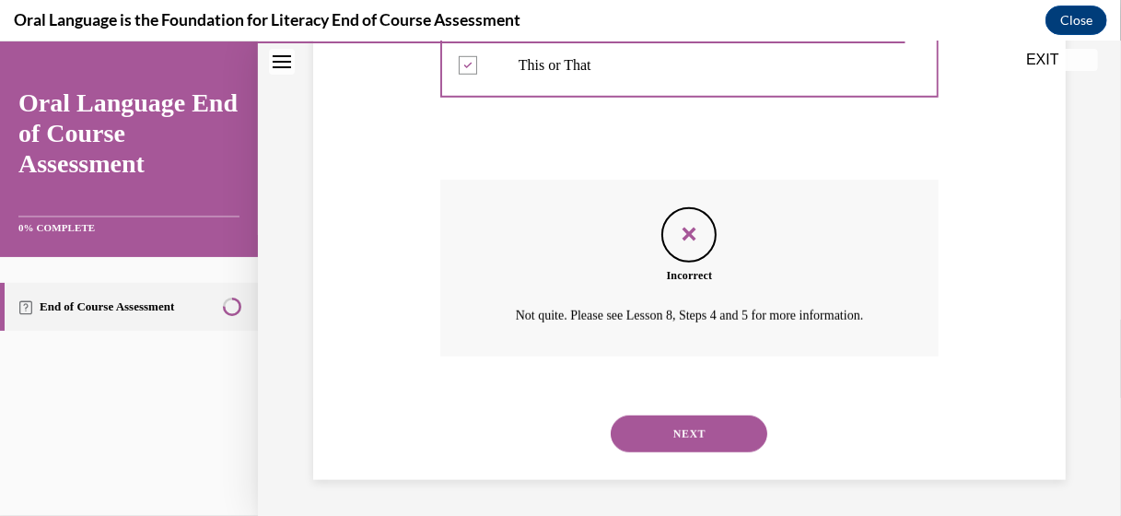
click at [670, 439] on button "NEXT" at bounding box center [689, 433] width 157 height 37
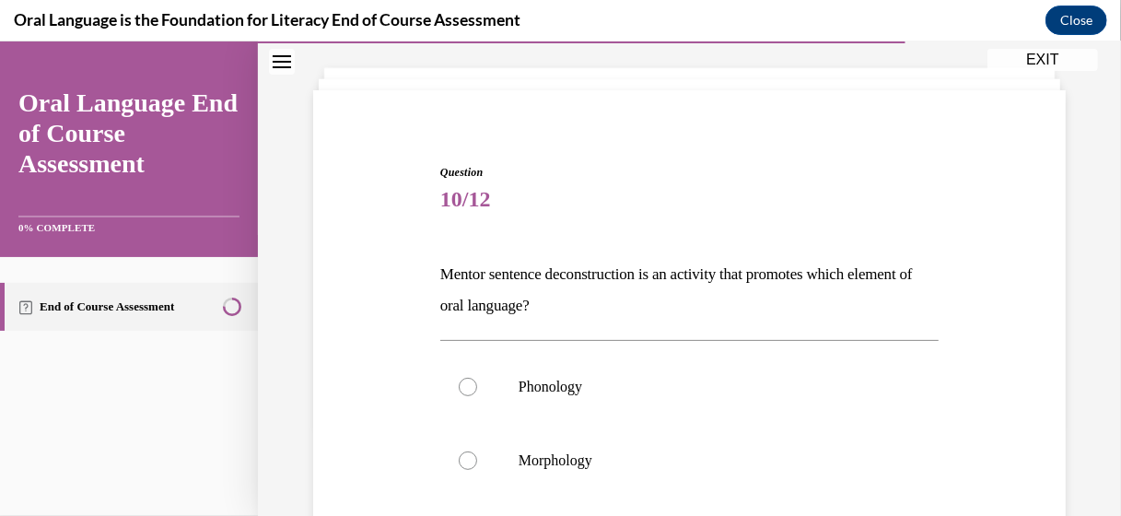
scroll to position [184, 0]
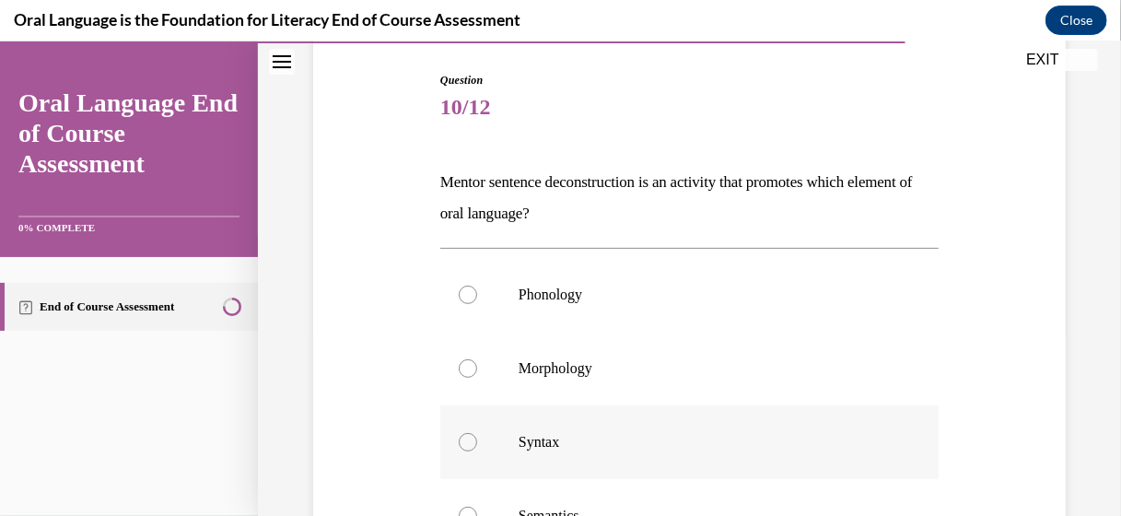
click at [467, 445] on div at bounding box center [468, 441] width 18 height 18
click at [467, 445] on input "Syntax" at bounding box center [468, 441] width 18 height 18
radio input "true"
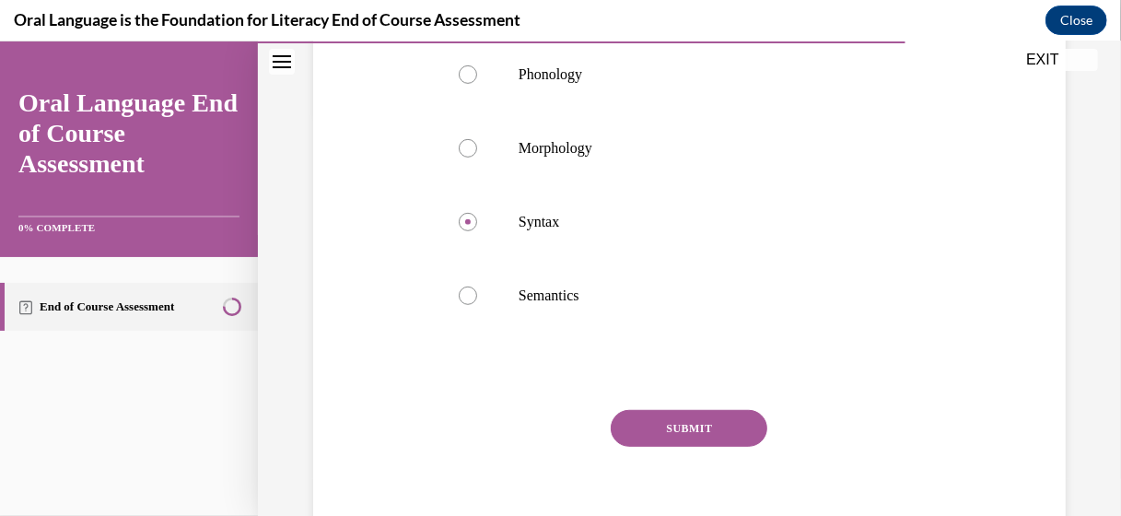
scroll to position [461, 0]
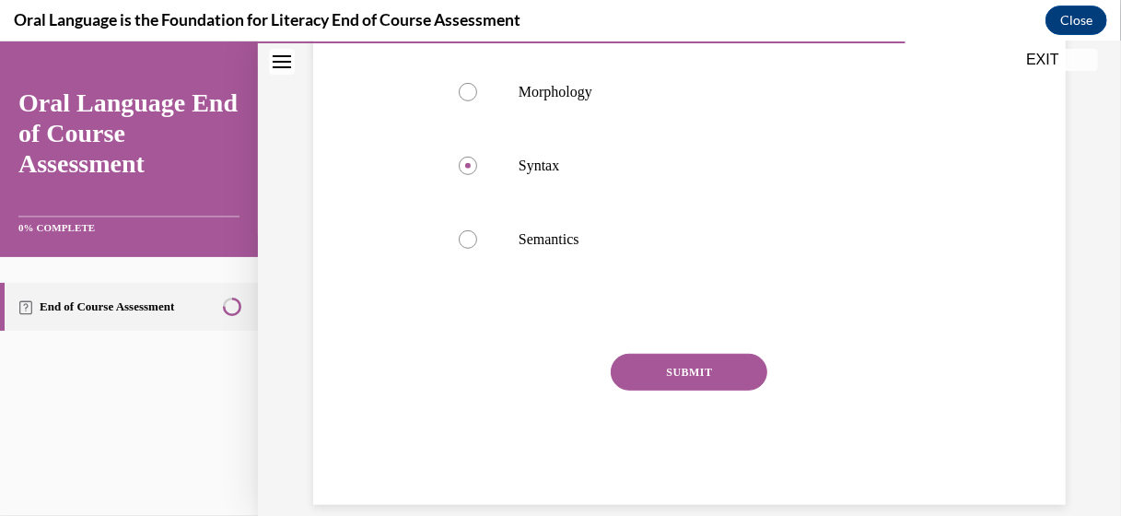
click at [692, 383] on button "SUBMIT" at bounding box center [689, 371] width 157 height 37
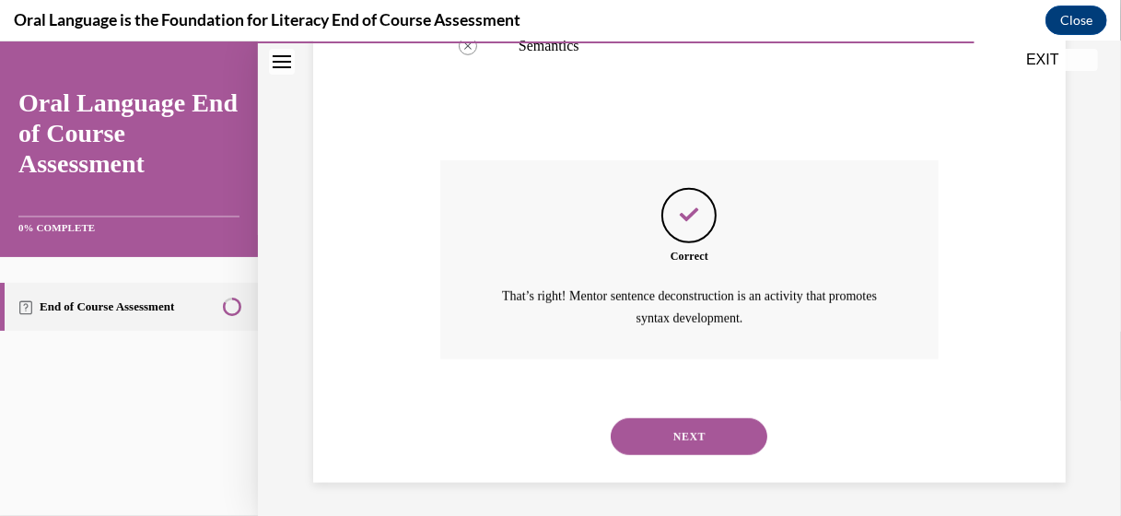
scroll to position [656, 0]
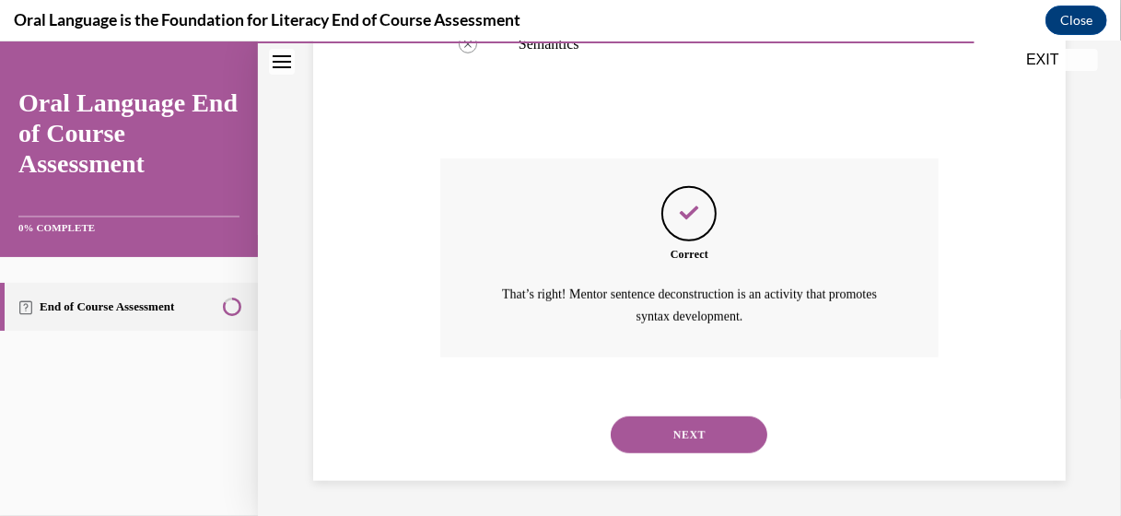
click at [684, 439] on button "NEXT" at bounding box center [689, 434] width 157 height 37
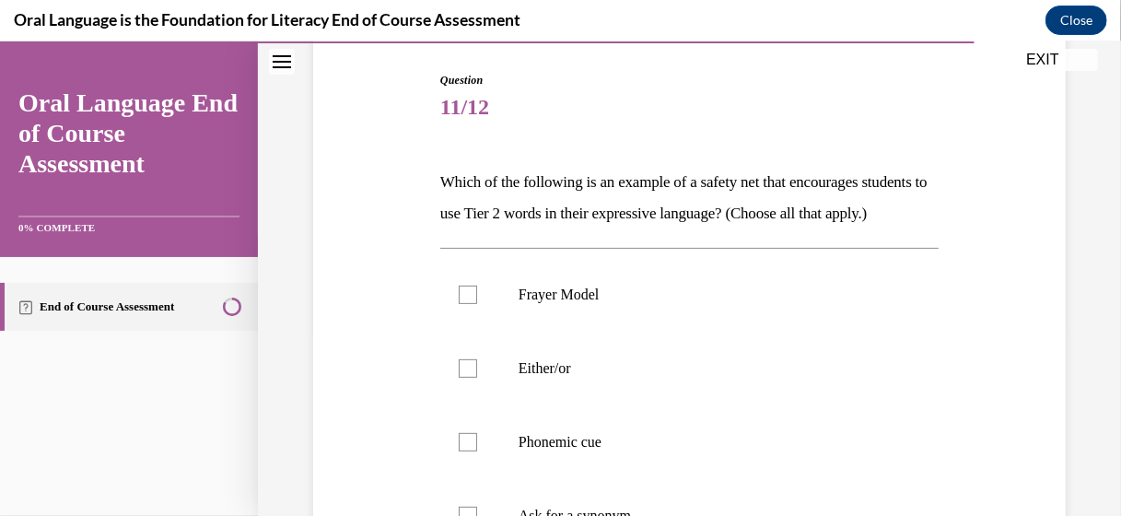
scroll to position [276, 0]
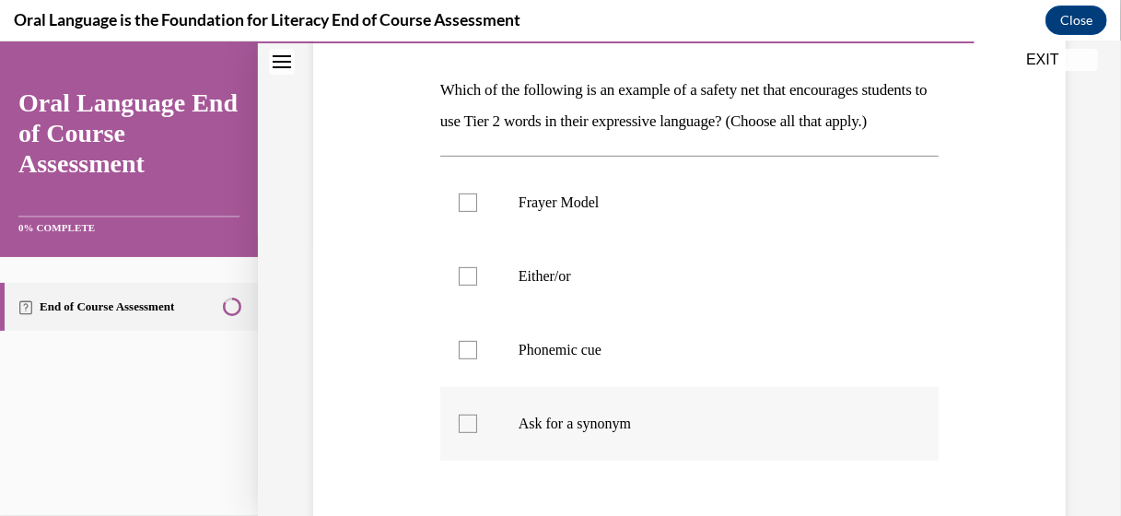
click at [467, 432] on div at bounding box center [468, 423] width 18 height 18
click at [467, 432] on input "Ask for a synonym" at bounding box center [468, 423] width 18 height 18
checkbox input "true"
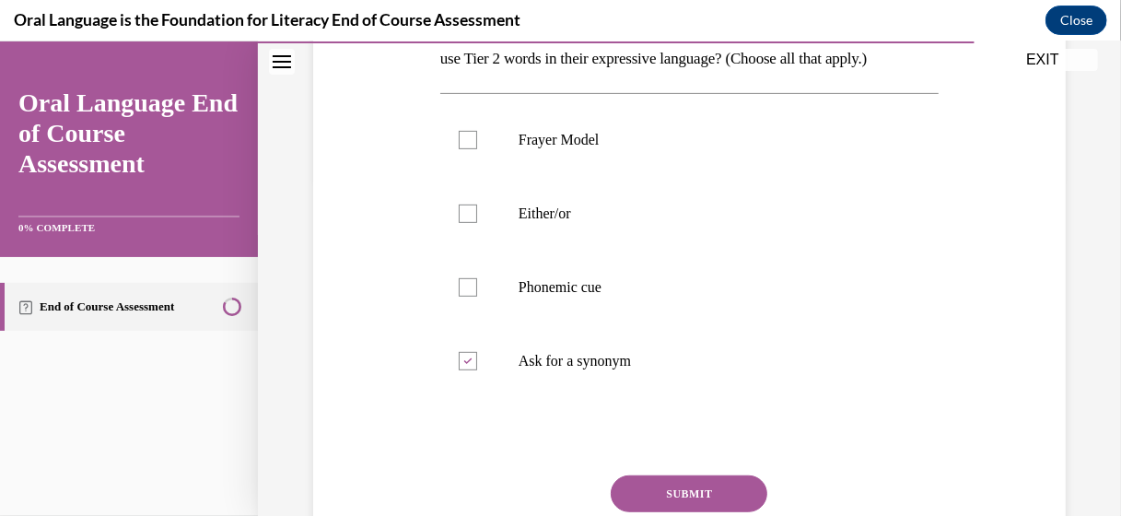
scroll to position [369, 0]
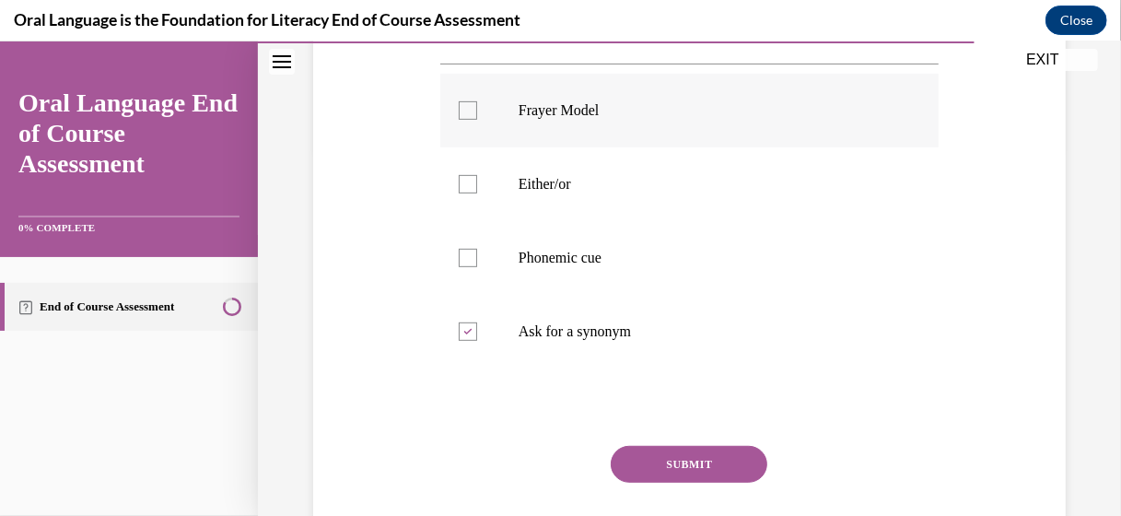
click at [460, 119] on div at bounding box center [468, 109] width 18 height 18
click at [460, 119] on input "Frayer Model" at bounding box center [468, 109] width 18 height 18
checkbox input "true"
click at [471, 193] on div at bounding box center [468, 183] width 18 height 18
click at [471, 193] on input "Either/or" at bounding box center [468, 183] width 18 height 18
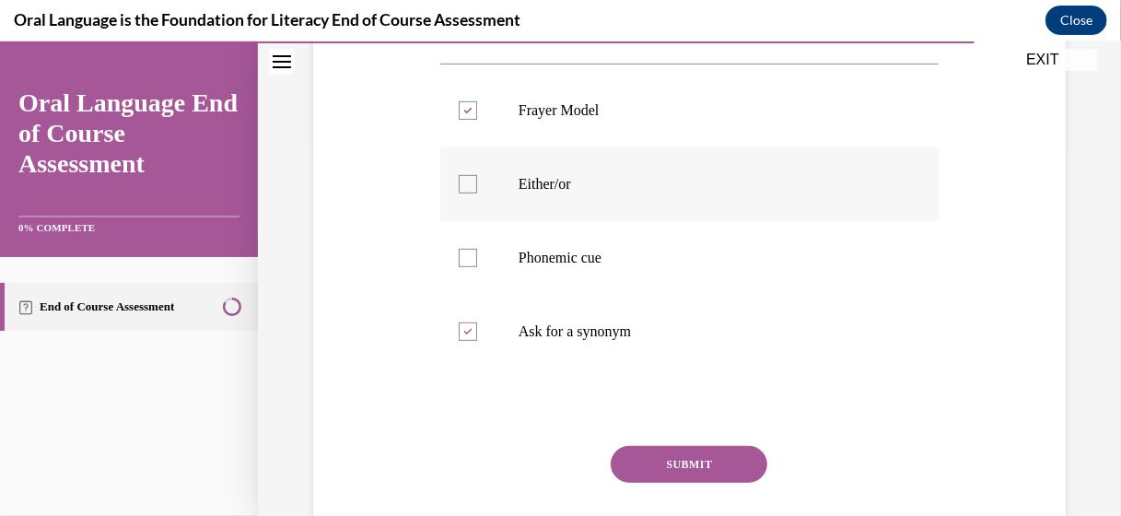
checkbox input "true"
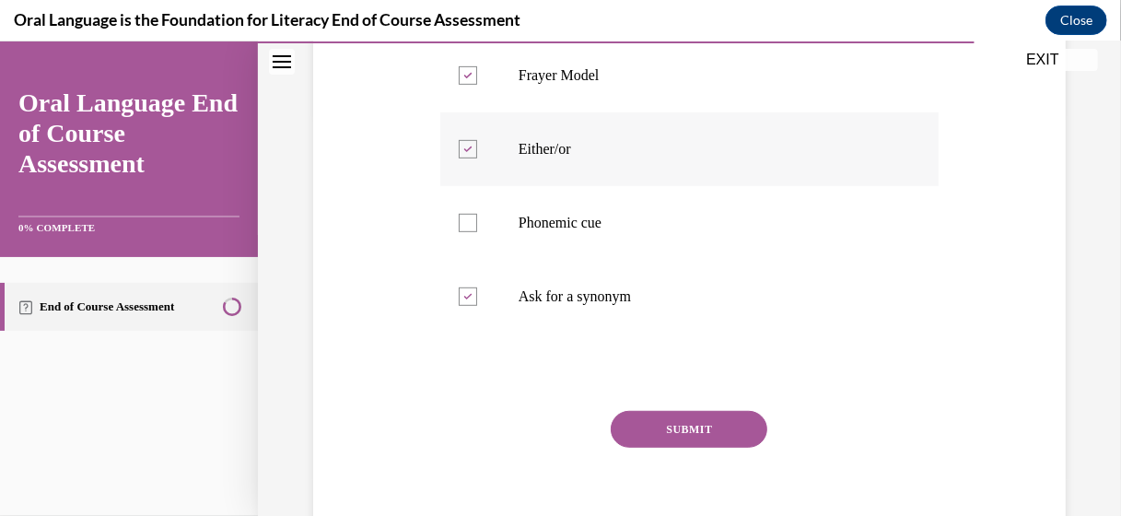
scroll to position [461, 0]
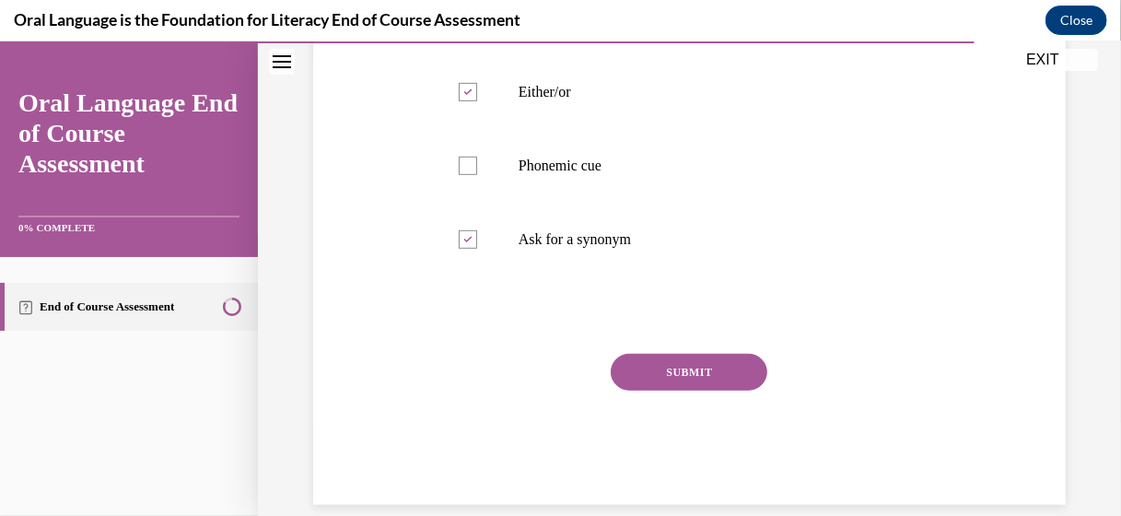
click at [720, 390] on button "SUBMIT" at bounding box center [689, 371] width 157 height 37
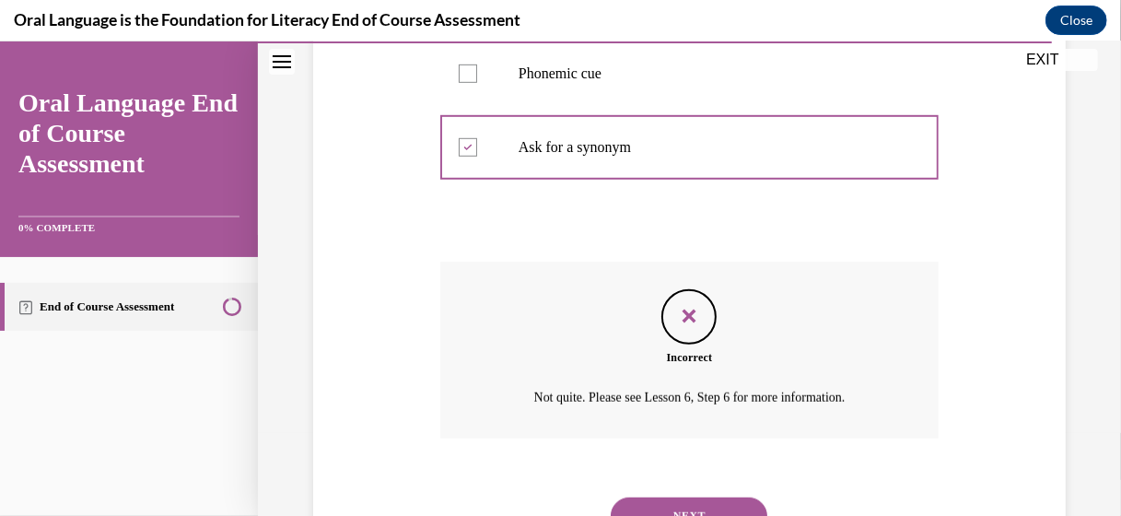
scroll to position [666, 0]
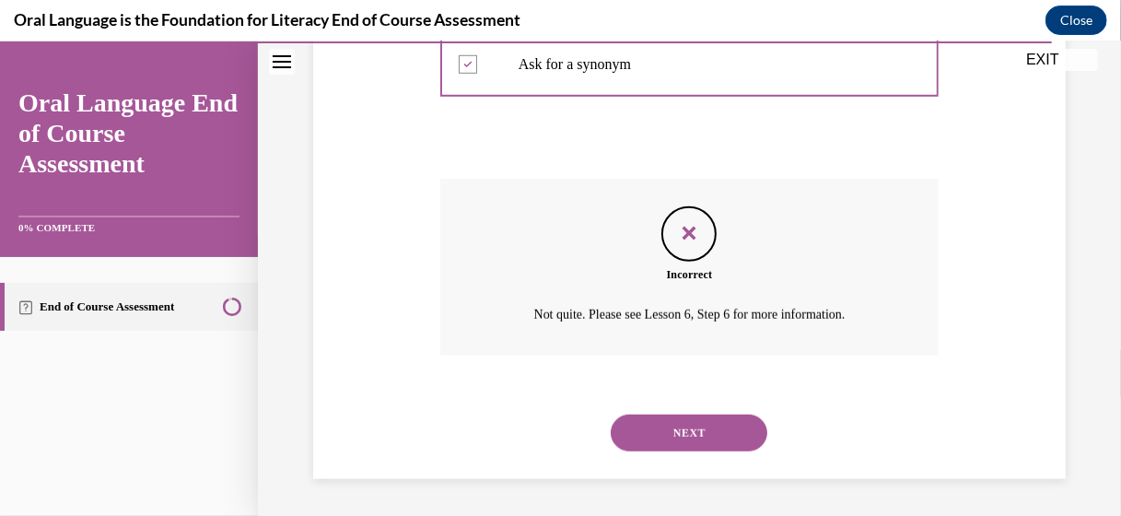
click at [711, 426] on button "NEXT" at bounding box center [689, 432] width 157 height 37
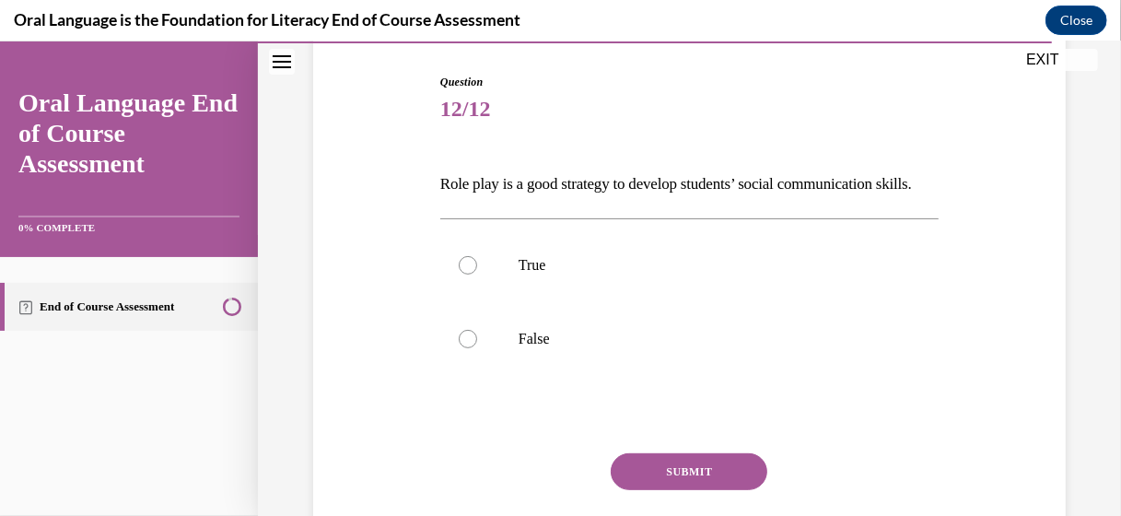
scroll to position [184, 0]
click at [459, 272] on div at bounding box center [468, 262] width 18 height 18
click at [459, 272] on input "True" at bounding box center [468, 262] width 18 height 18
radio input "true"
click at [670, 487] on button "SUBMIT" at bounding box center [689, 469] width 157 height 37
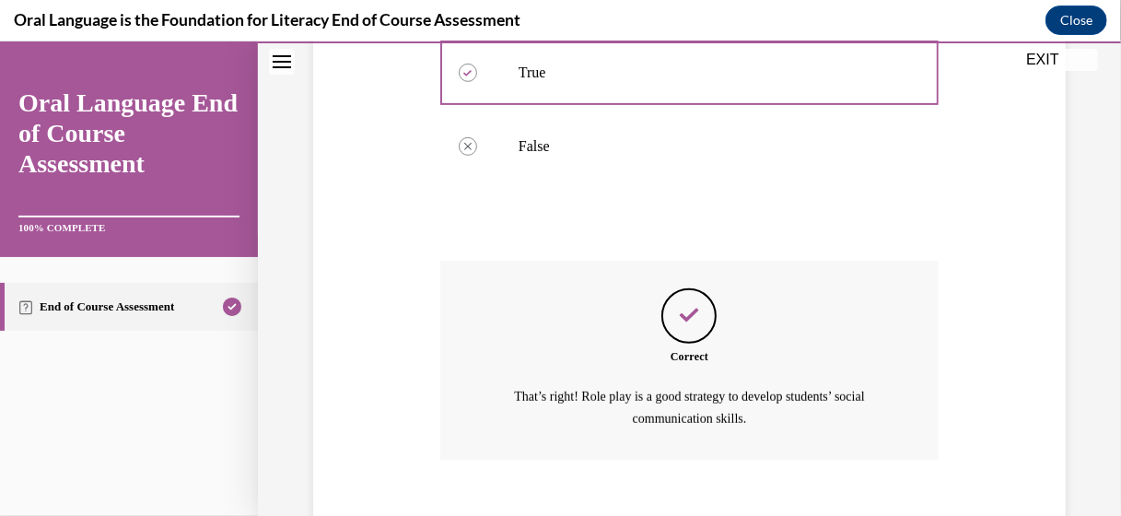
scroll to position [509, 0]
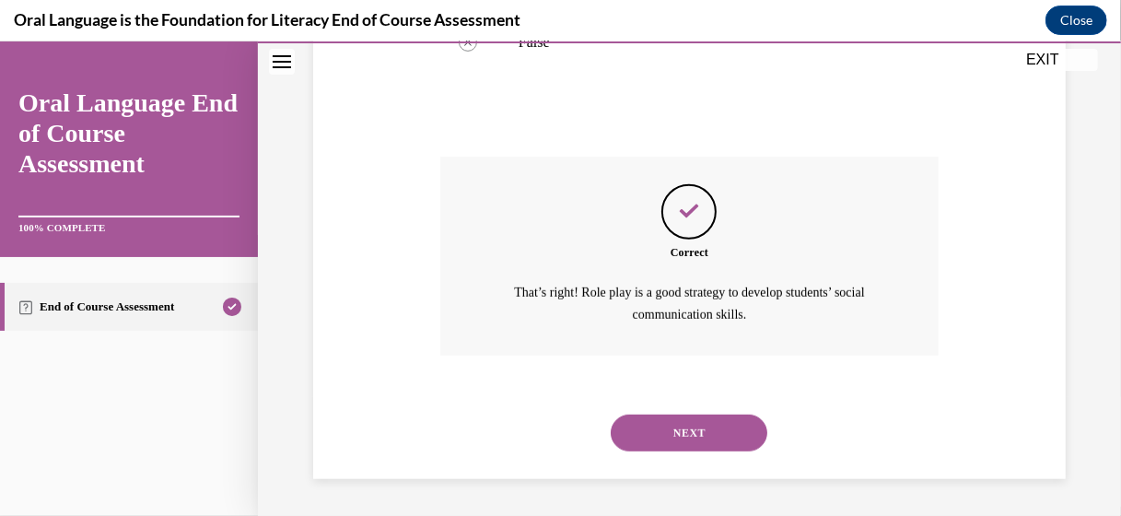
click at [697, 437] on button "NEXT" at bounding box center [689, 432] width 157 height 37
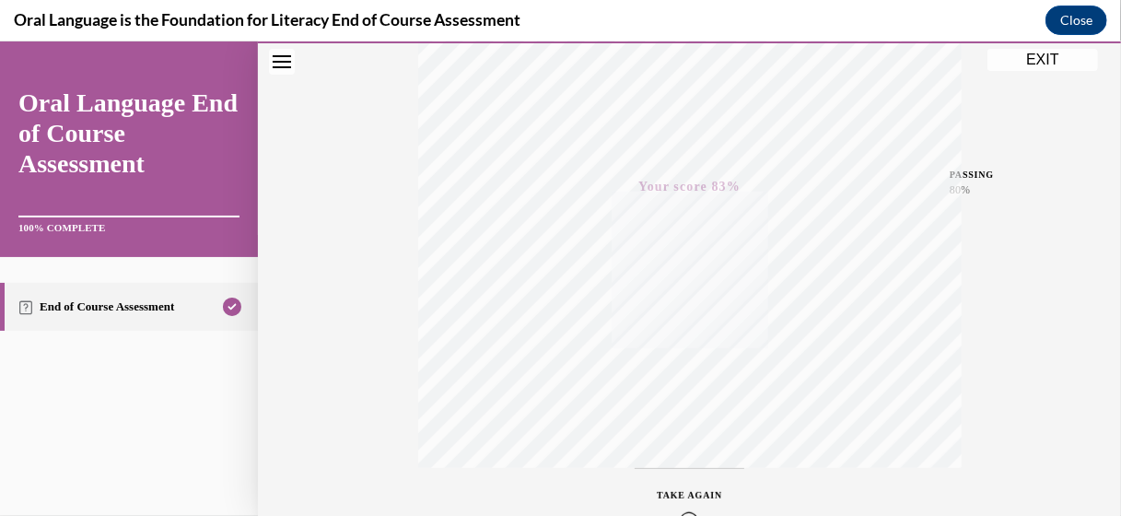
scroll to position [469, 0]
click at [1091, 204] on div "Quiz Results PASSING 80% Your score 83% Passed PASSING 80% Your score Your scor…" at bounding box center [689, 73] width 863 height 886
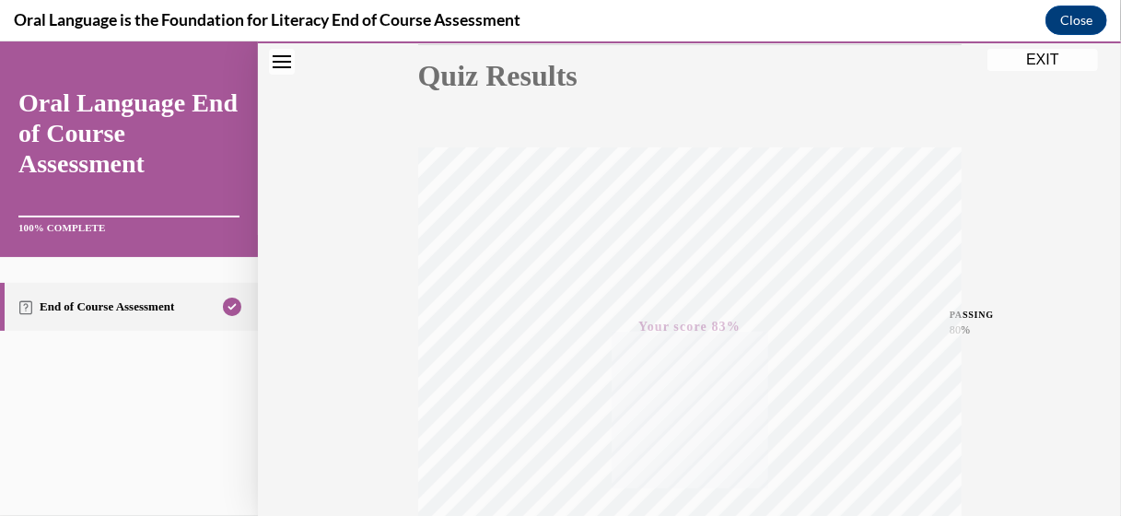
scroll to position [193, 0]
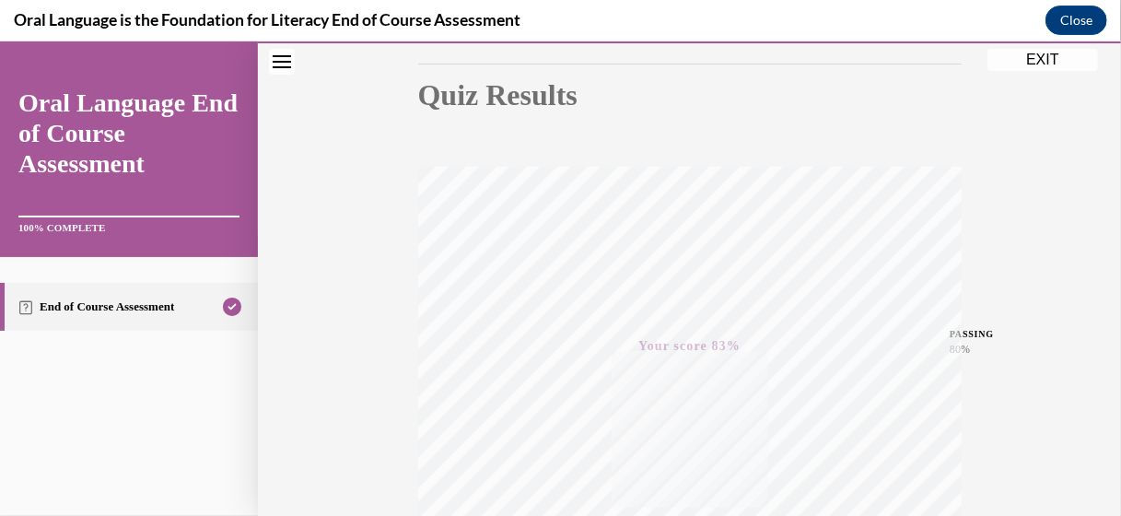
click at [1045, 63] on button "EXIT" at bounding box center [1043, 59] width 111 height 22
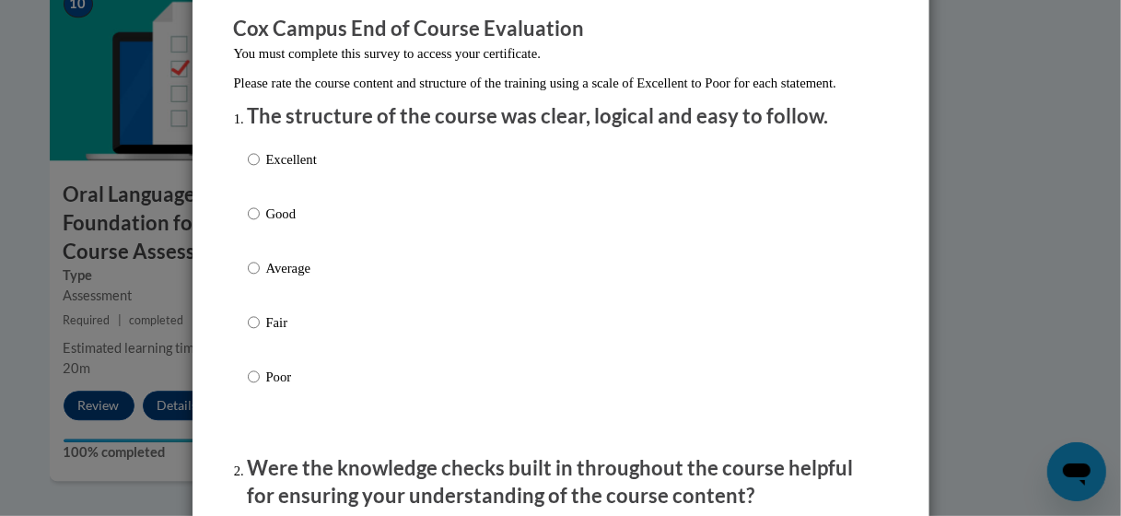
scroll to position [184, 0]
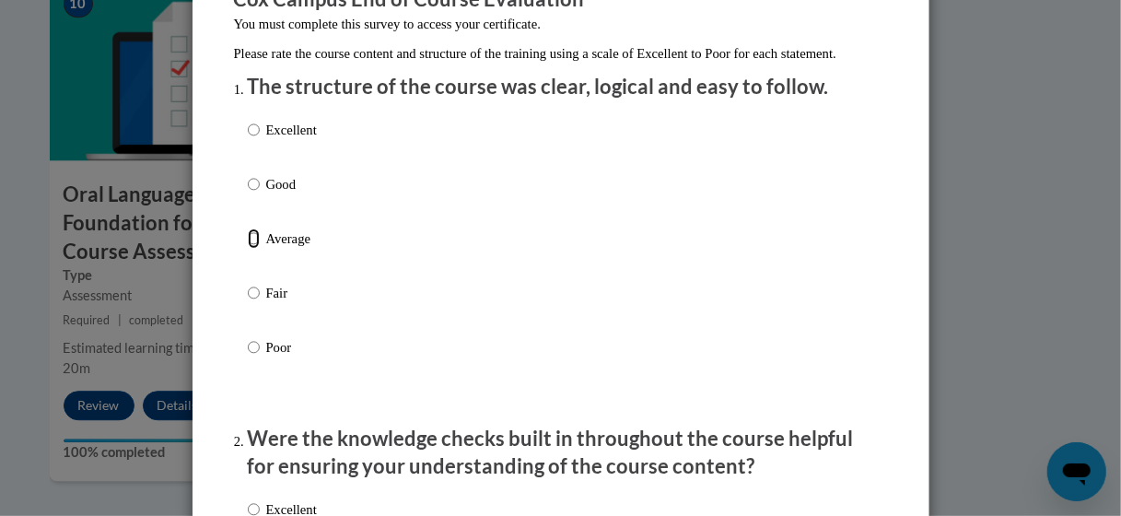
click at [248, 249] on input "Average" at bounding box center [254, 238] width 12 height 20
radio input "true"
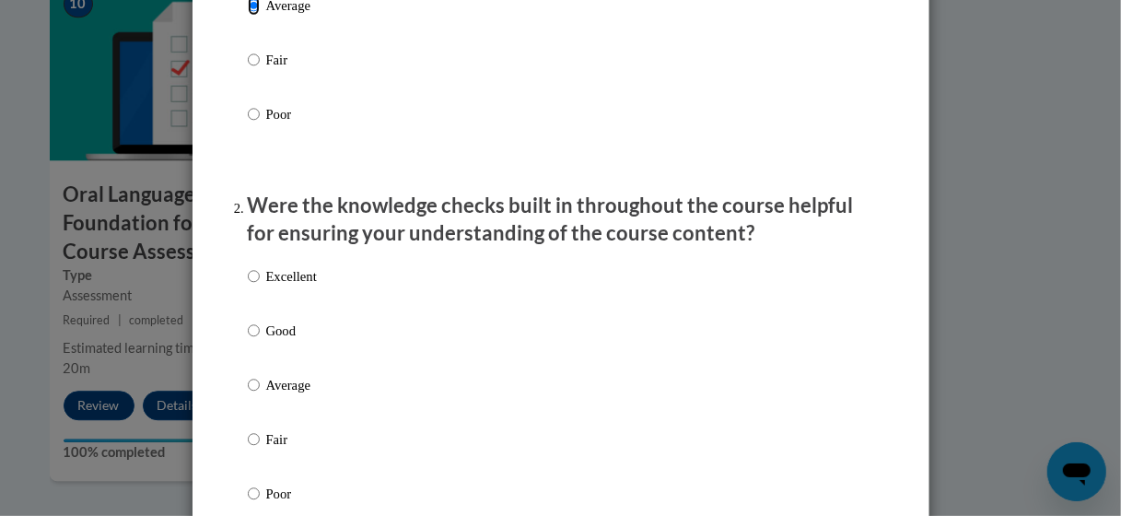
scroll to position [461, 0]
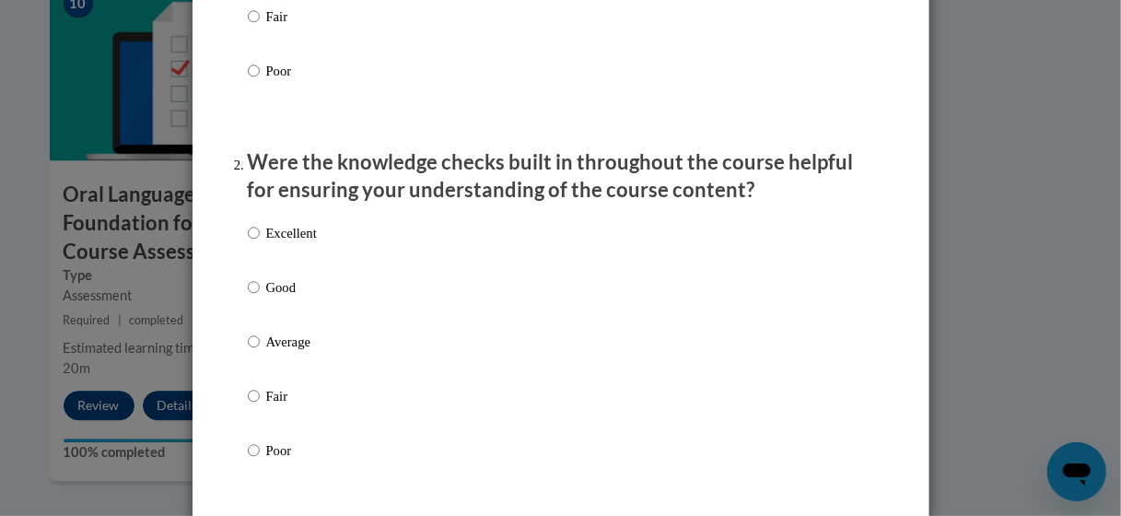
click at [254, 355] on label "Average" at bounding box center [282, 357] width 69 height 50
click at [254, 352] on input "Average" at bounding box center [254, 342] width 12 height 20
radio input "true"
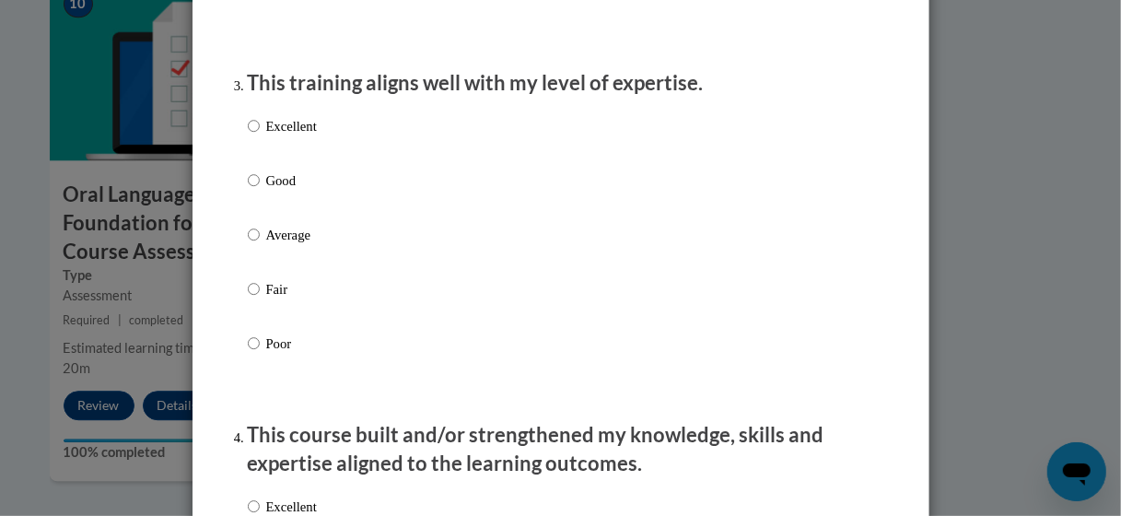
scroll to position [921, 0]
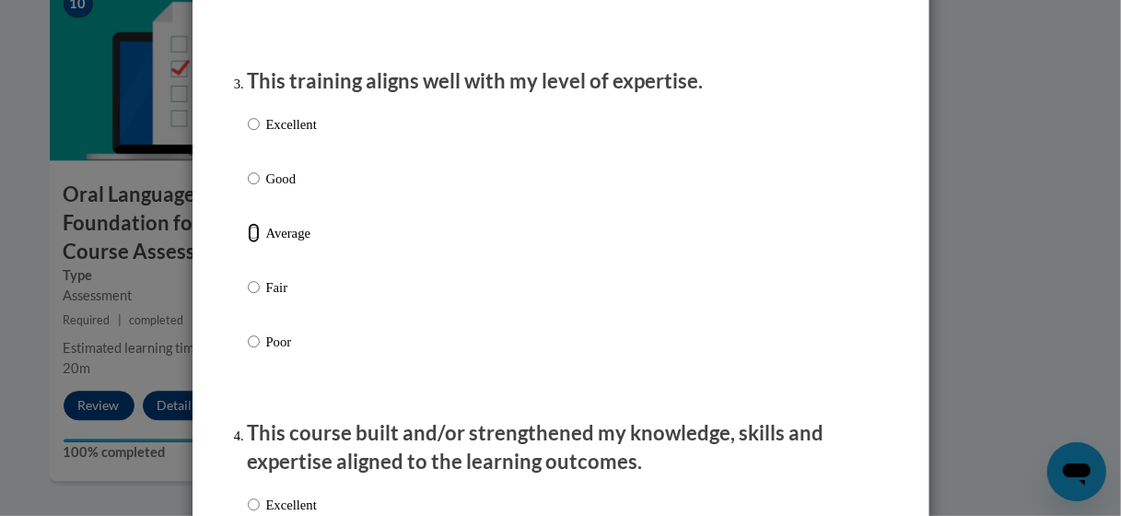
click at [248, 243] on input "Average" at bounding box center [254, 233] width 12 height 20
radio input "true"
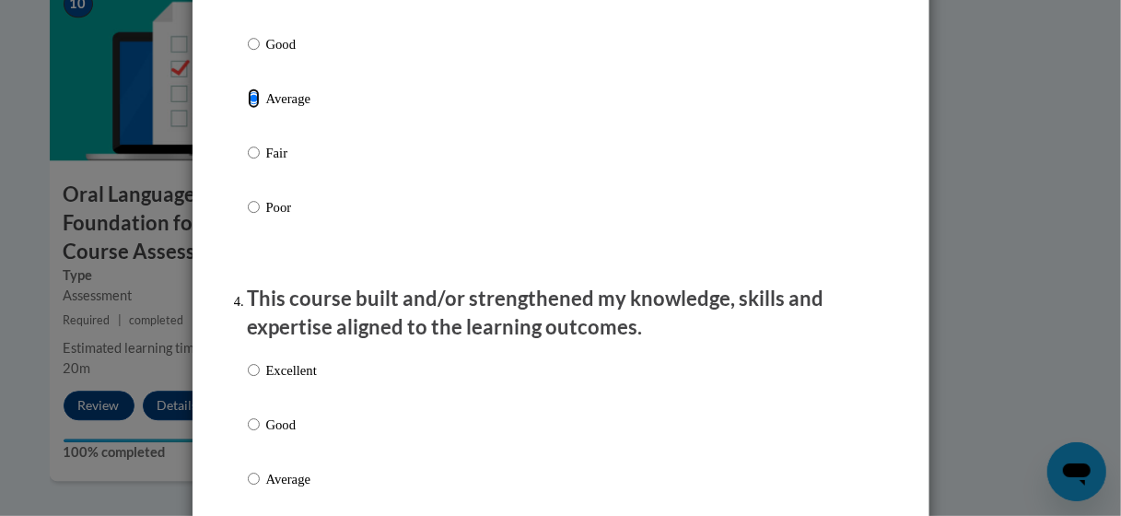
scroll to position [1198, 0]
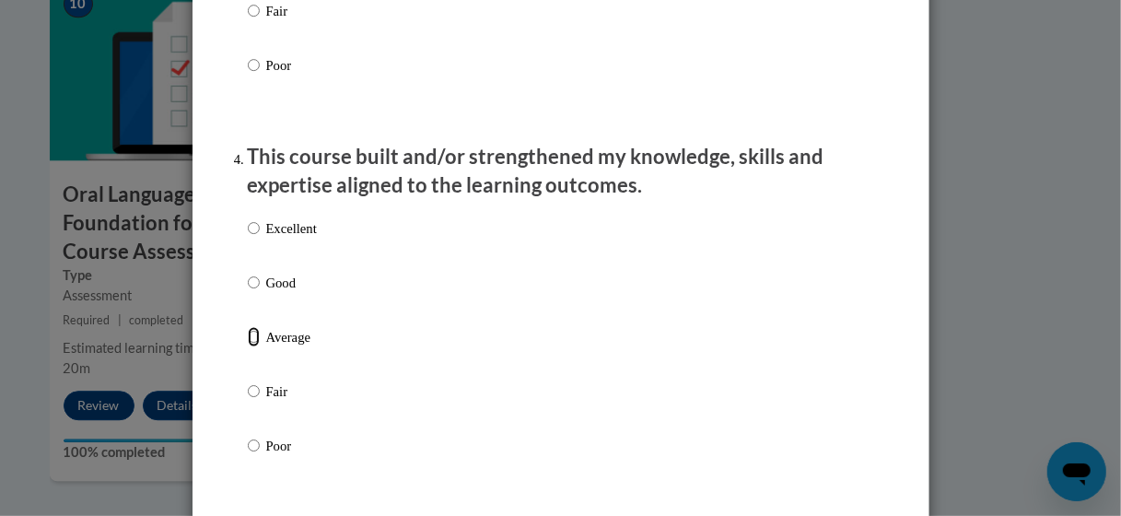
click at [250, 347] on input "Average" at bounding box center [254, 337] width 12 height 20
radio input "true"
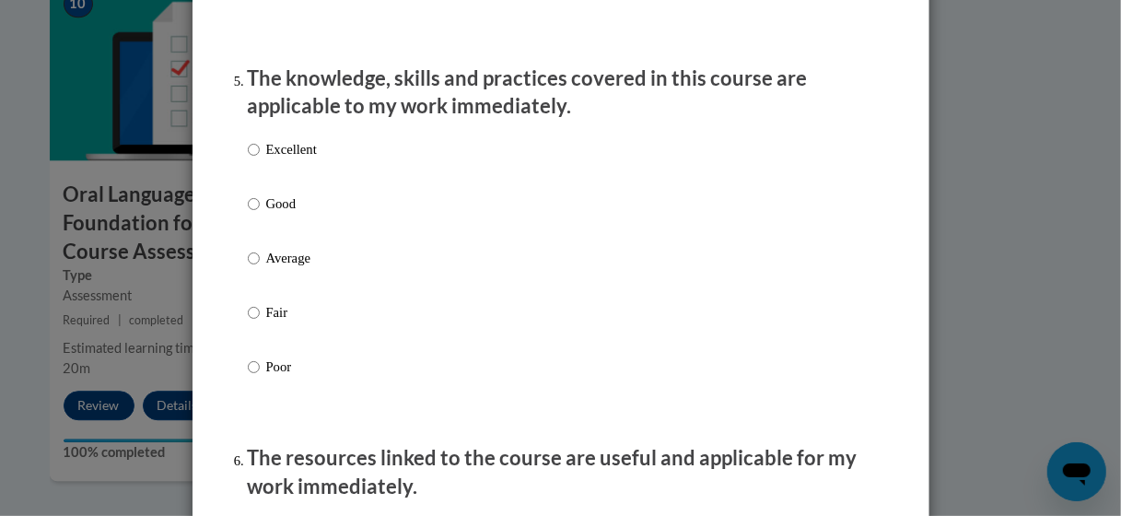
scroll to position [1658, 0]
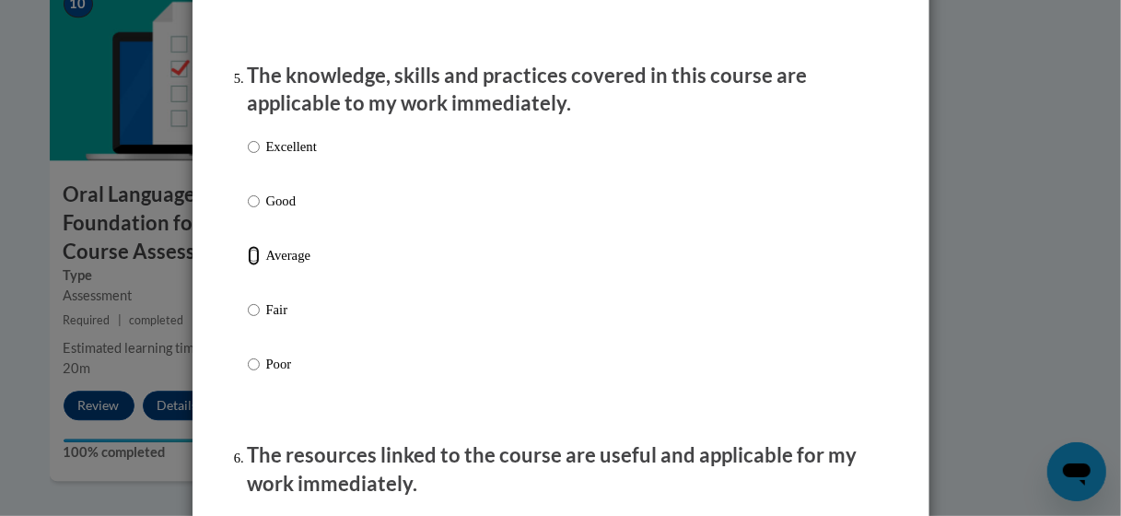
click at [248, 266] on input "Average" at bounding box center [254, 256] width 12 height 20
radio input "true"
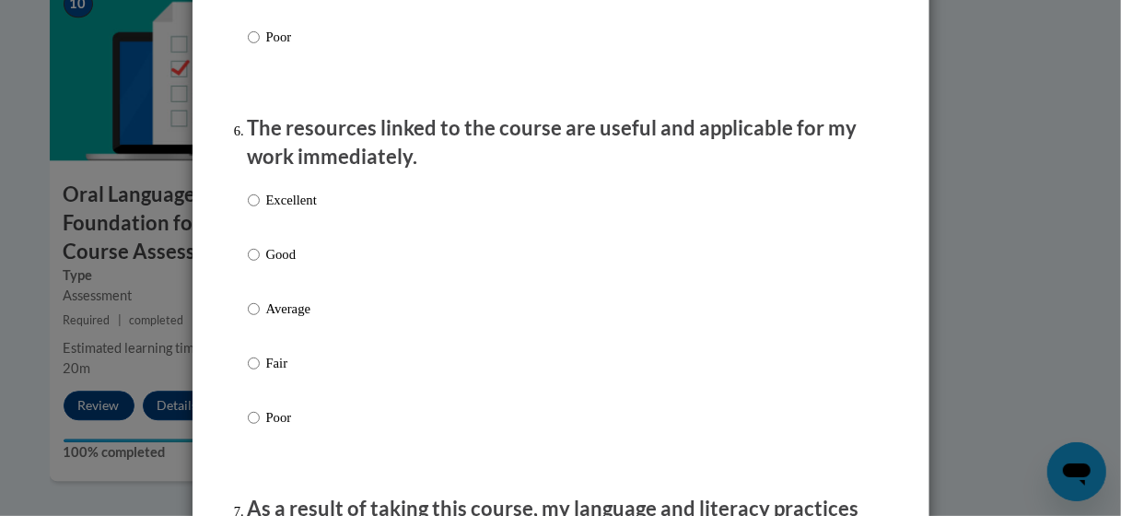
scroll to position [2119, 0]
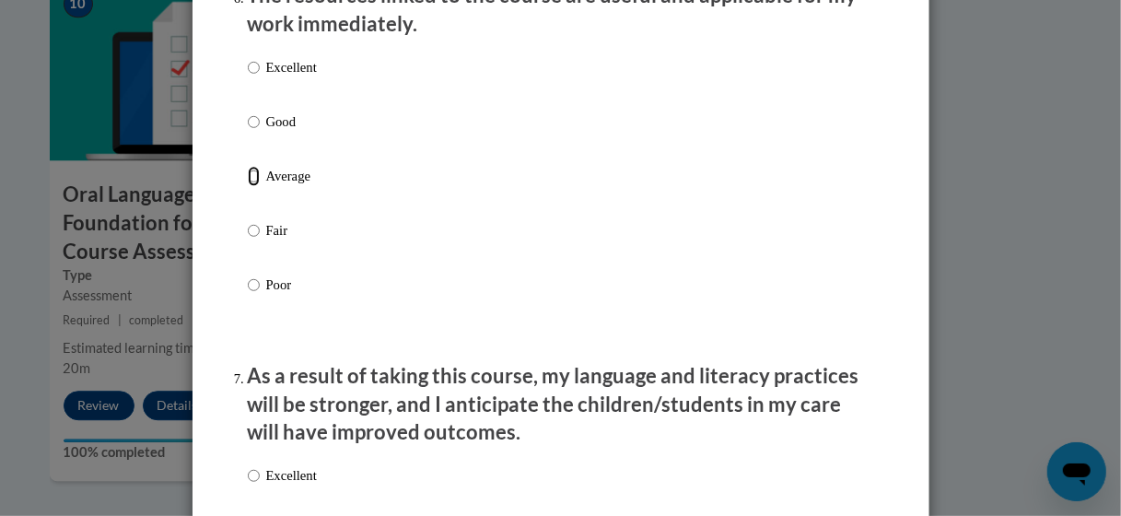
click at [248, 186] on input "Average" at bounding box center [254, 176] width 12 height 20
radio input "true"
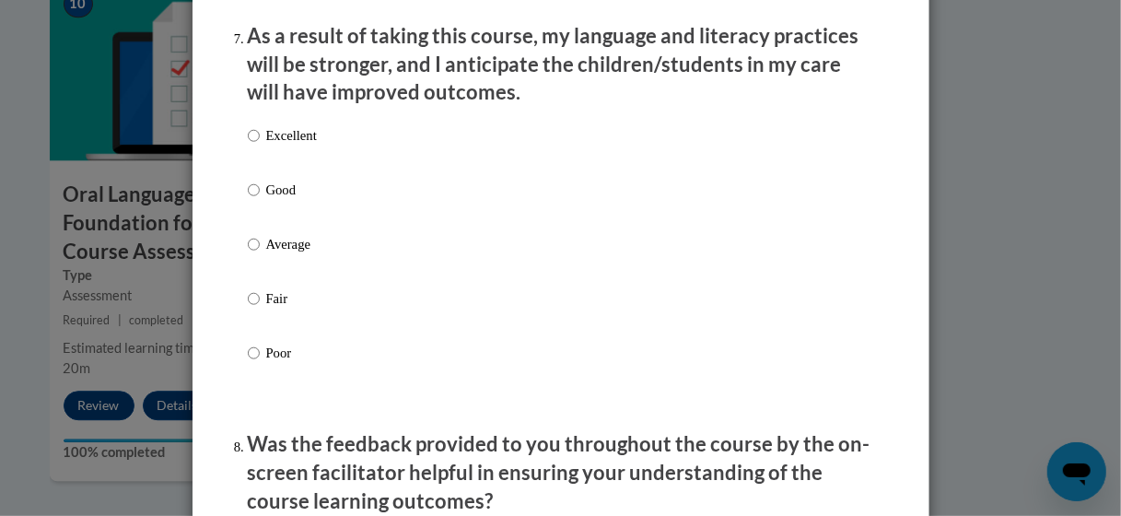
scroll to position [2488, 0]
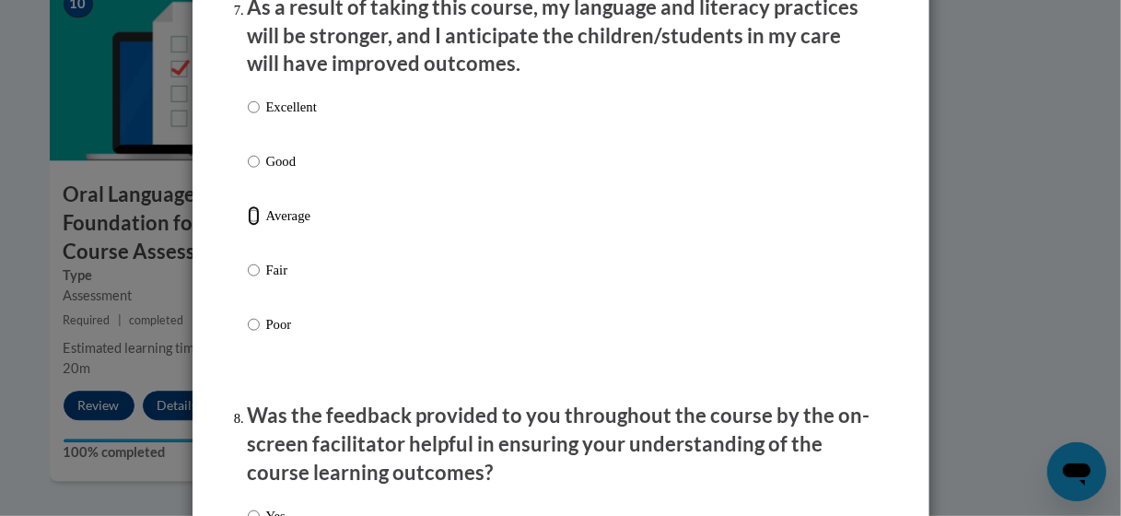
click at [248, 226] on input "Average" at bounding box center [254, 215] width 12 height 20
radio input "true"
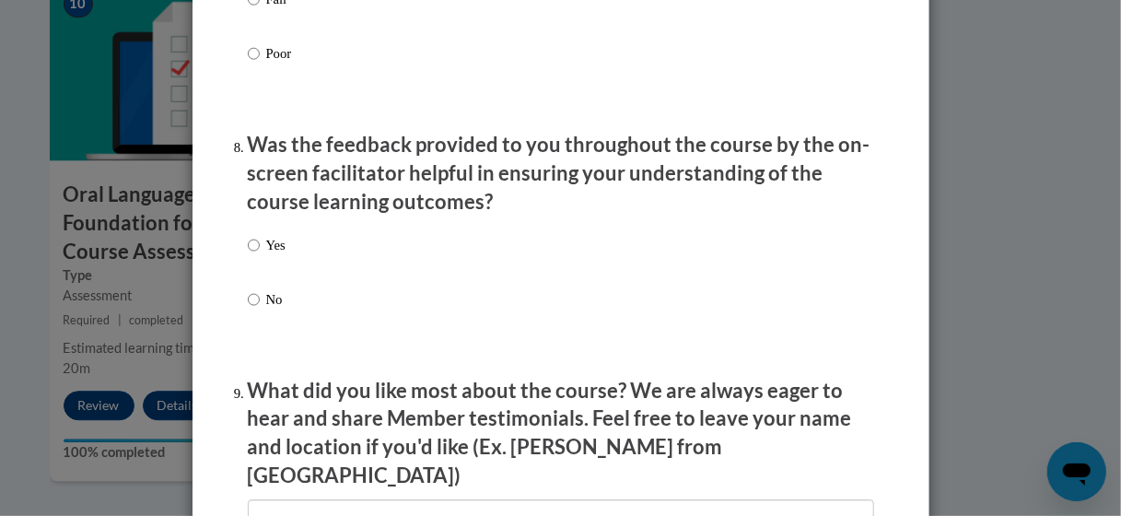
scroll to position [2764, 0]
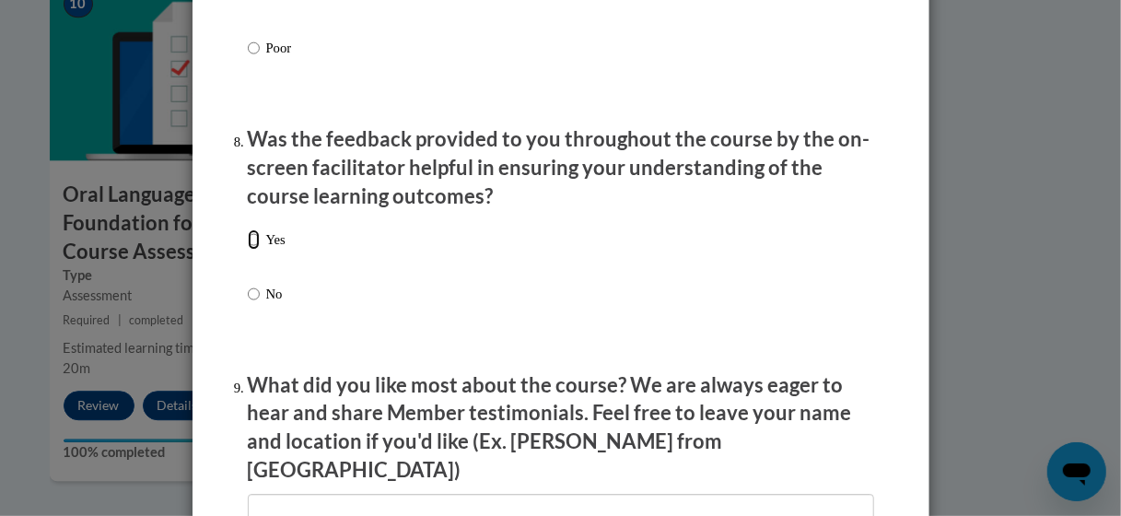
click at [250, 250] on input "Yes" at bounding box center [254, 239] width 12 height 20
radio input "true"
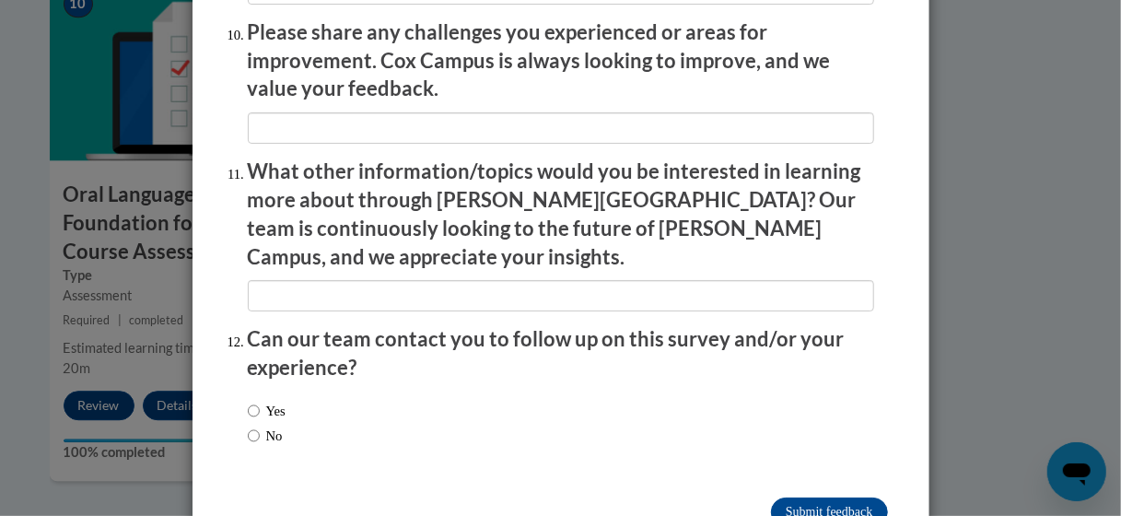
scroll to position [3315, 0]
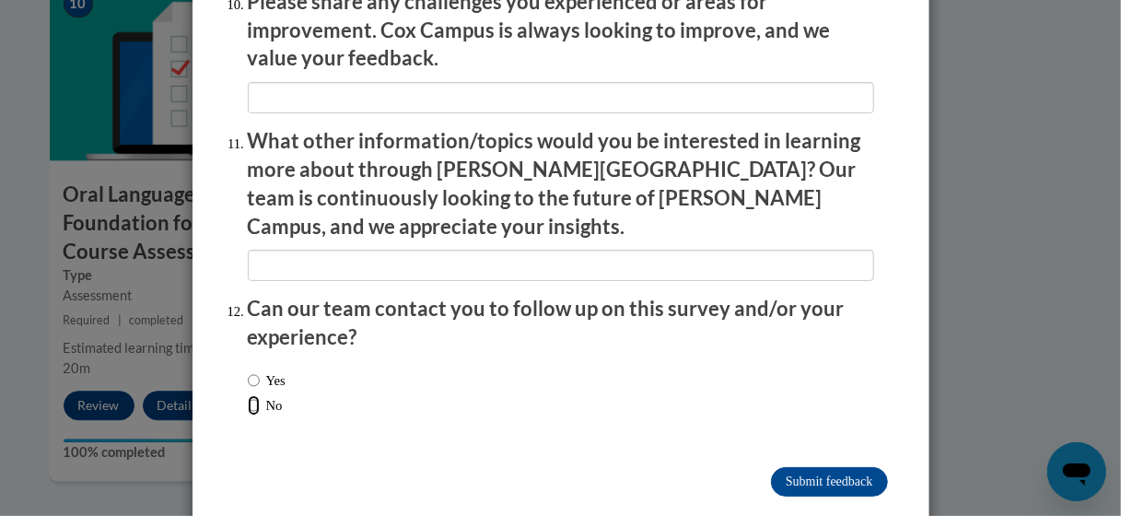
click at [248, 395] on input "No" at bounding box center [254, 405] width 12 height 20
radio input "true"
click at [833, 467] on input "Submit feedback" at bounding box center [829, 481] width 116 height 29
